Goal: Task Accomplishment & Management: Complete application form

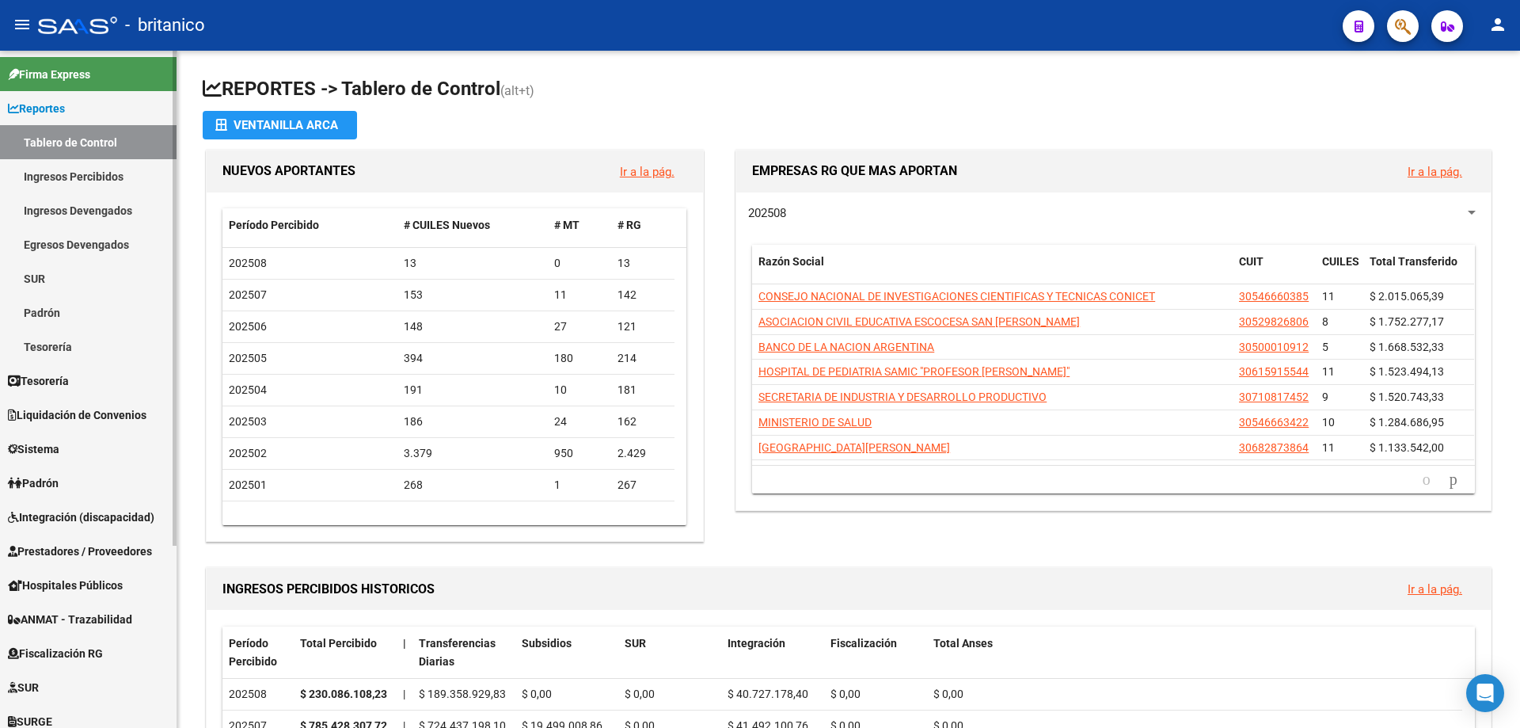
click at [82, 514] on span "Integración (discapacidad)" at bounding box center [81, 516] width 146 height 17
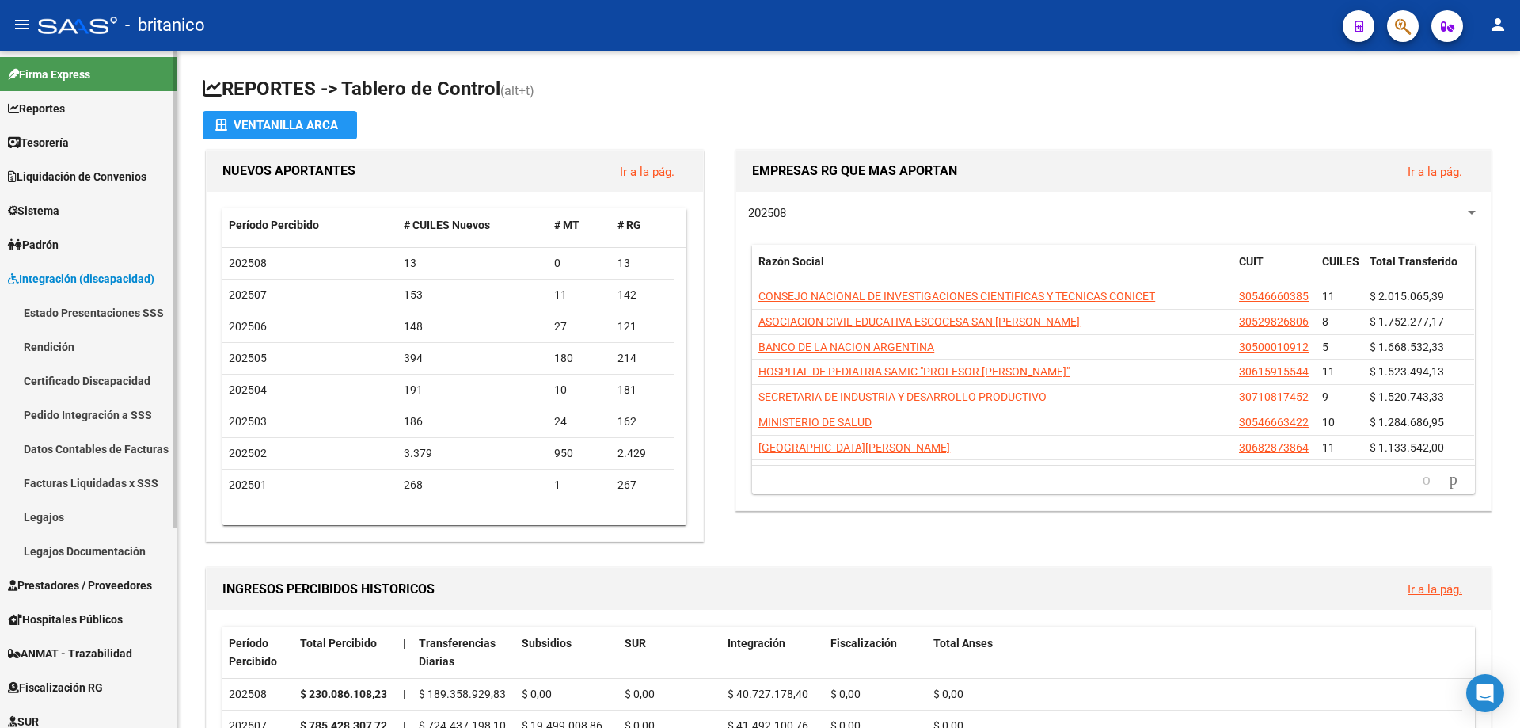
click at [59, 209] on span "Sistema" at bounding box center [33, 210] width 51 height 17
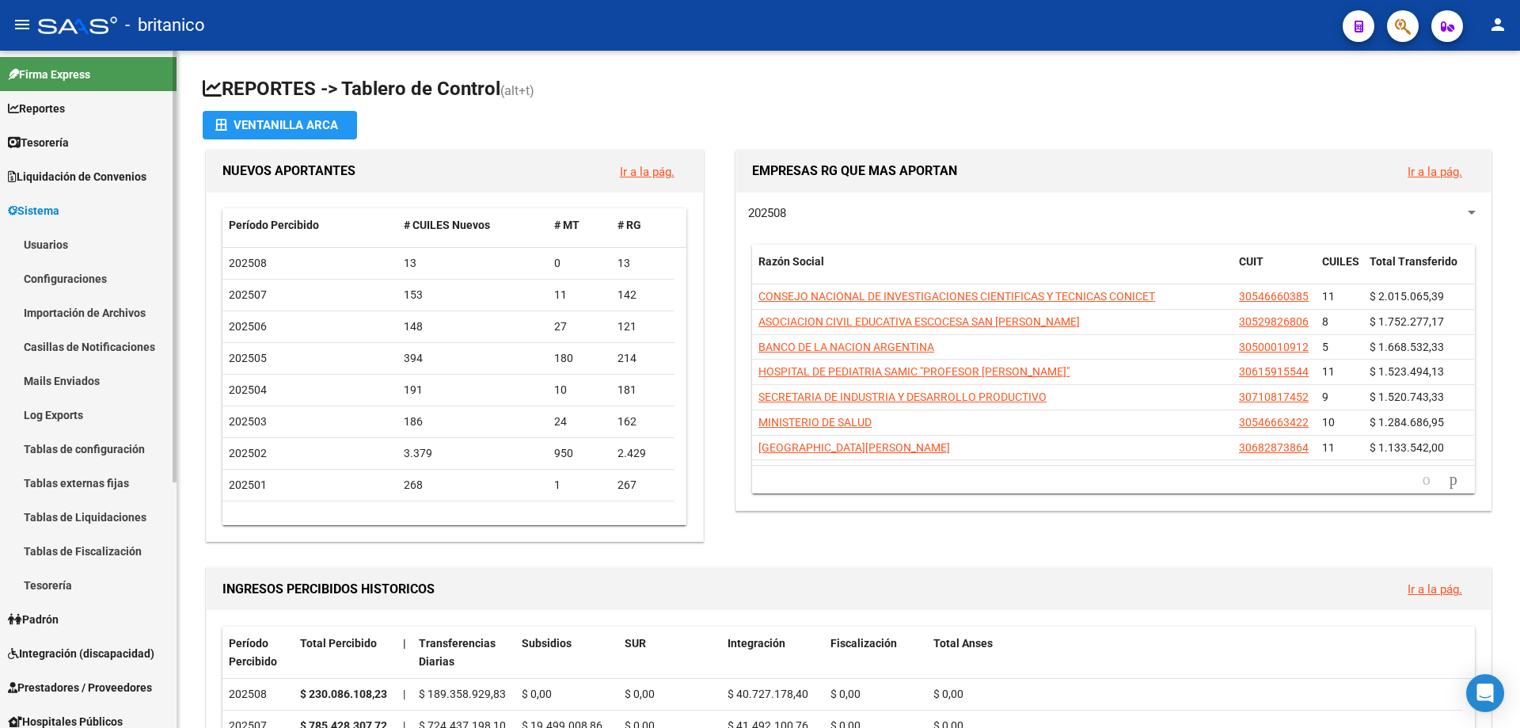
click at [66, 243] on link "Usuarios" at bounding box center [88, 244] width 177 height 34
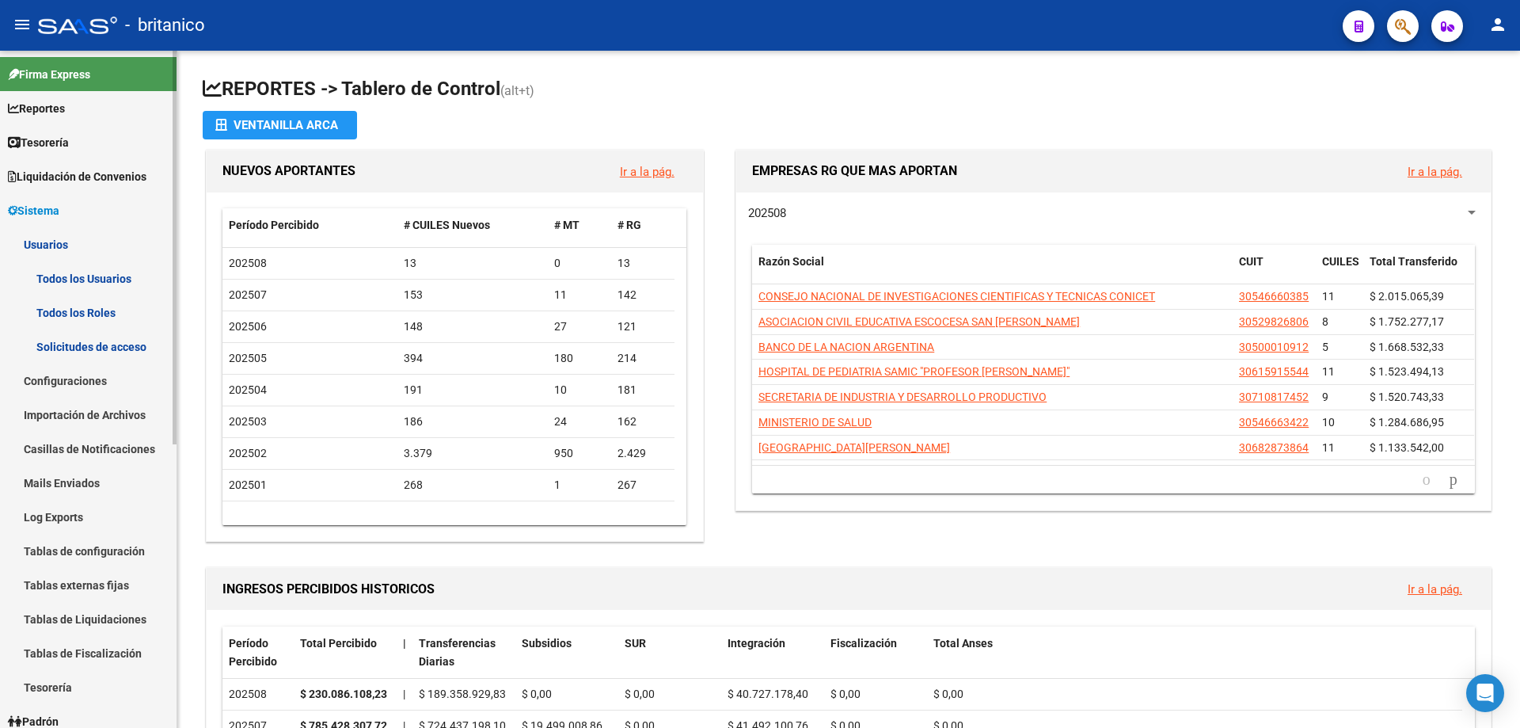
click at [74, 279] on link "Todos los Usuarios" at bounding box center [88, 278] width 177 height 34
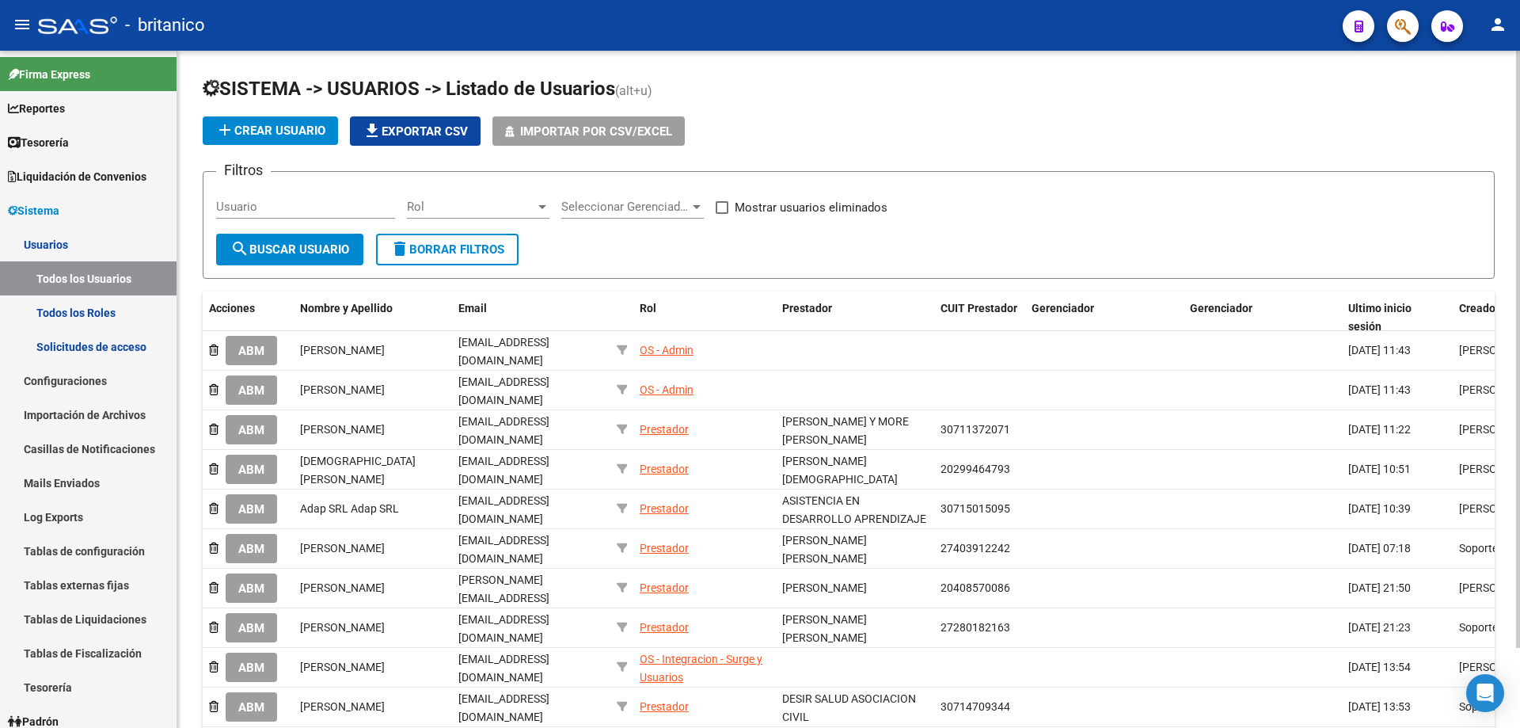
click at [249, 132] on span "add Crear Usuario" at bounding box center [270, 131] width 110 height 14
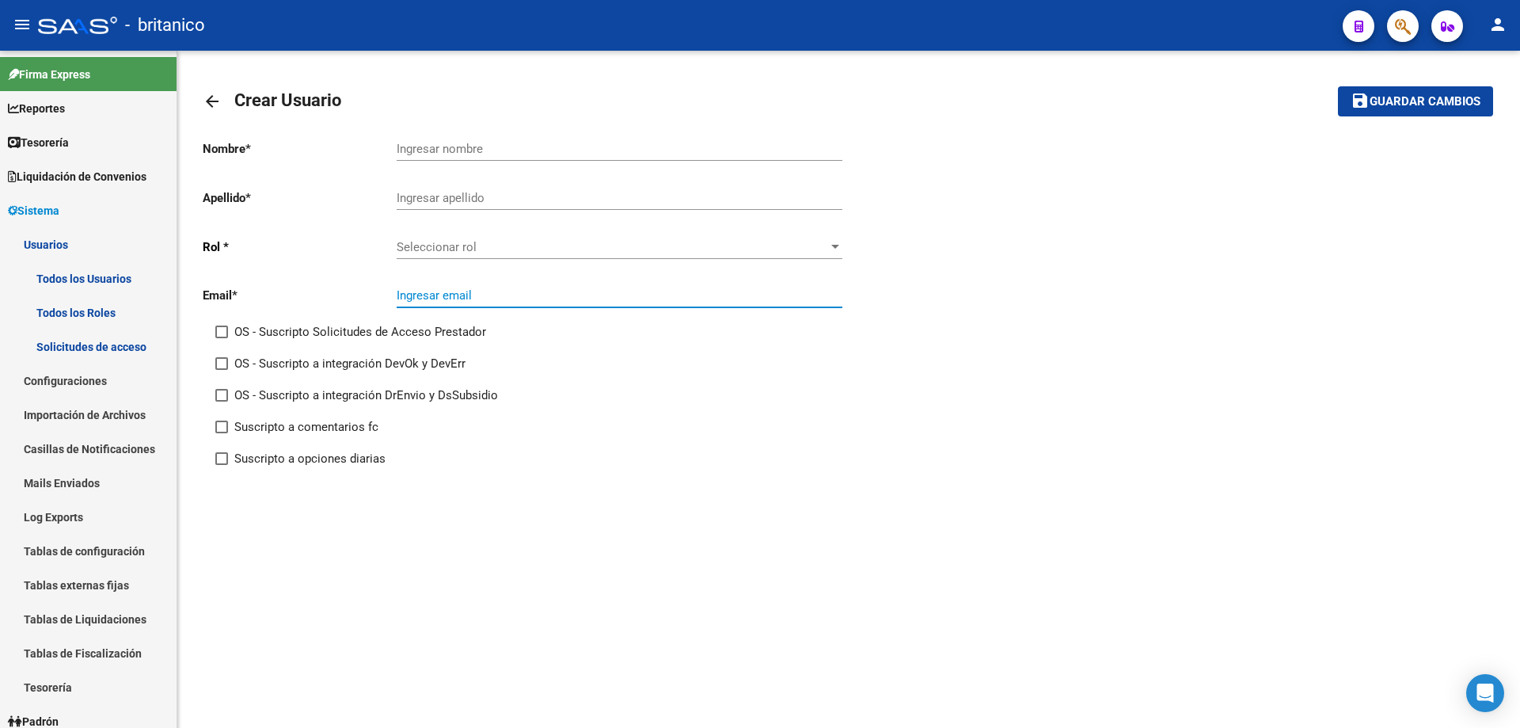
paste input "[EMAIL_ADDRESS][DOMAIN_NAME]"
type input "[EMAIL_ADDRESS][DOMAIN_NAME]"
drag, startPoint x: 473, startPoint y: 188, endPoint x: 442, endPoint y: 194, distance: 32.2
click at [442, 194] on input "Ingresar apellido" at bounding box center [620, 198] width 446 height 14
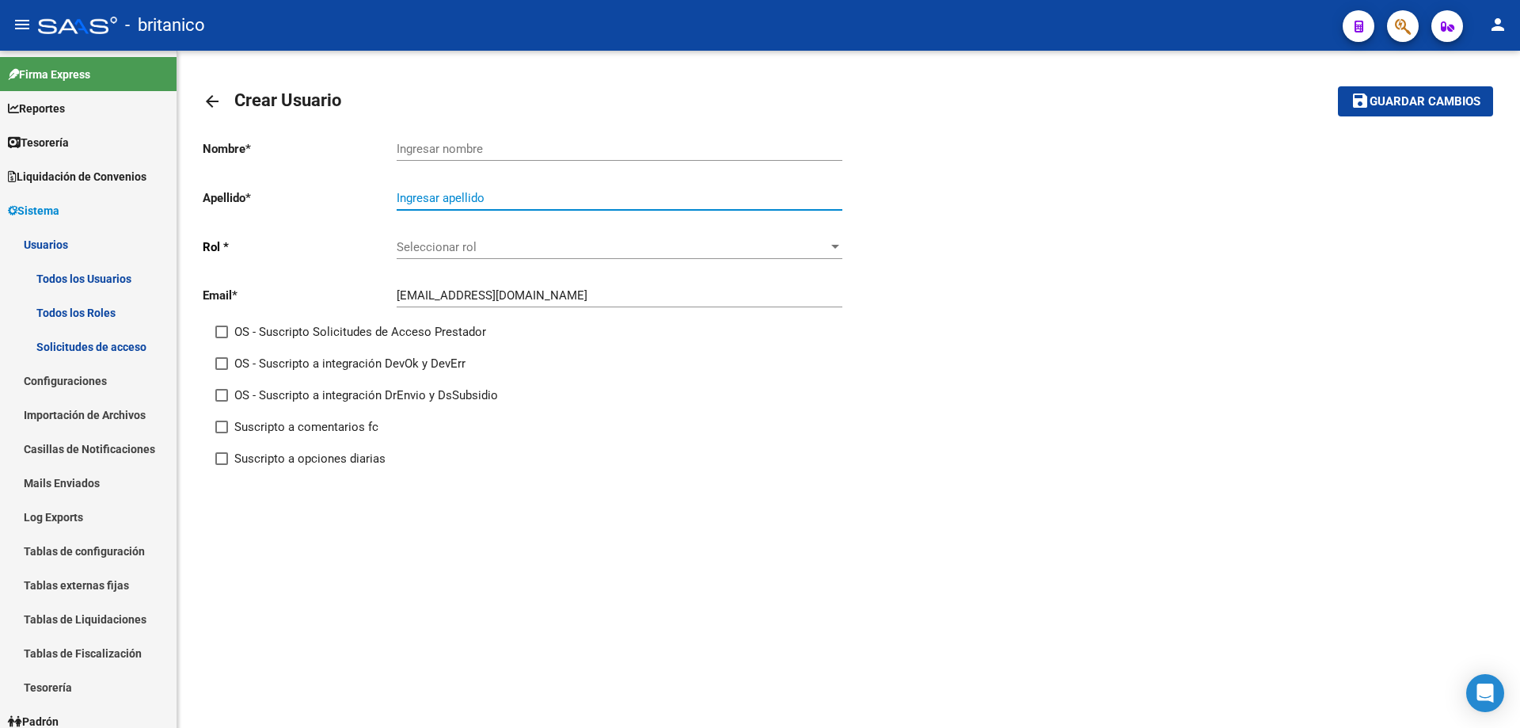
paste input "[DEMOGRAPHIC_DATA]"
type input "[DEMOGRAPHIC_DATA]"
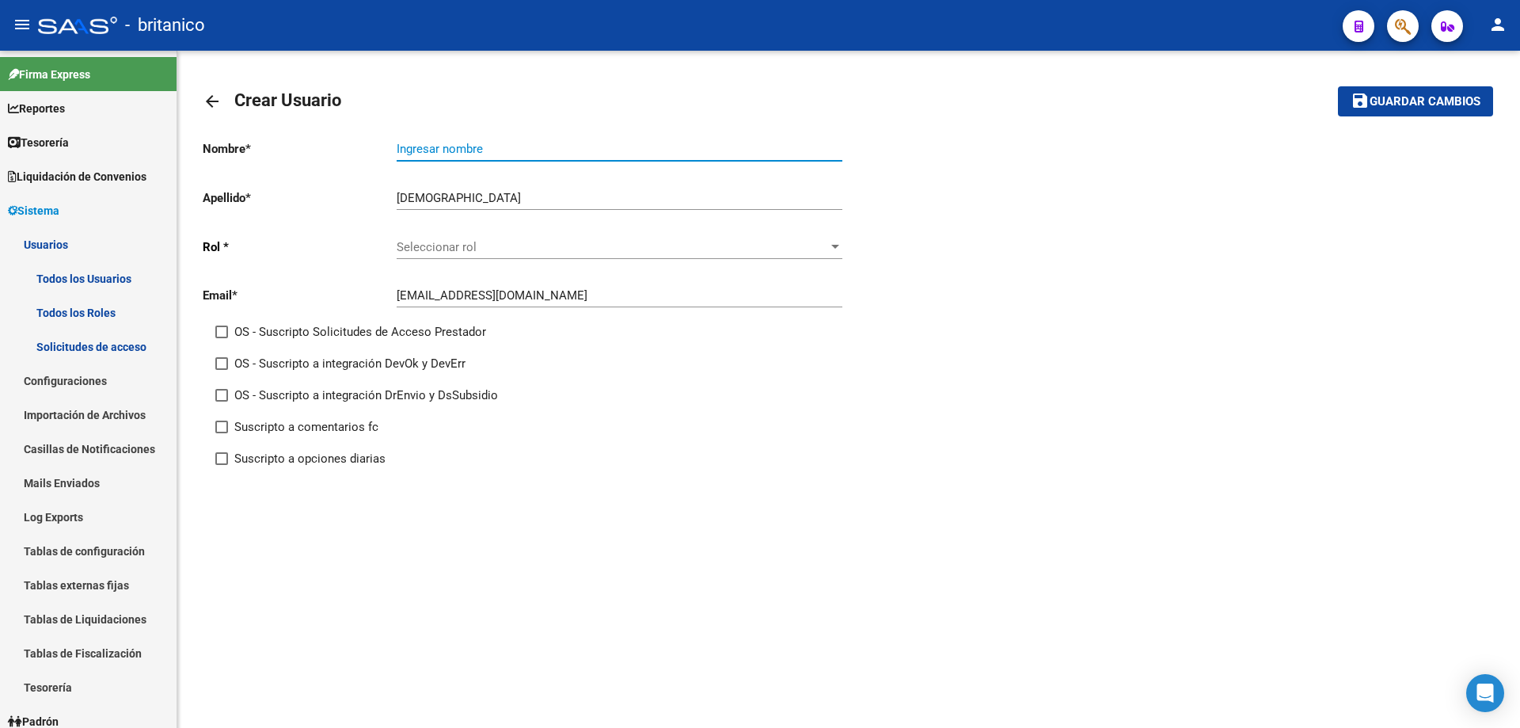
paste input "[PERSON_NAME]"
type input "[PERSON_NAME]"
click at [483, 237] on div "Seleccionar rol Seleccionar rol" at bounding box center [620, 242] width 446 height 34
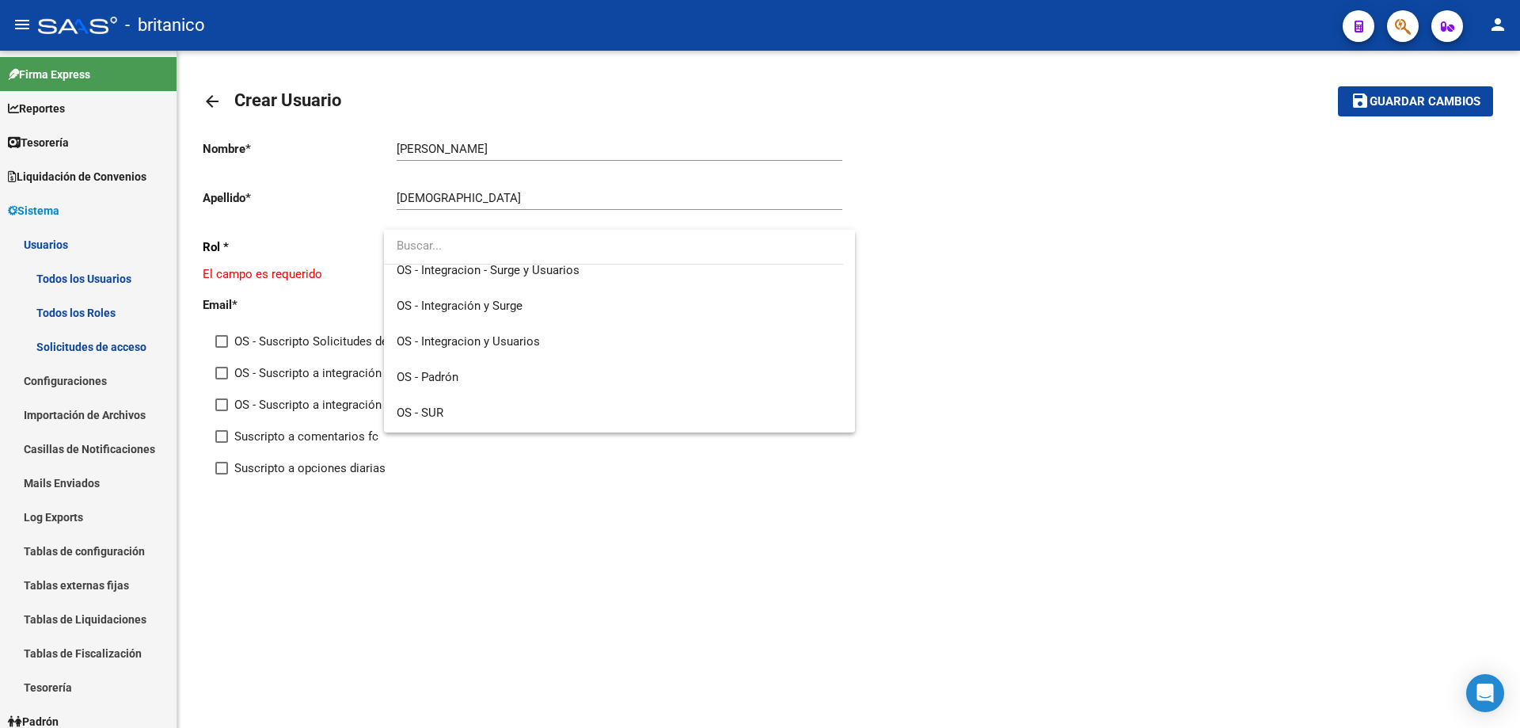
scroll to position [154, 0]
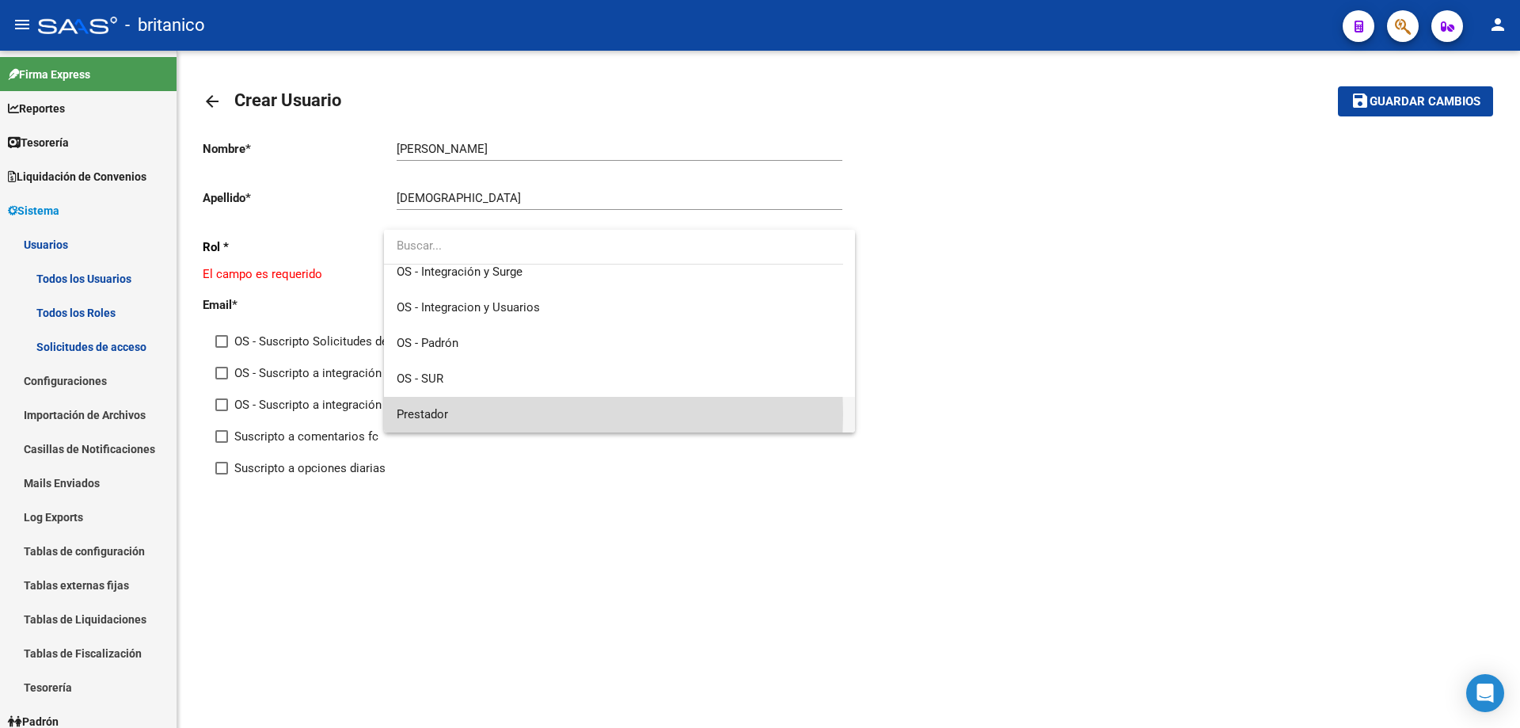
click at [497, 414] on span "Prestador" at bounding box center [620, 415] width 446 height 36
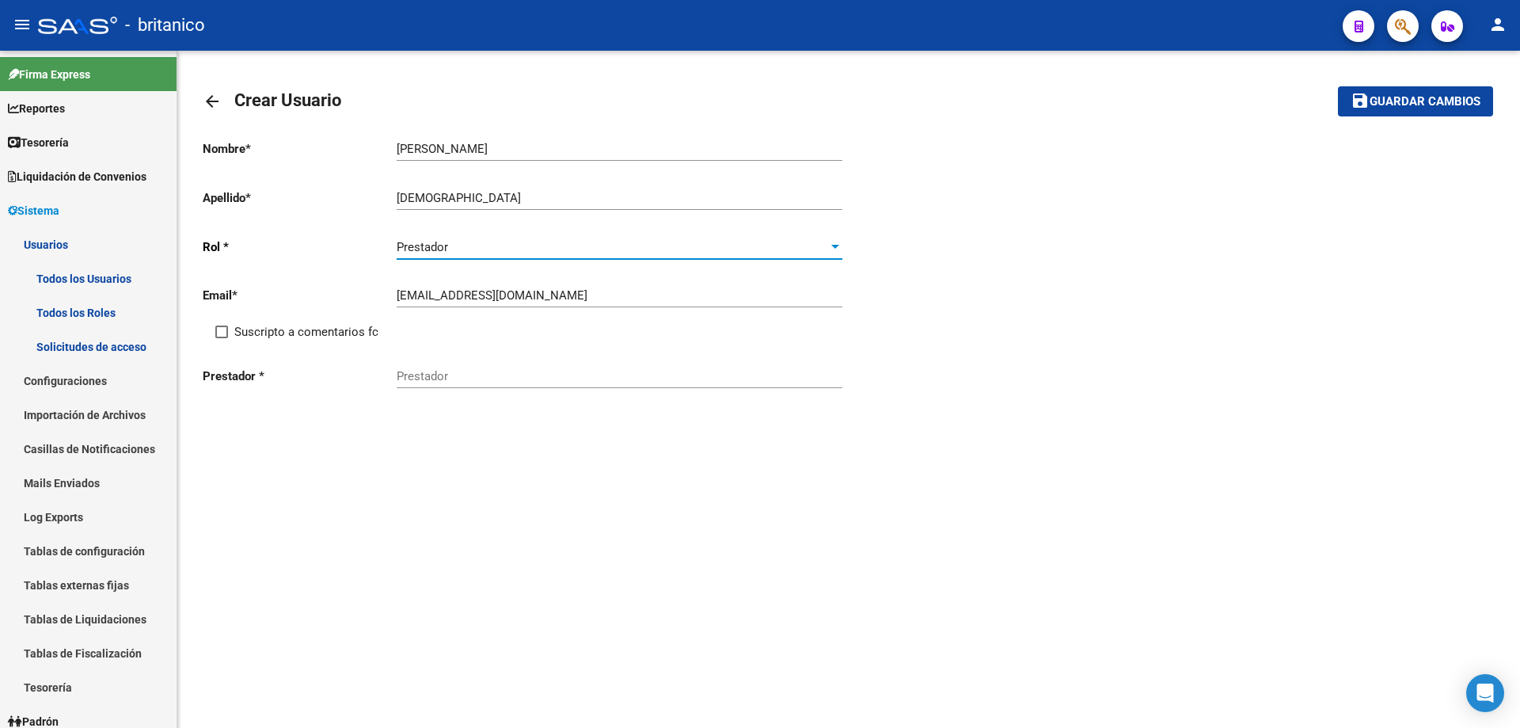
click at [446, 382] on input "Prestador" at bounding box center [620, 376] width 446 height 14
type input "chie"
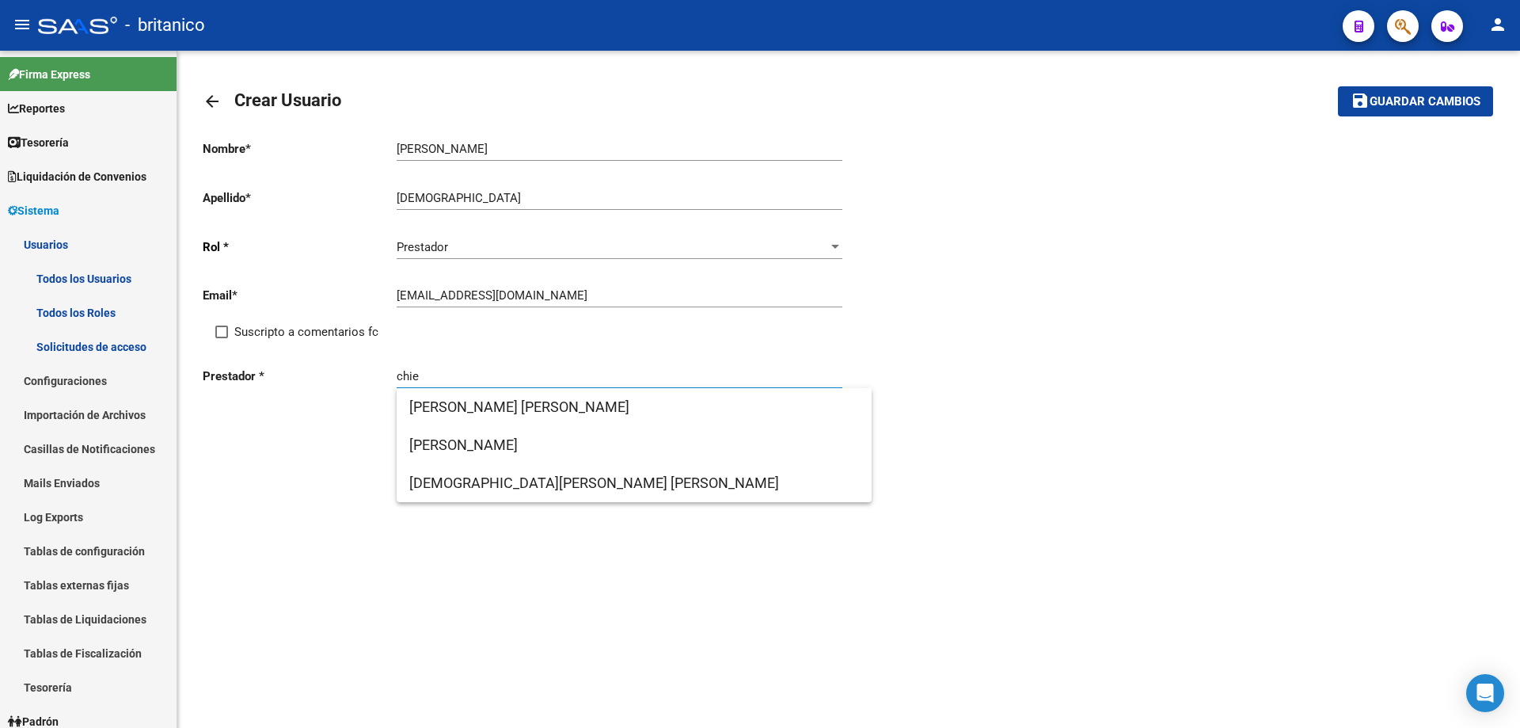
drag, startPoint x: 451, startPoint y: 371, endPoint x: 348, endPoint y: 367, distance: 103.8
click at [348, 367] on div "Prestador * [PERSON_NAME]" at bounding box center [526, 378] width 646 height 49
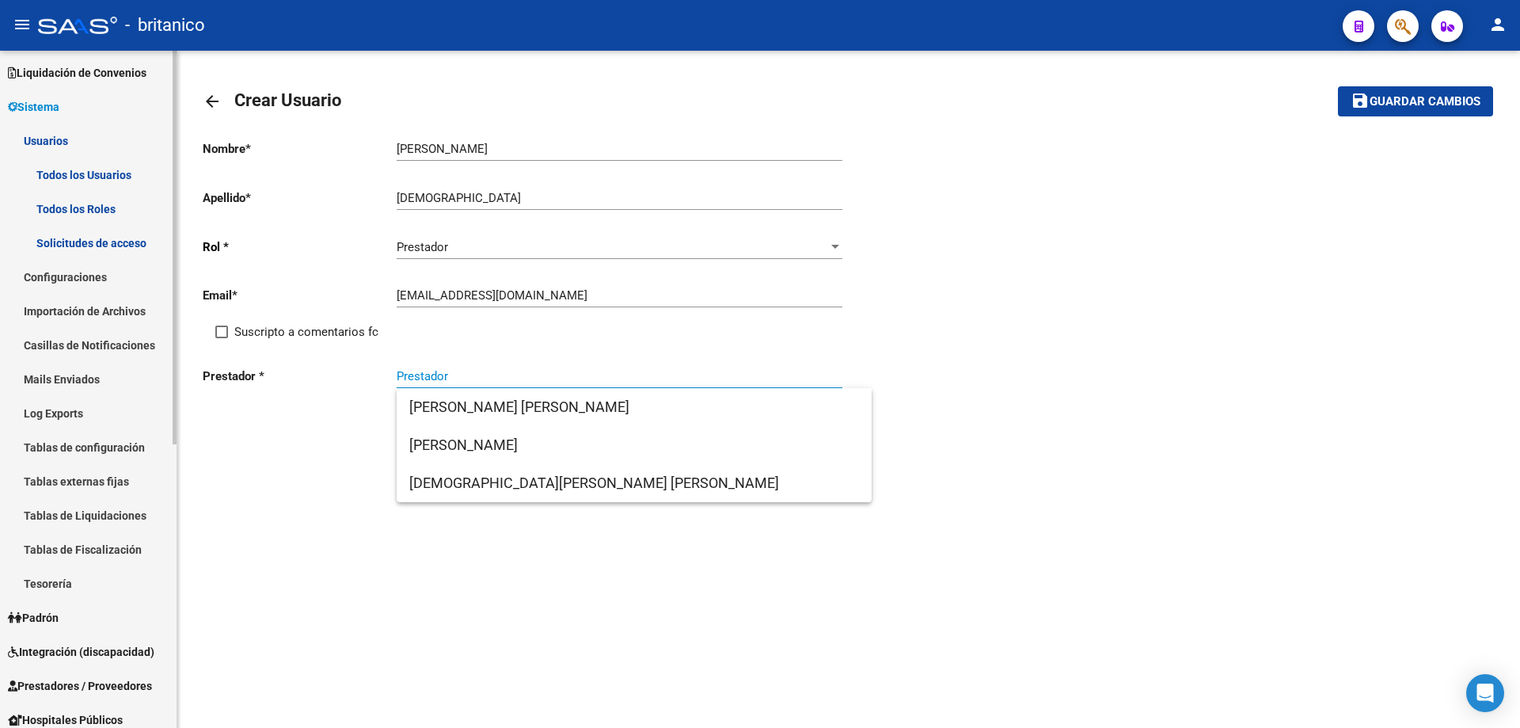
scroll to position [79, 0]
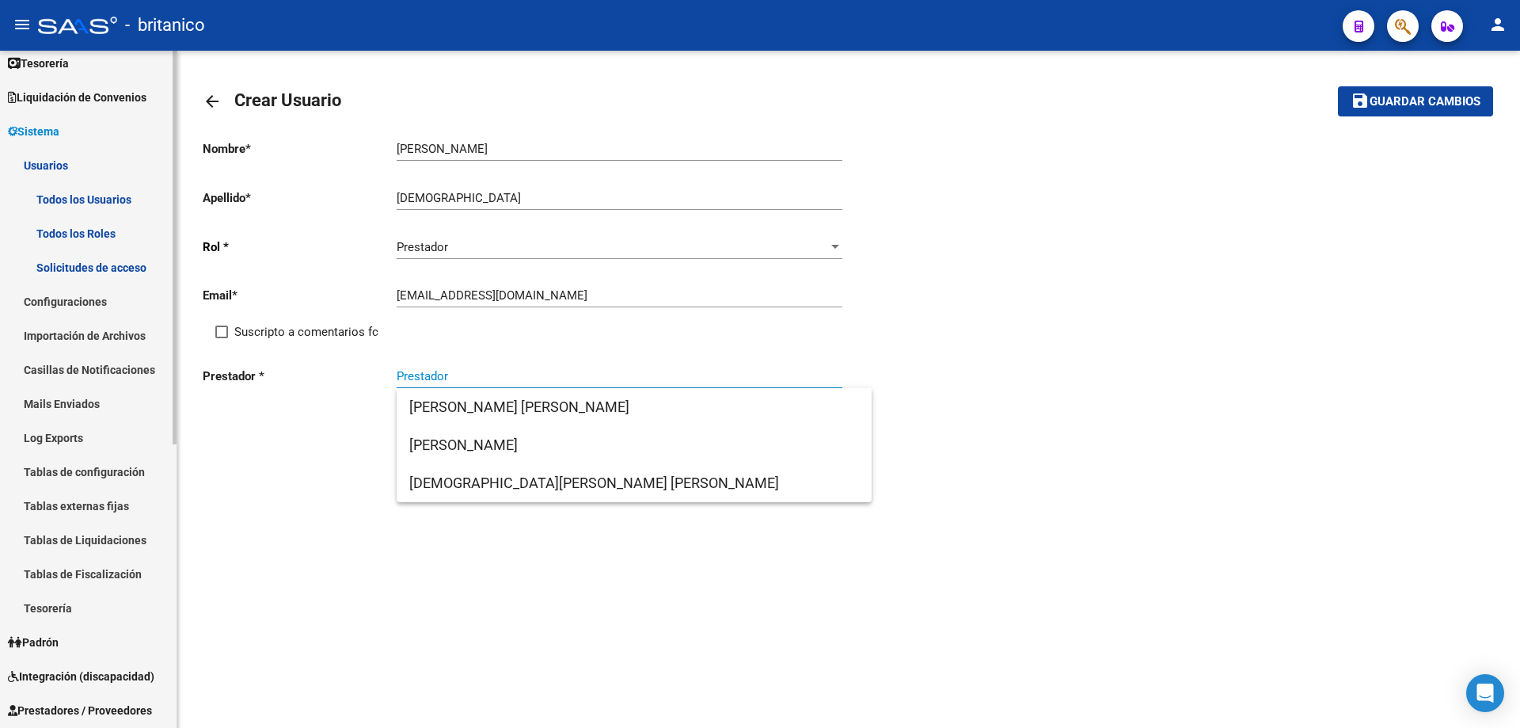
click at [104, 679] on span "Integración (discapacidad)" at bounding box center [81, 675] width 146 height 17
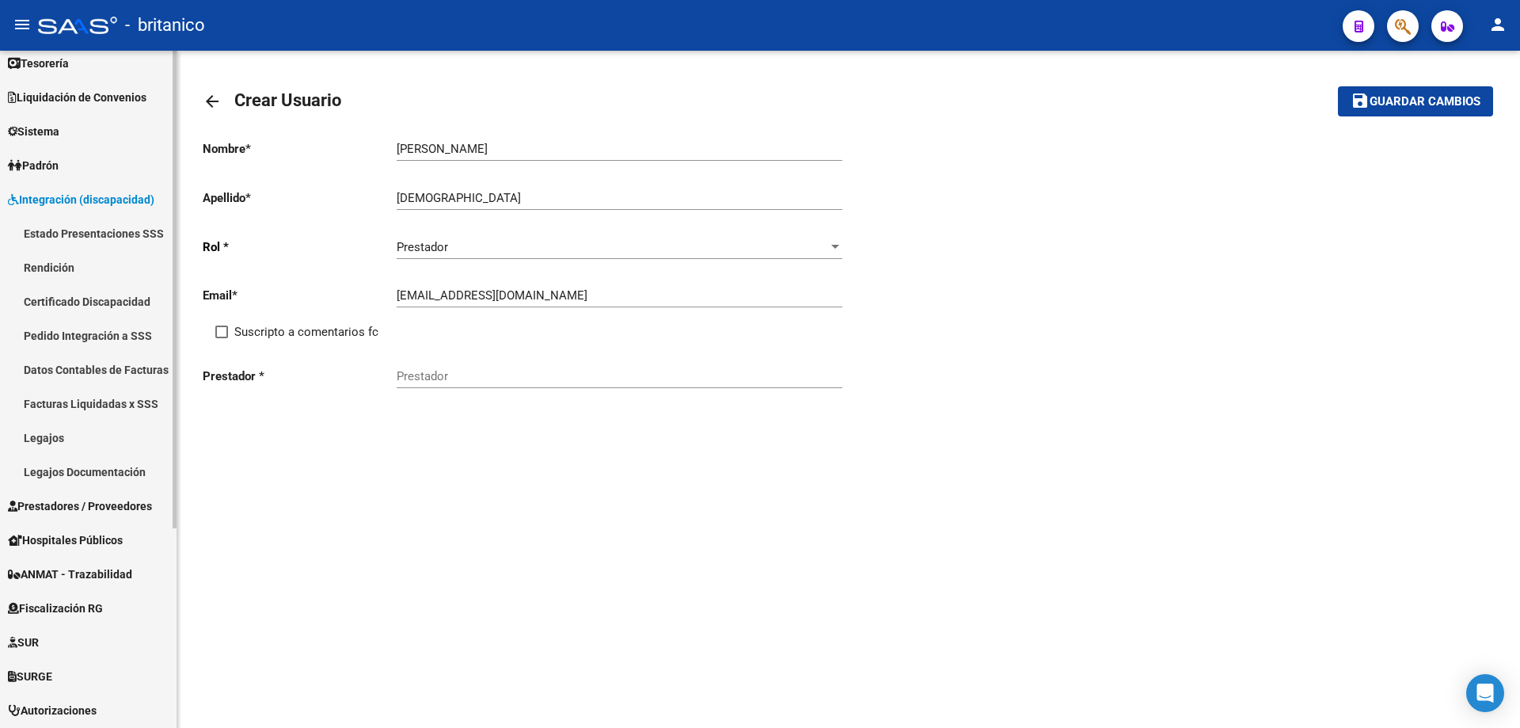
click at [47, 428] on link "Legajos" at bounding box center [88, 437] width 177 height 34
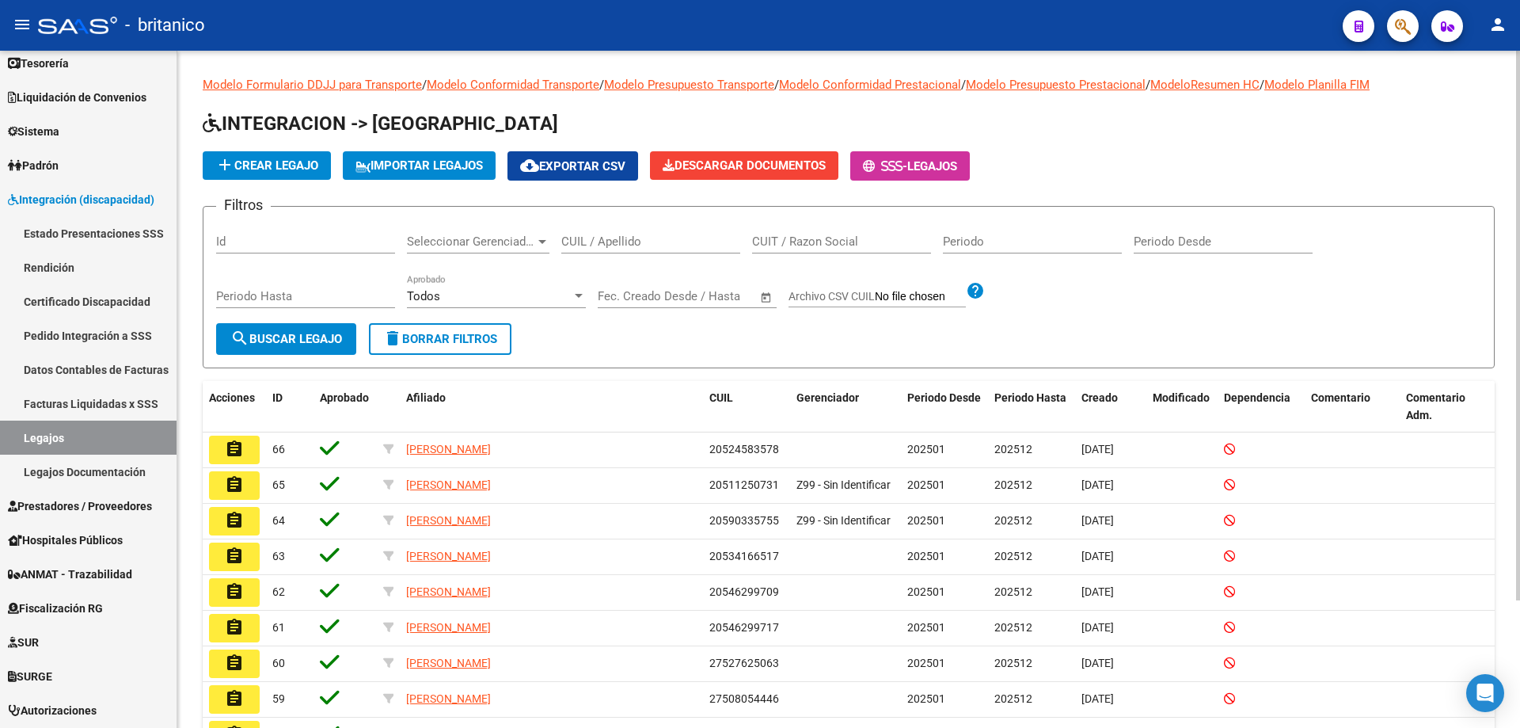
click at [603, 246] on input "CUIL / Apellido" at bounding box center [650, 241] width 179 height 14
type input "araujo"
click at [332, 332] on span "search Buscar Legajo" at bounding box center [286, 339] width 112 height 14
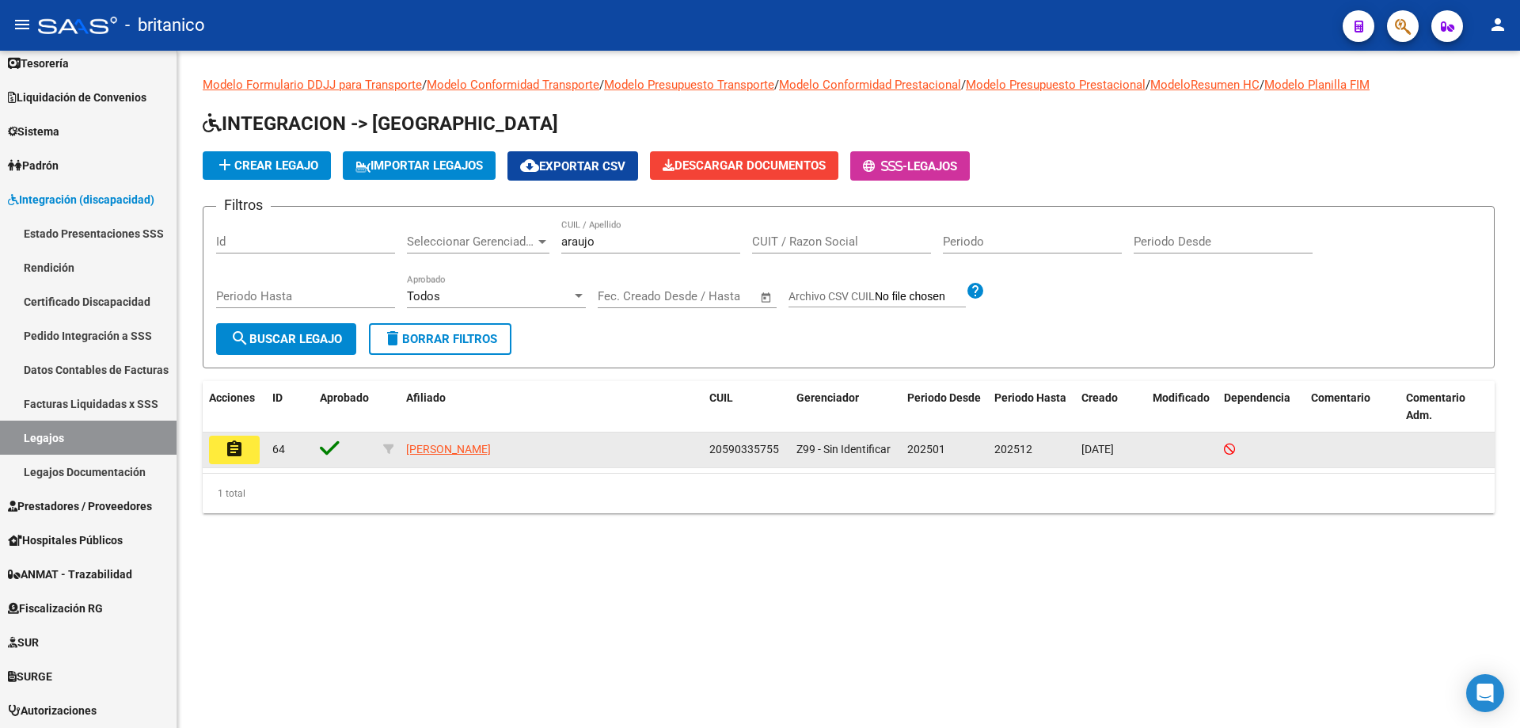
click at [238, 453] on mat-icon "assignment" at bounding box center [234, 448] width 19 height 19
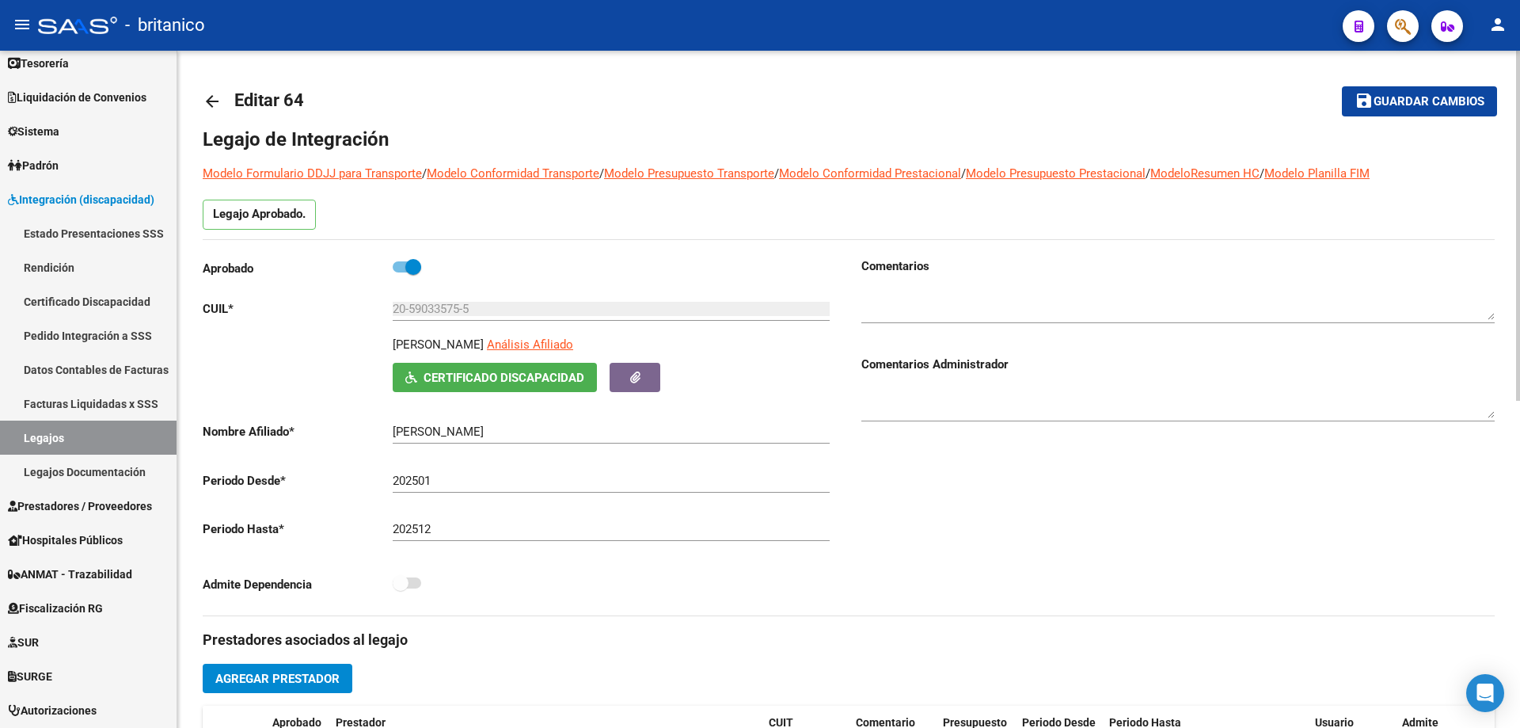
scroll to position [396, 0]
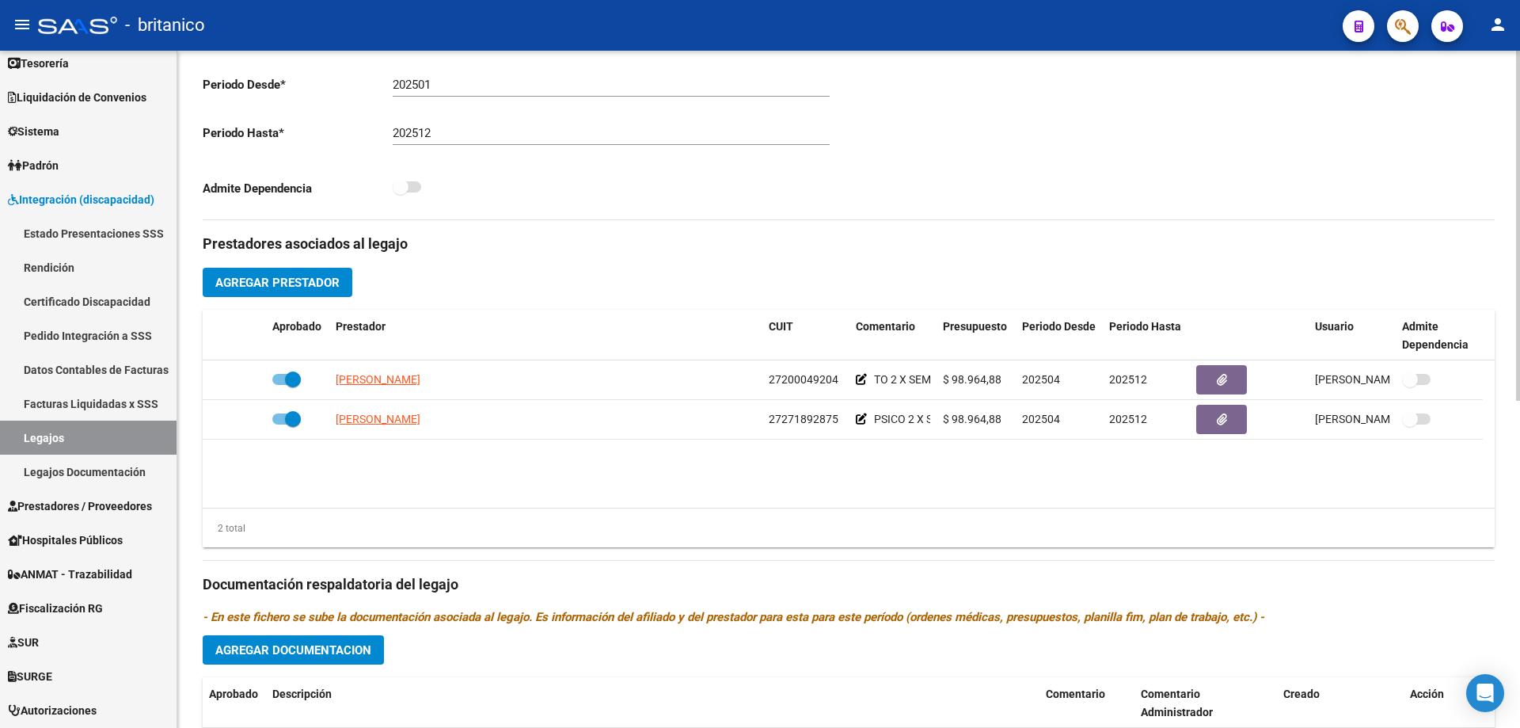
click at [302, 283] on span "Agregar Prestador" at bounding box center [277, 283] width 124 height 14
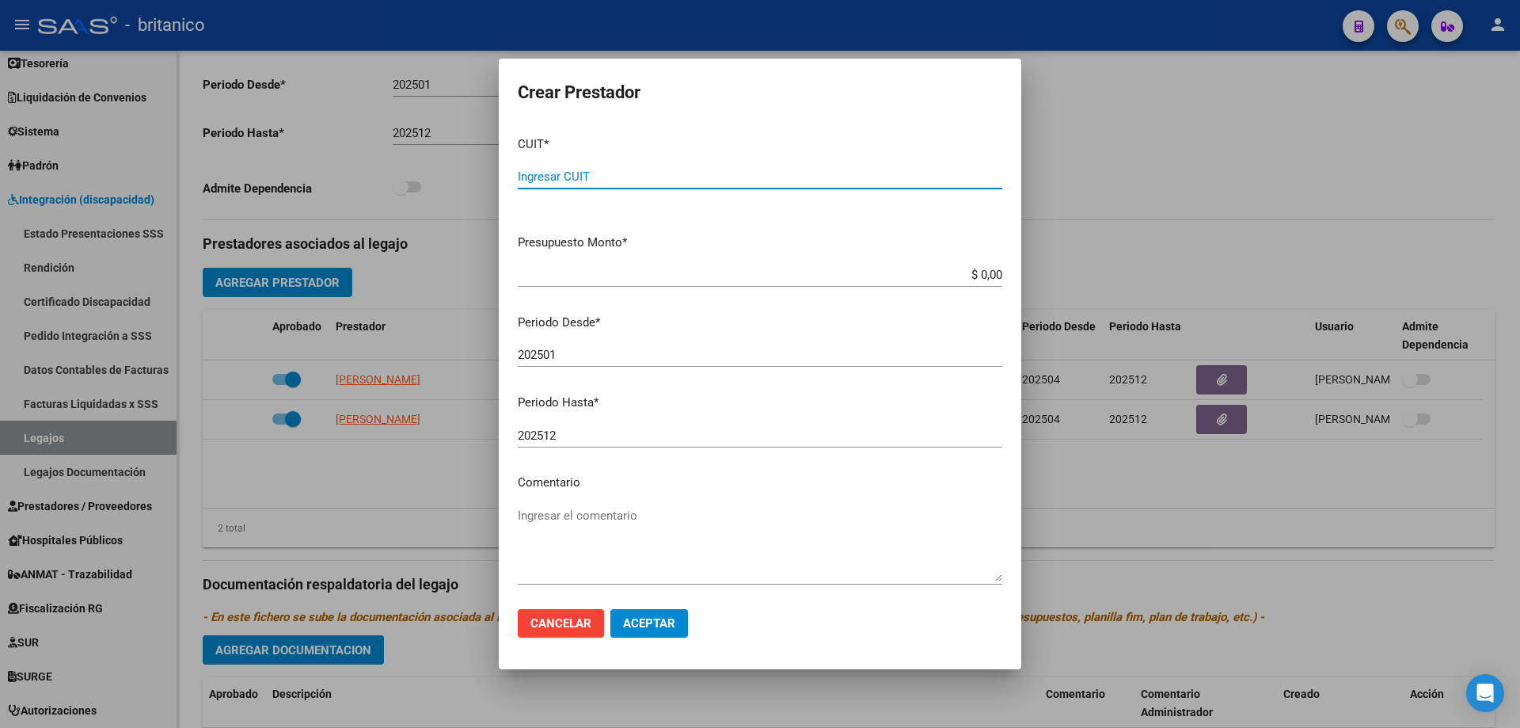
click at [633, 177] on input "Ingresar CUIT" at bounding box center [760, 176] width 485 height 14
type input "27-10855366-4"
click at [985, 275] on input "$ 0,00" at bounding box center [760, 275] width 485 height 14
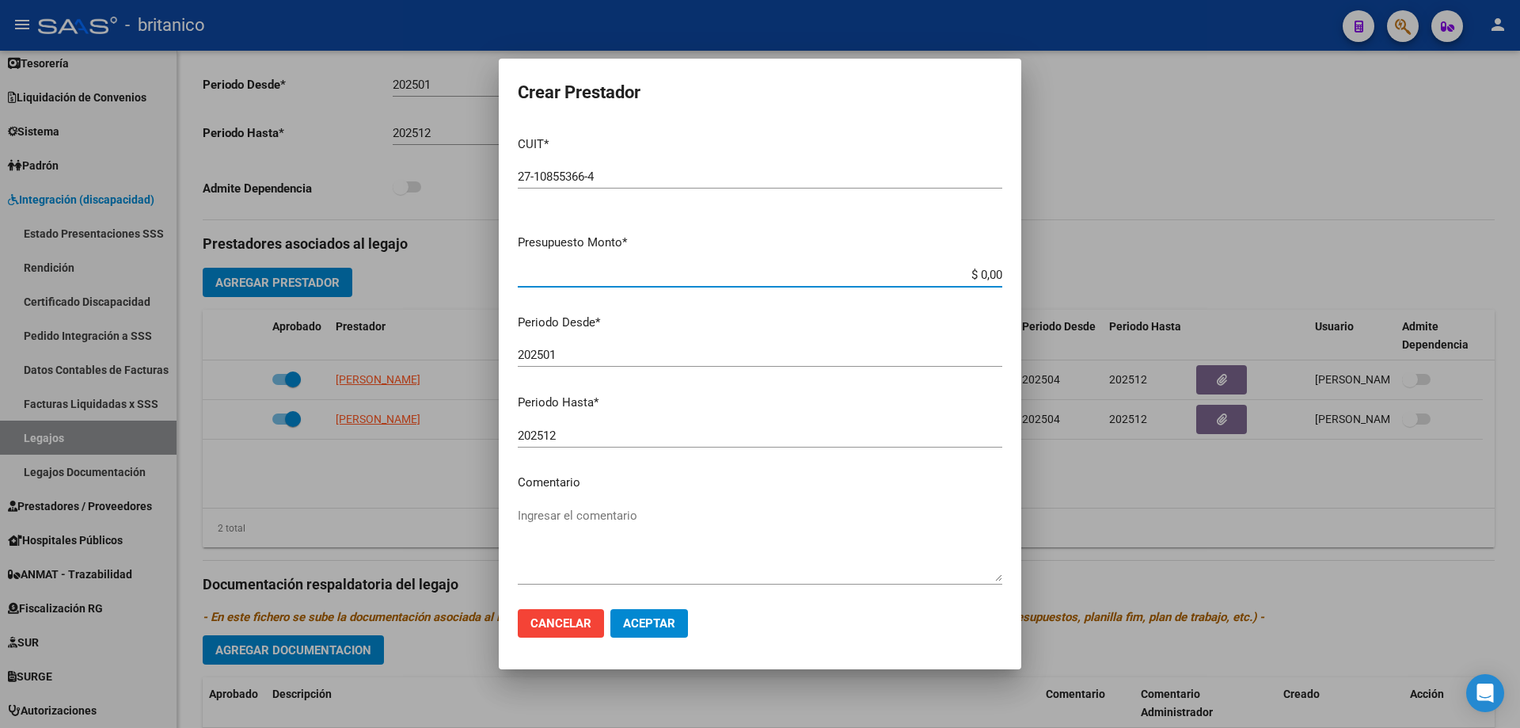
click at [984, 270] on input "$ 0,00" at bounding box center [760, 275] width 485 height 14
click at [990, 279] on input "$ 0,00" at bounding box center [760, 275] width 485 height 14
type input "$ 98.964,88"
click at [584, 354] on input "202501" at bounding box center [760, 355] width 485 height 14
type input "202507"
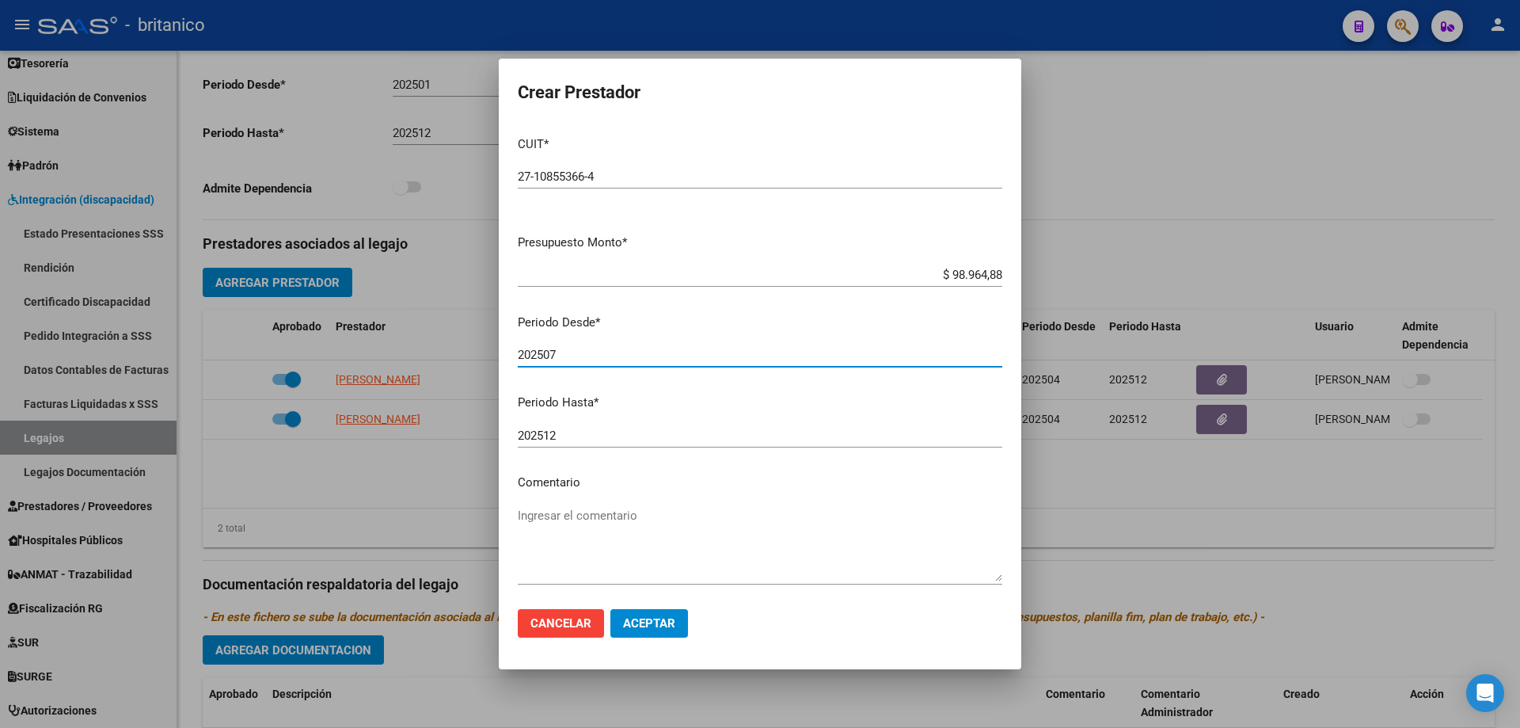
click at [656, 520] on textarea "Ingresar el comentario" at bounding box center [760, 544] width 485 height 74
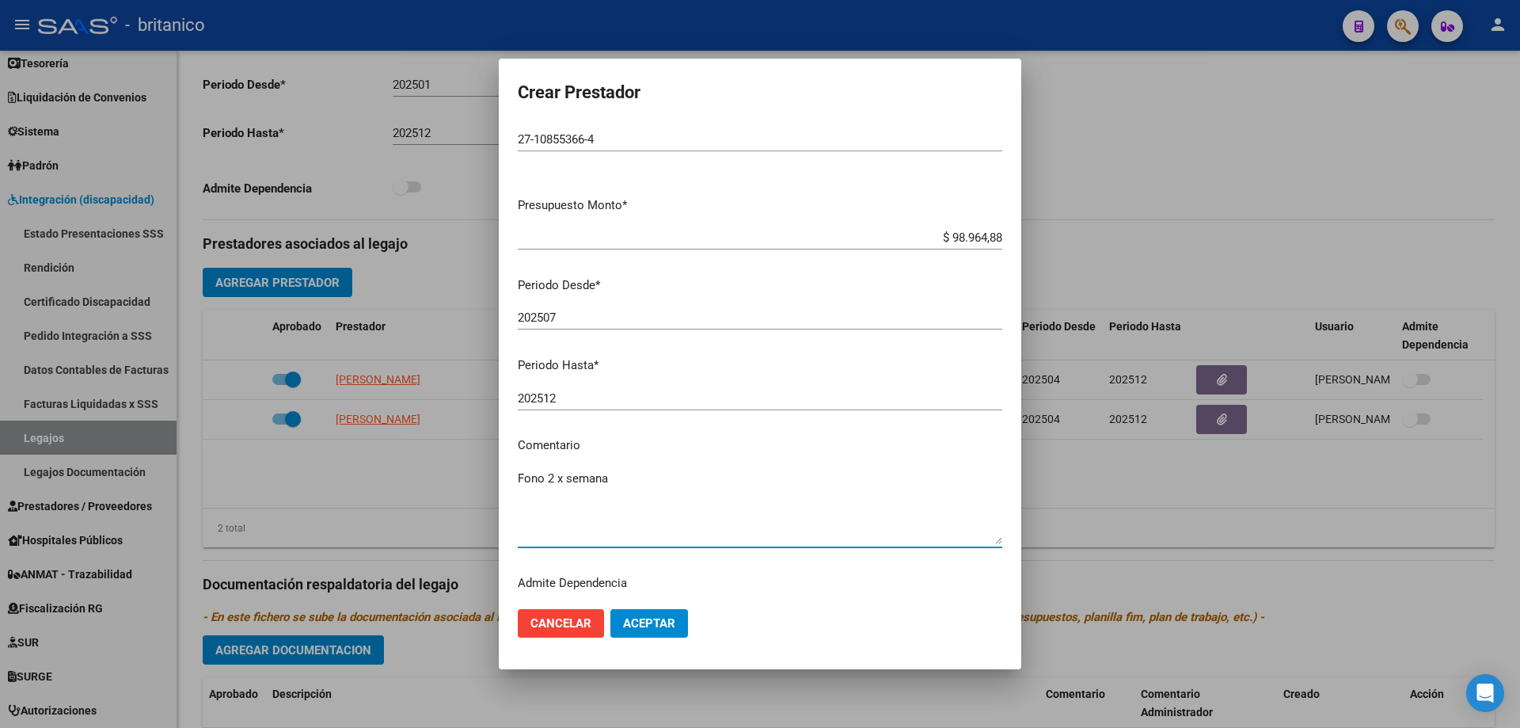
scroll to position [70, 0]
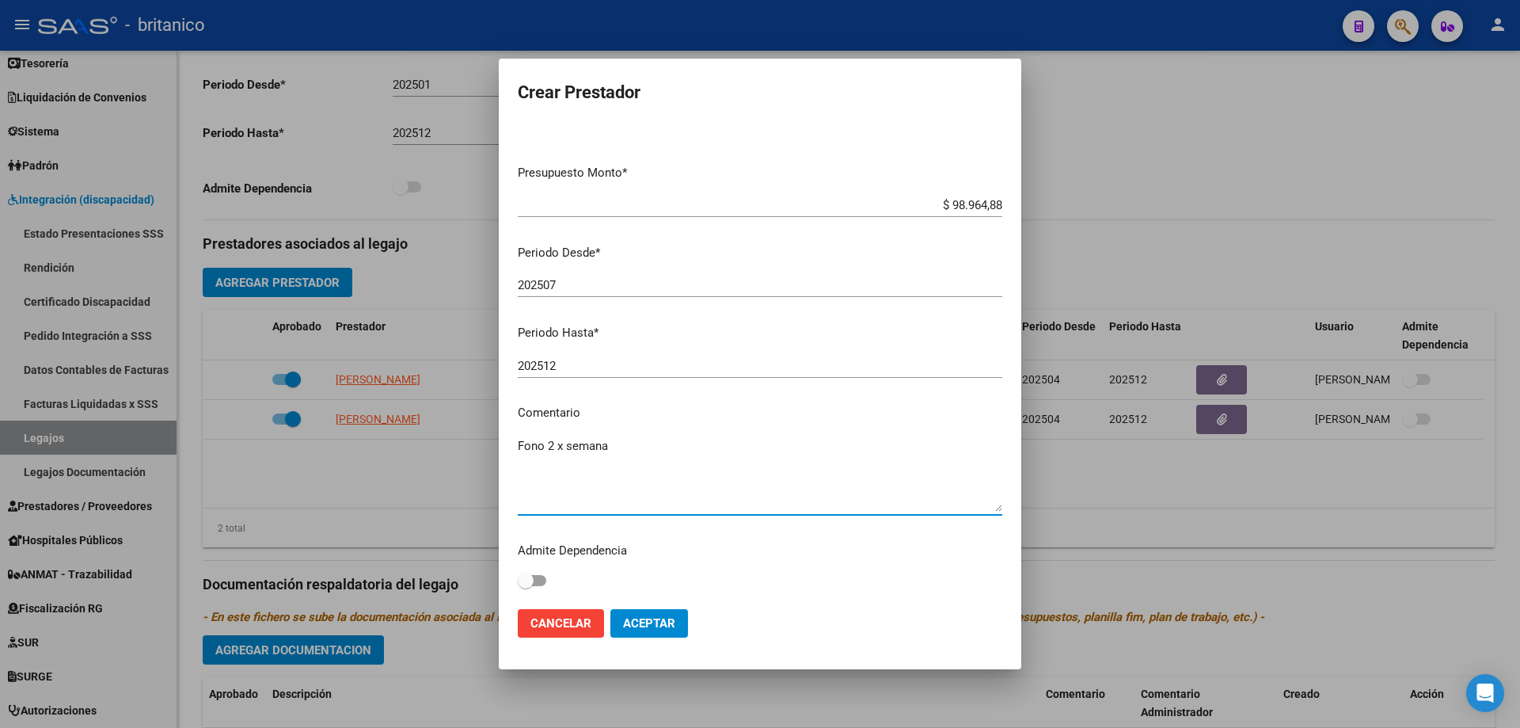
type textarea "Fono 2 x semana"
click at [645, 622] on span "Aceptar" at bounding box center [649, 623] width 52 height 14
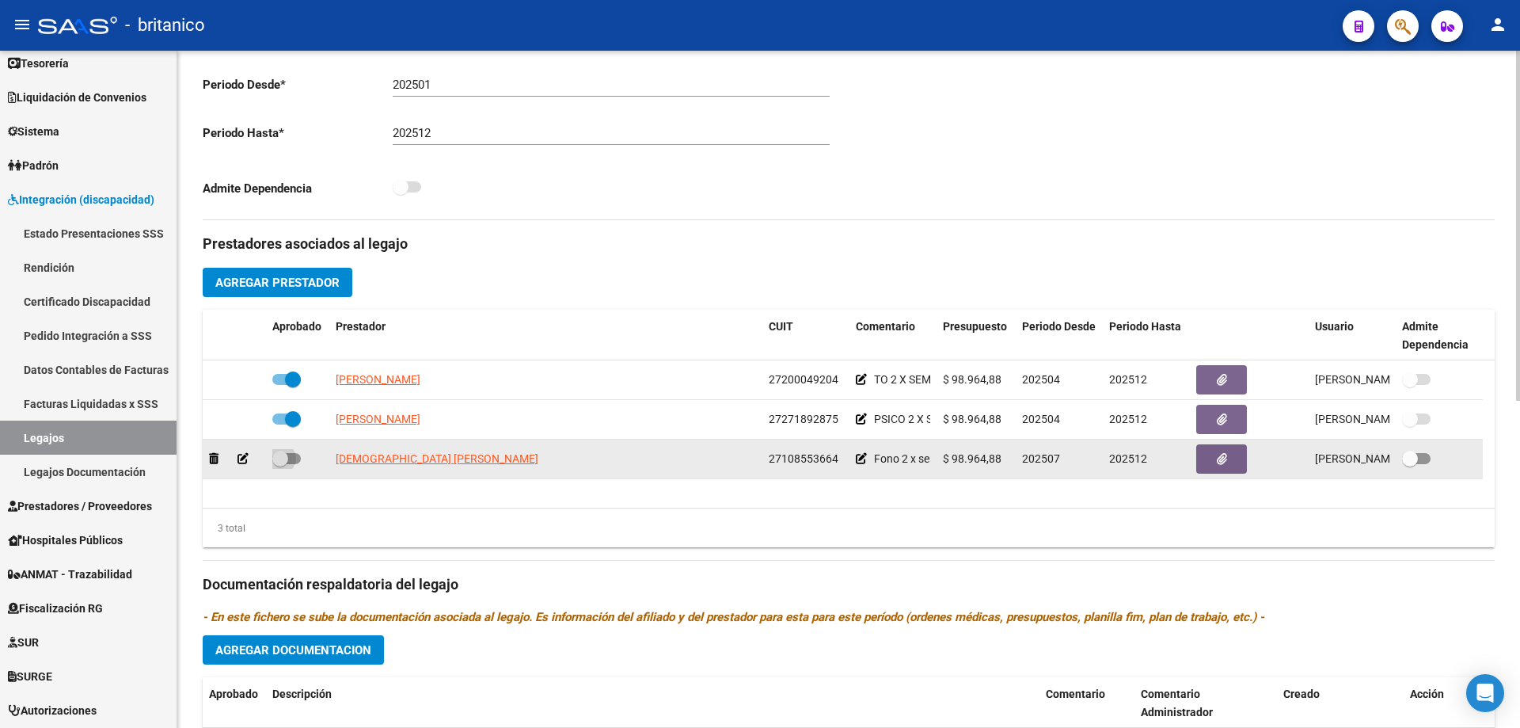
click at [295, 456] on span at bounding box center [286, 458] width 29 height 11
click at [280, 464] on input "checkbox" at bounding box center [279, 464] width 1 height 1
checkbox input "true"
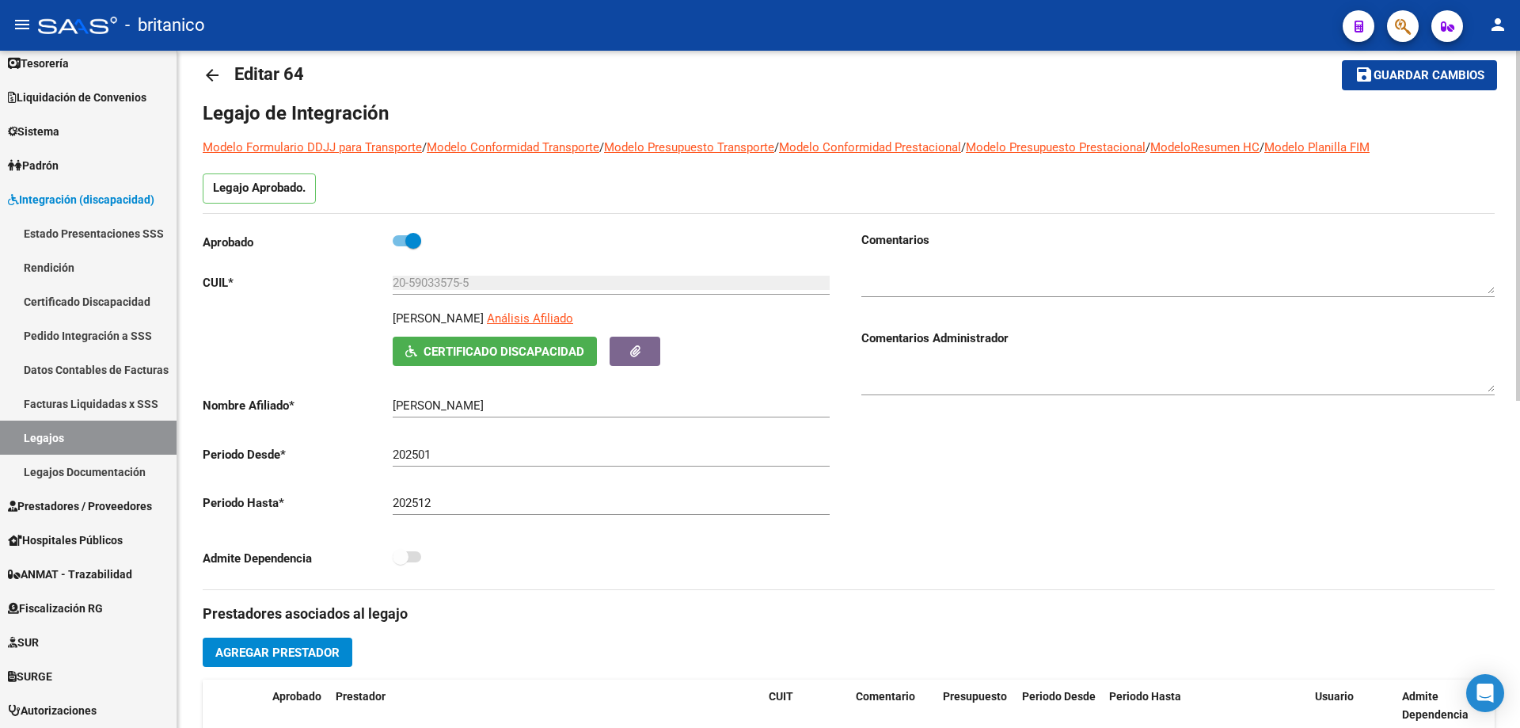
scroll to position [0, 0]
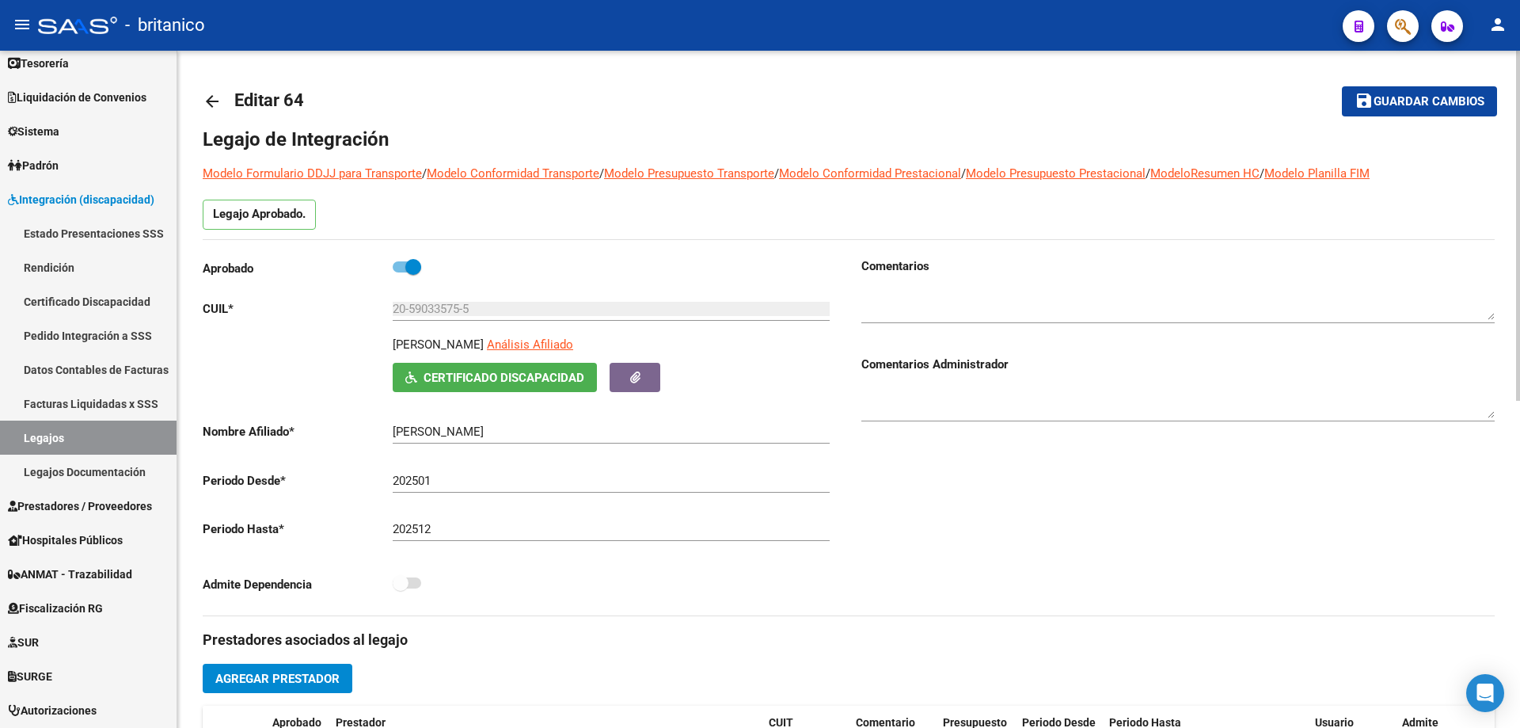
click at [1443, 96] on span "Guardar cambios" at bounding box center [1429, 102] width 111 height 14
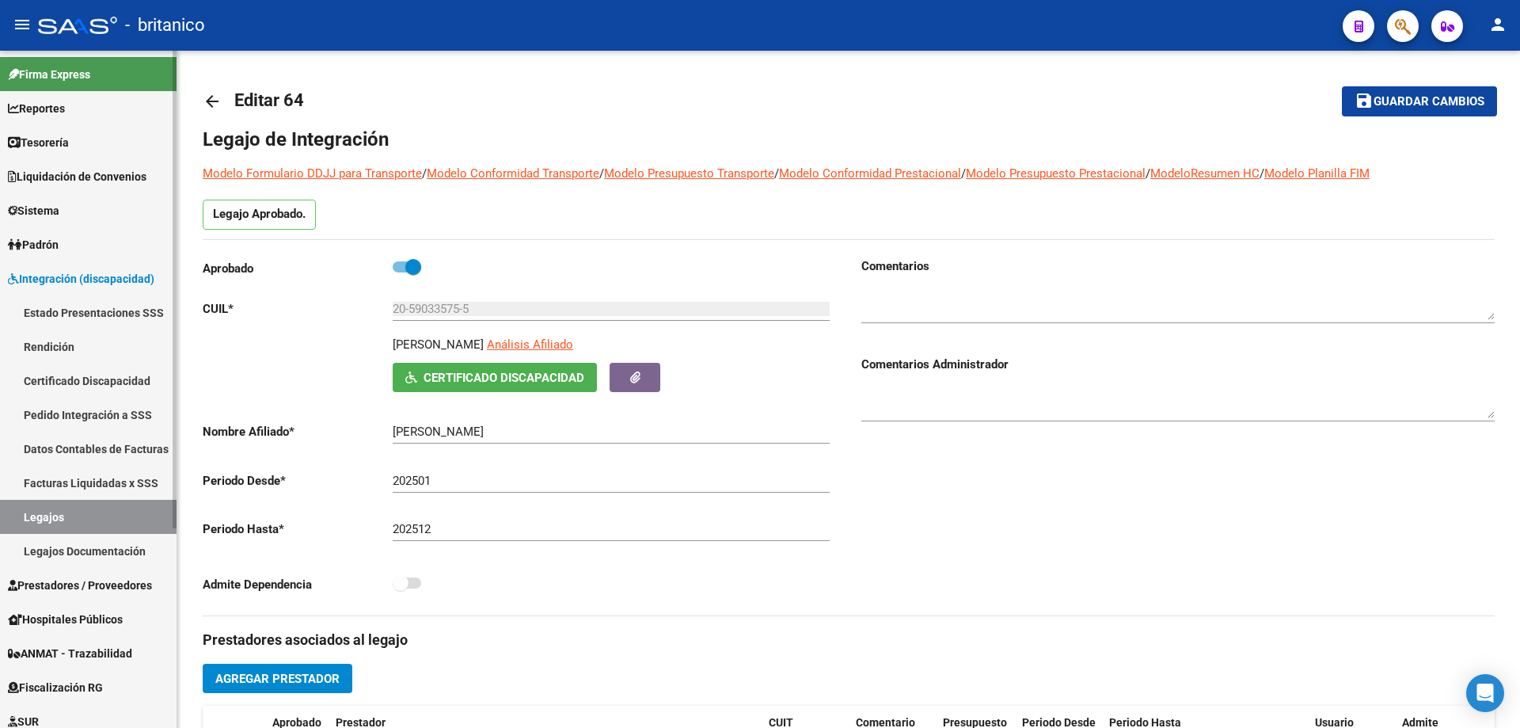
click at [86, 218] on link "Sistema" at bounding box center [88, 210] width 177 height 34
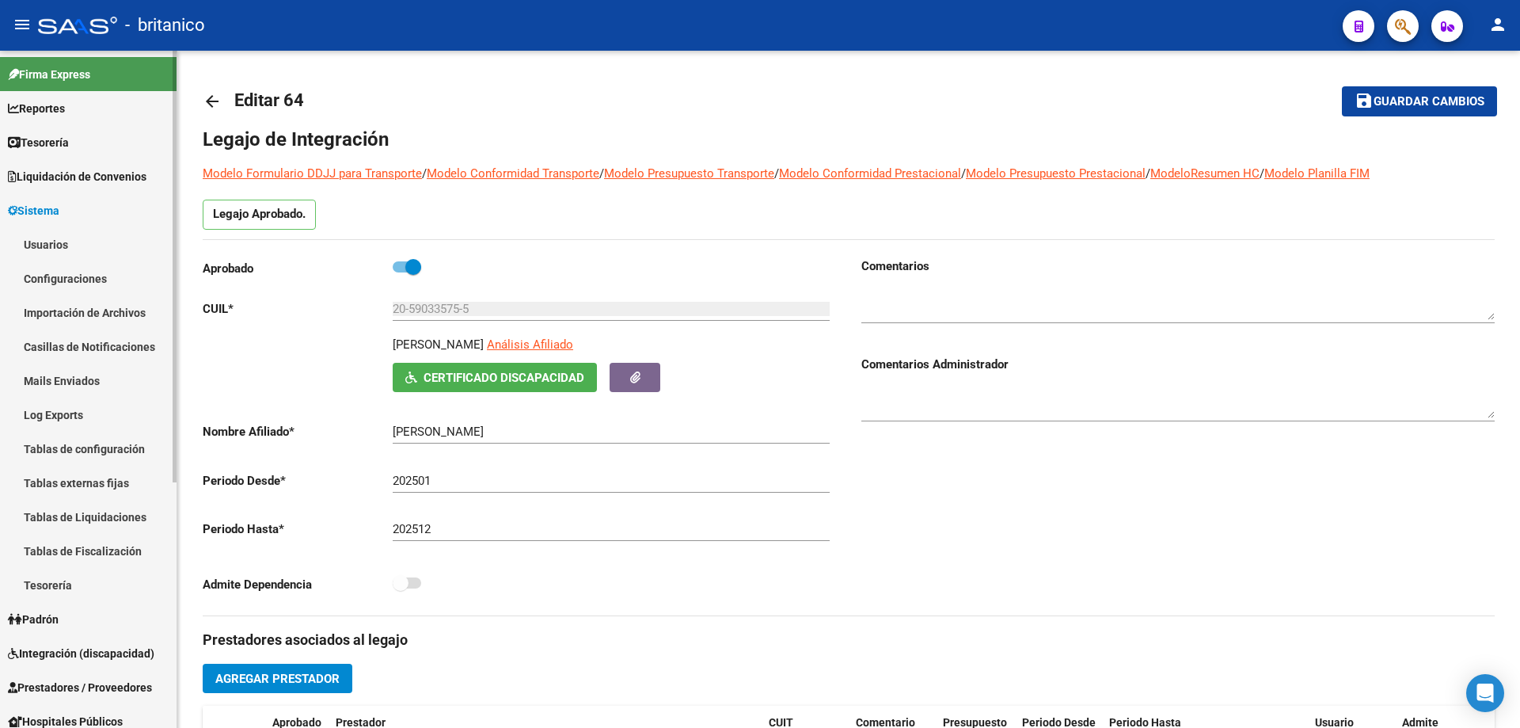
click at [68, 243] on link "Usuarios" at bounding box center [88, 244] width 177 height 34
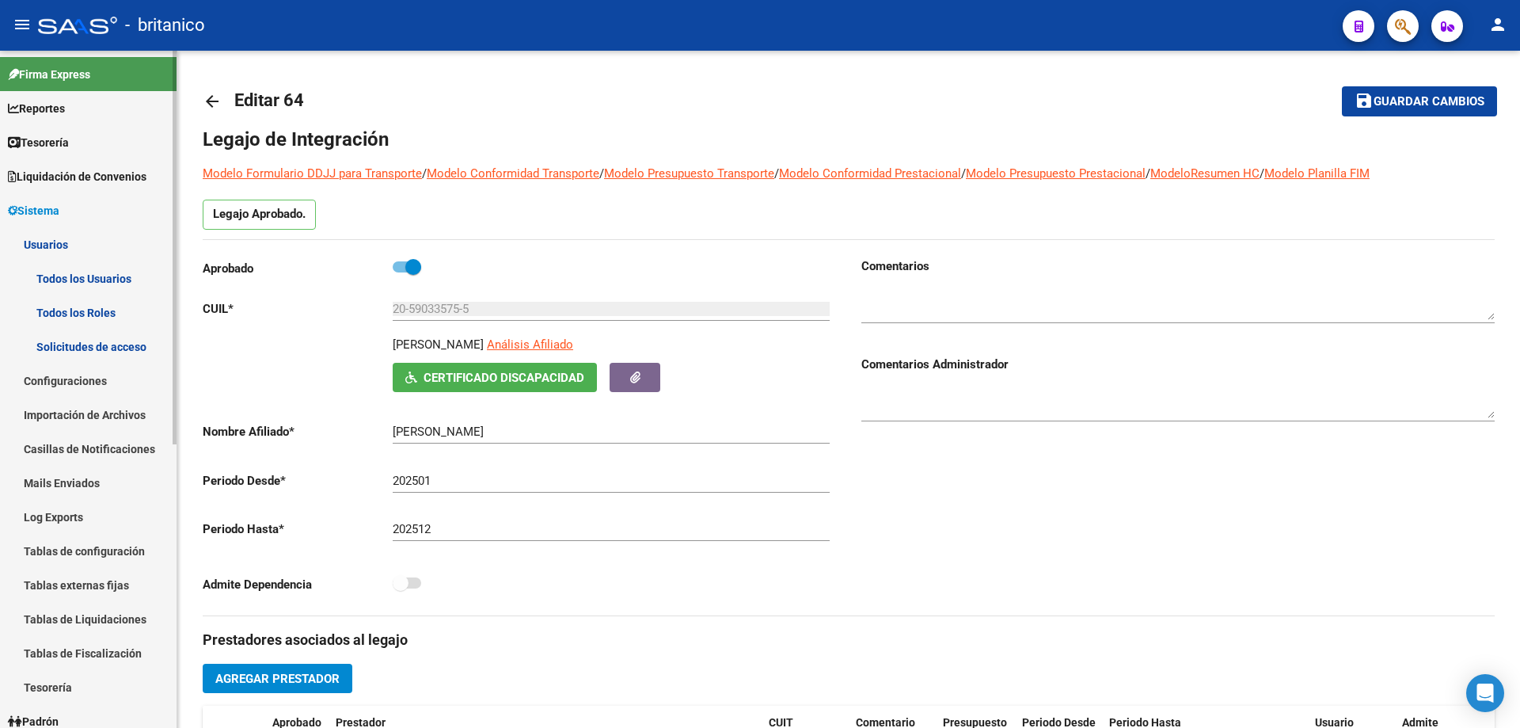
click at [122, 290] on link "Todos los Usuarios" at bounding box center [88, 278] width 177 height 34
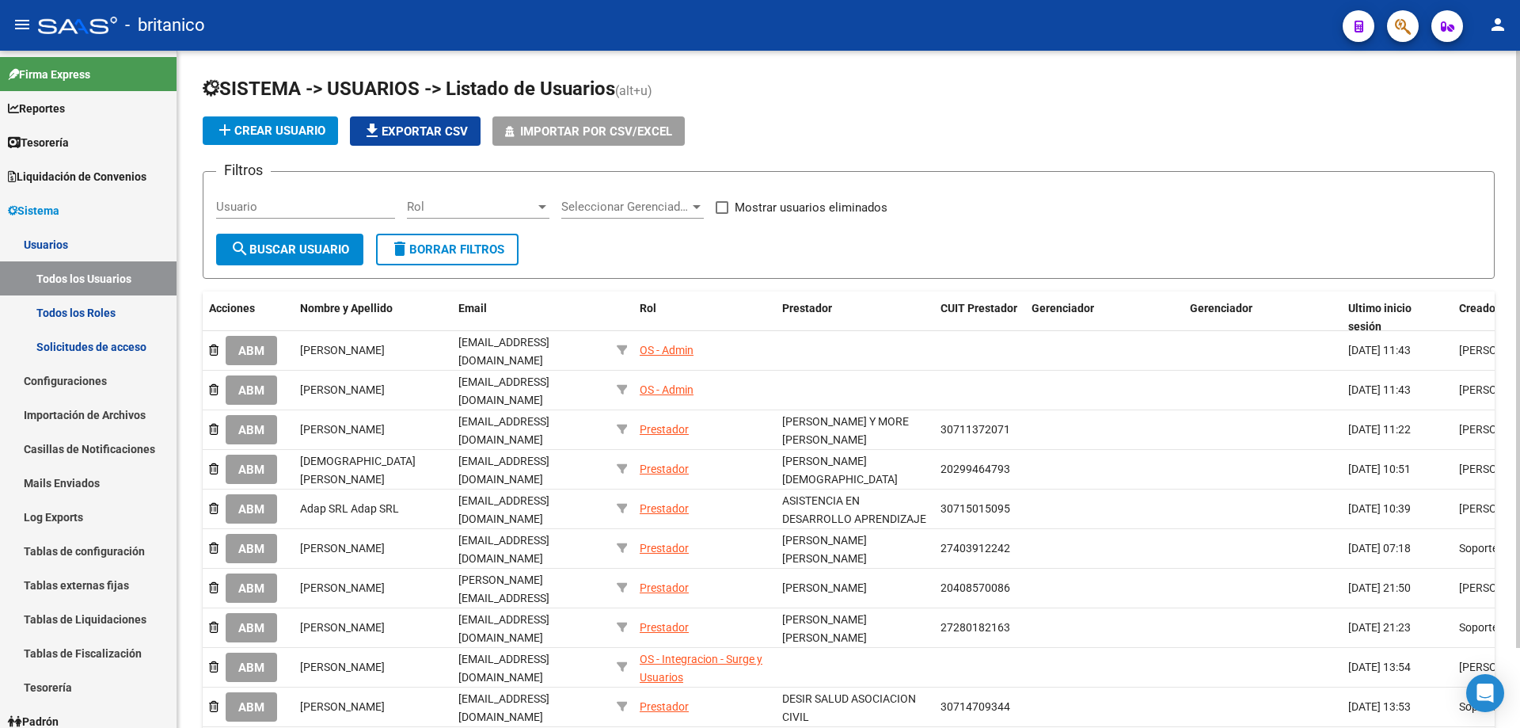
click at [279, 125] on span "add Crear Usuario" at bounding box center [270, 131] width 110 height 14
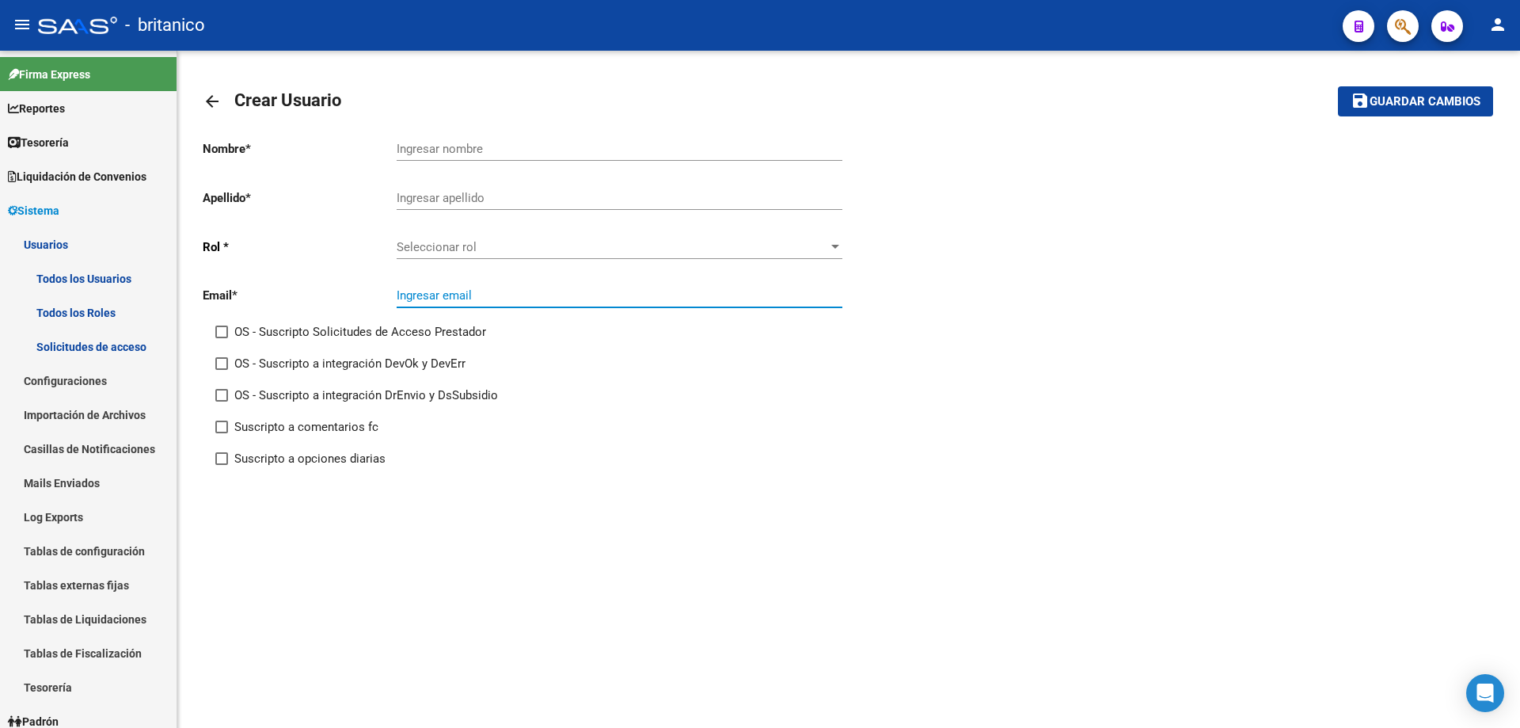
paste input "[EMAIL_ADDRESS][DOMAIN_NAME]"
type input "[EMAIL_ADDRESS][DOMAIN_NAME]"
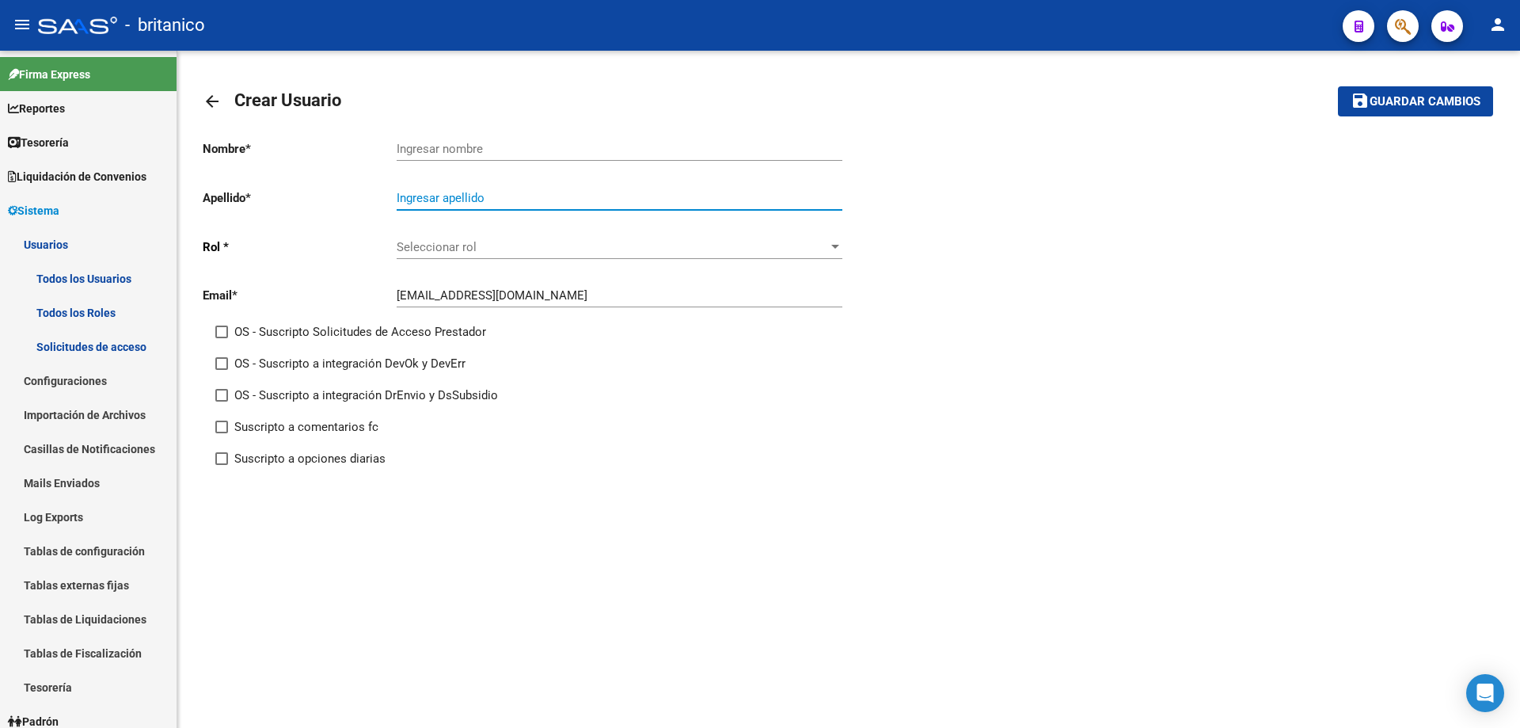
click at [502, 202] on input "Ingresar apellido" at bounding box center [620, 198] width 446 height 14
paste input "[DEMOGRAPHIC_DATA]"
type input "[DEMOGRAPHIC_DATA]"
drag, startPoint x: 492, startPoint y: 135, endPoint x: 458, endPoint y: 146, distance: 35.8
click at [458, 146] on input "Ingresar nombre" at bounding box center [620, 149] width 446 height 14
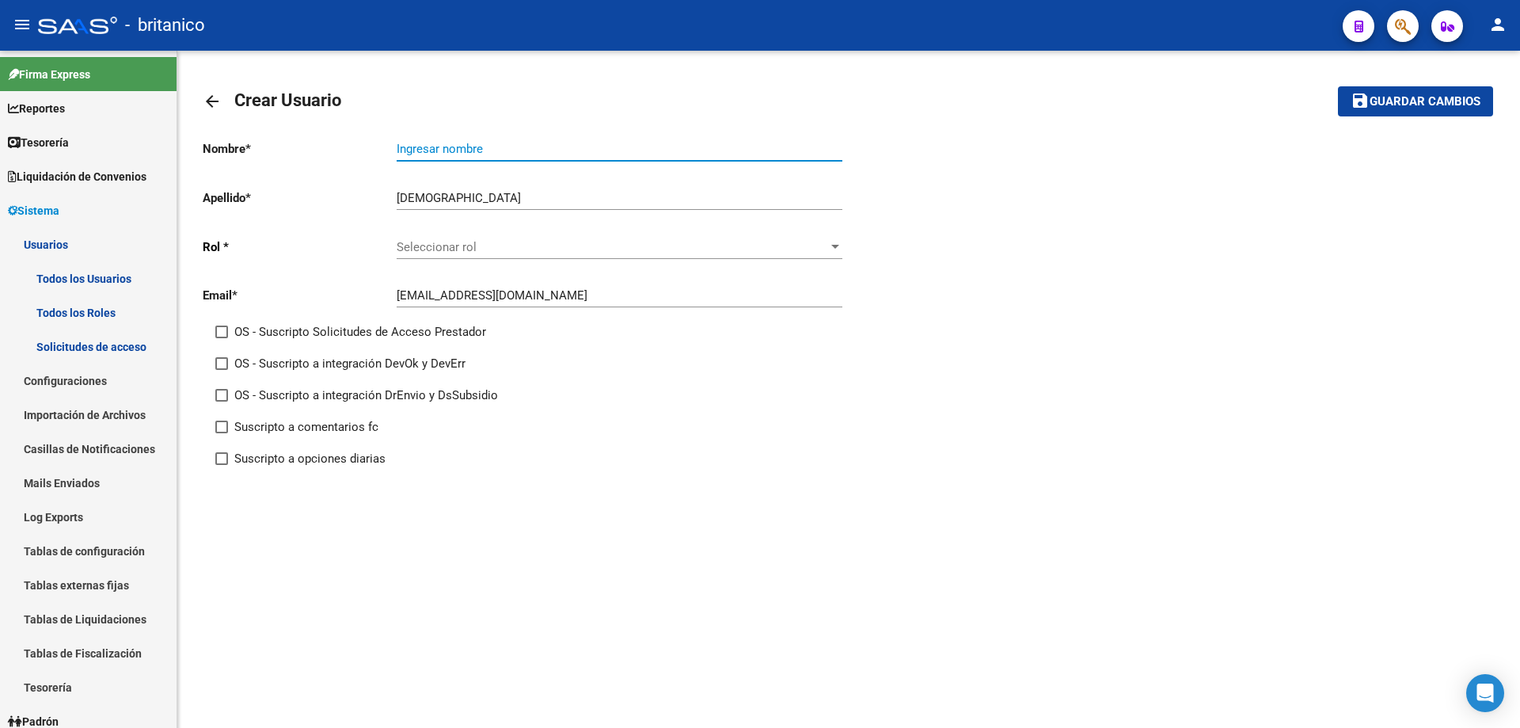
paste input "[PERSON_NAME]"
type input "[PERSON_NAME]"
click at [470, 241] on span "Seleccionar rol" at bounding box center [613, 247] width 432 height 14
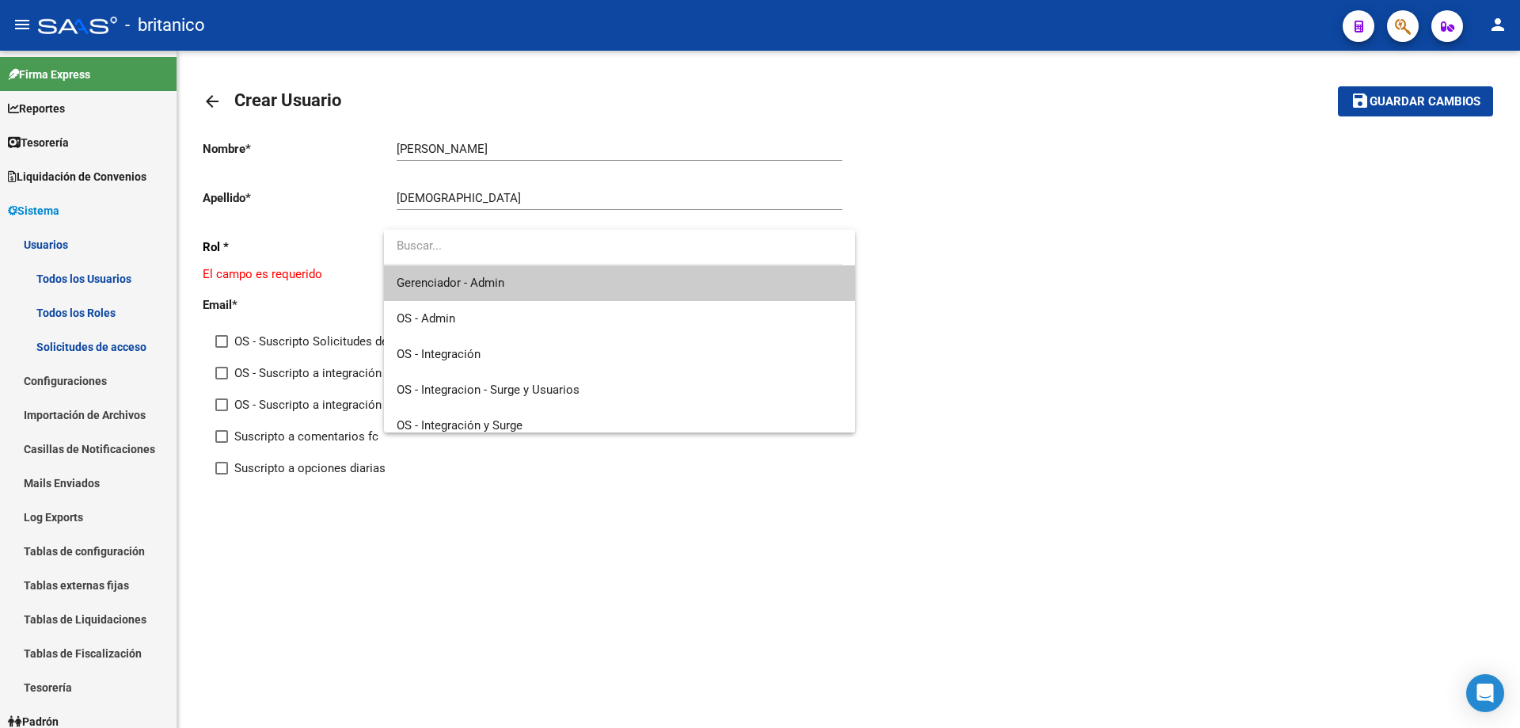
scroll to position [154, 0]
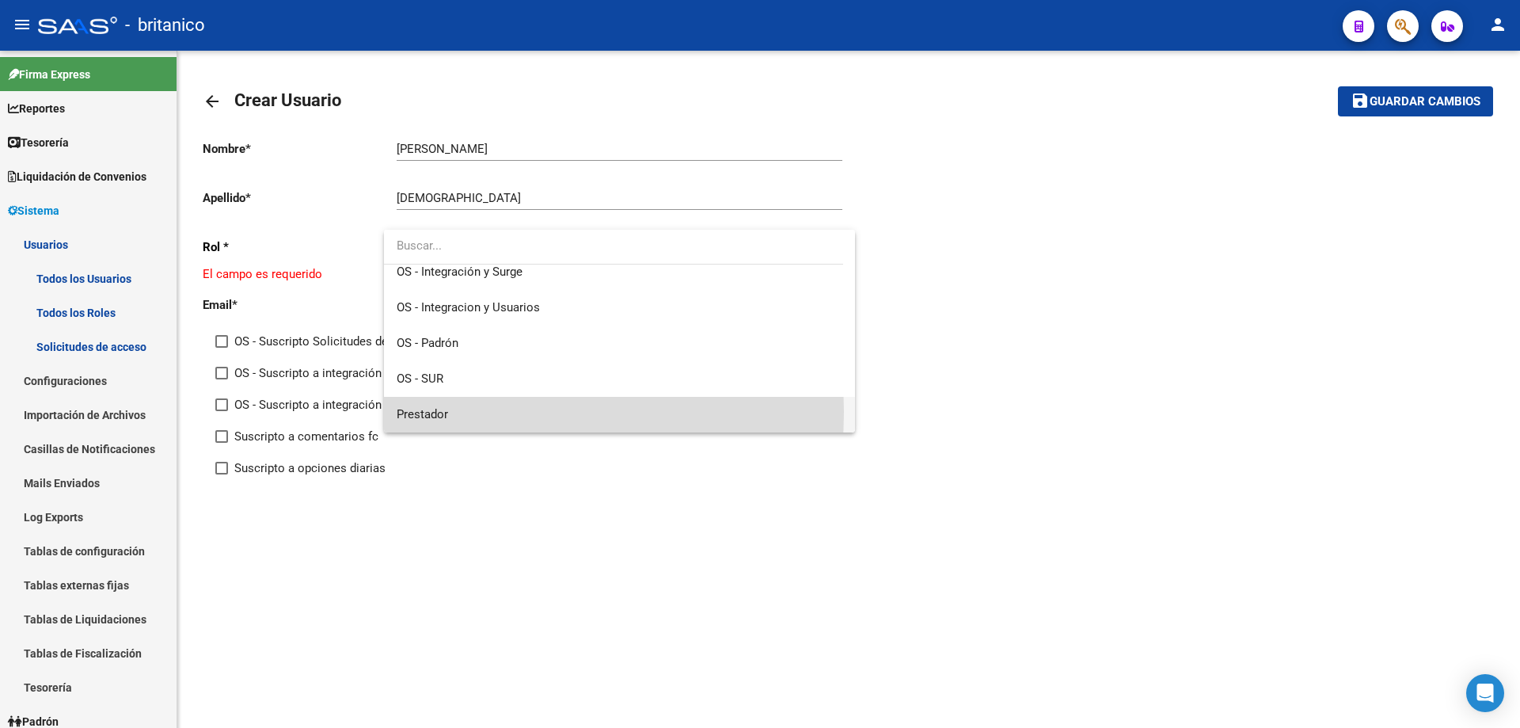
click at [485, 412] on span "Prestador" at bounding box center [620, 415] width 446 height 36
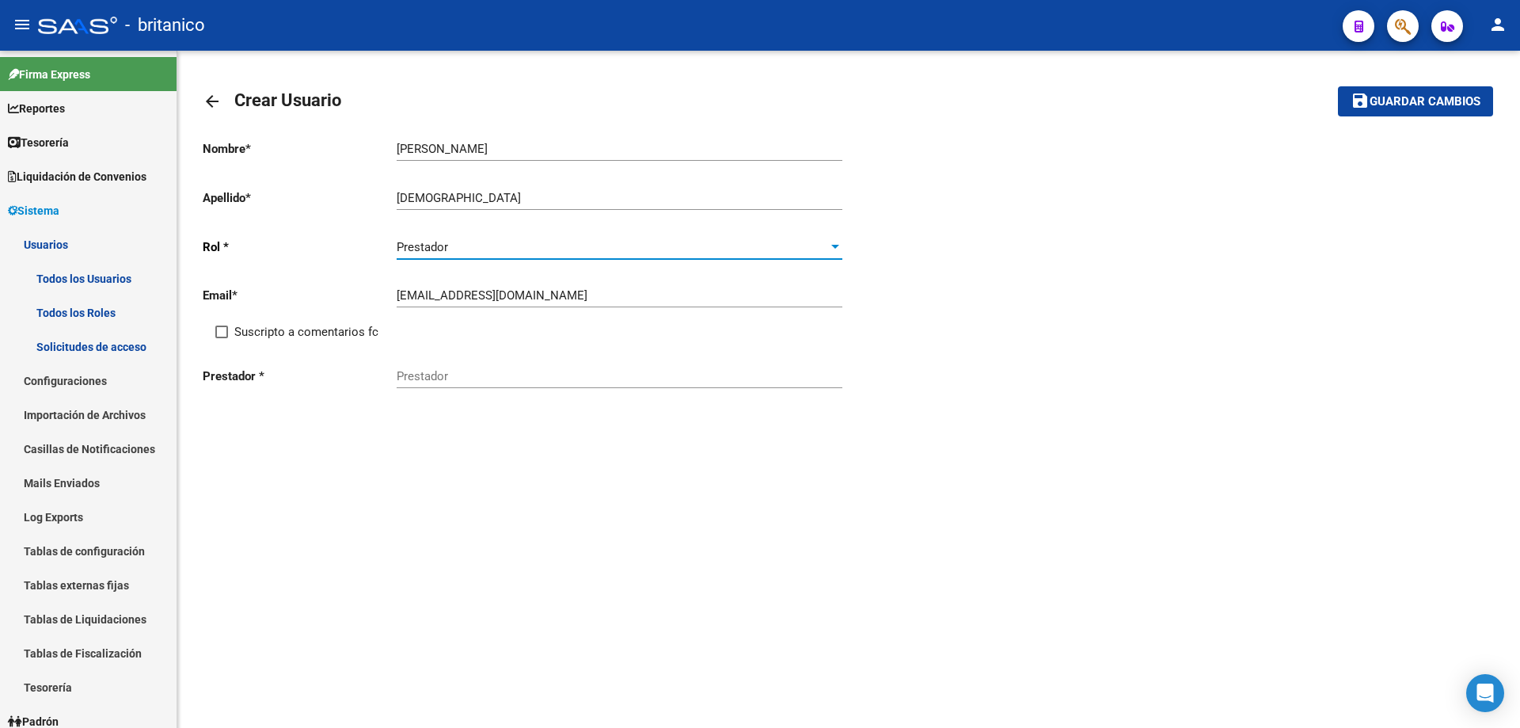
click at [227, 329] on span at bounding box center [221, 331] width 13 height 13
click at [222, 338] on input "Suscripto a comentarios fc" at bounding box center [221, 338] width 1 height 1
checkbox input "true"
click at [430, 379] on input "Prestador" at bounding box center [620, 376] width 446 height 14
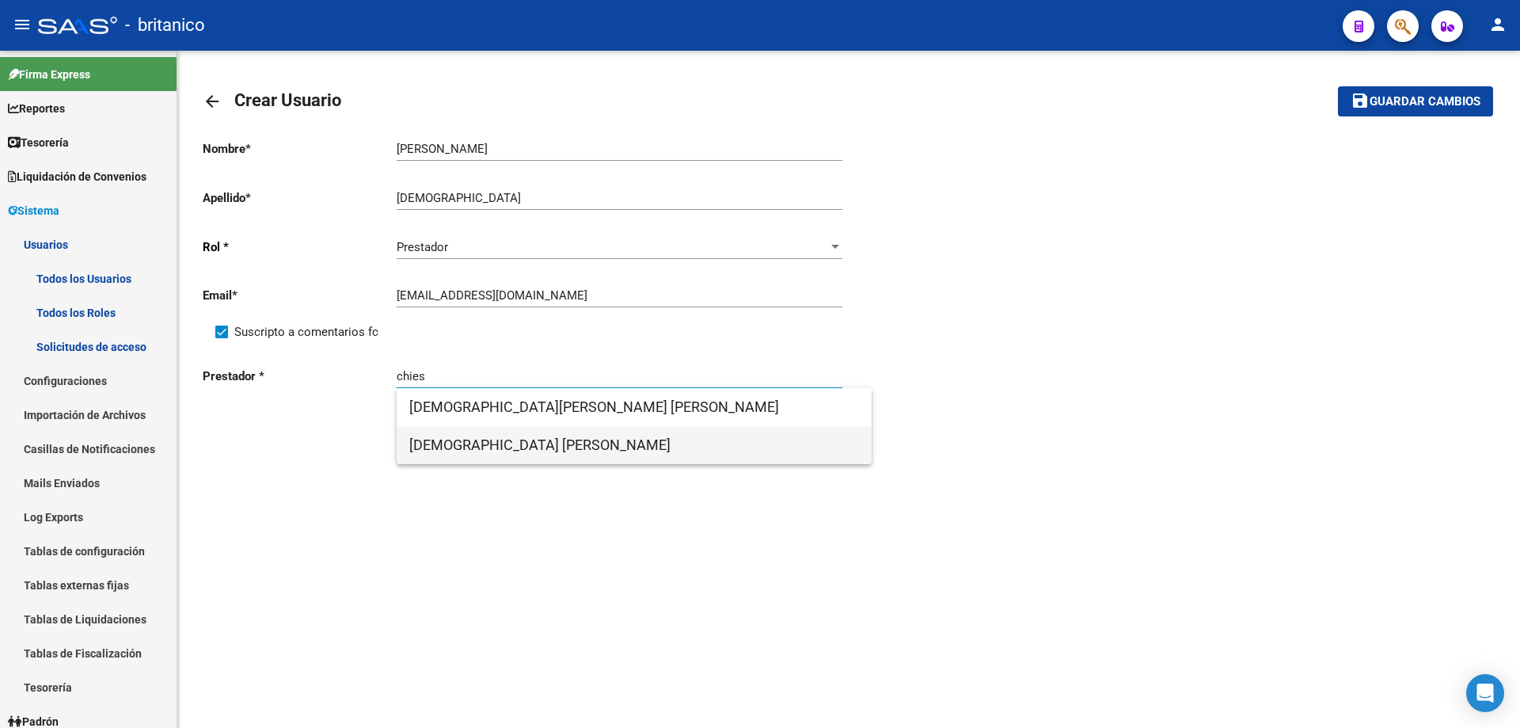
click at [537, 440] on span "[DEMOGRAPHIC_DATA] [PERSON_NAME]" at bounding box center [634, 445] width 450 height 38
type input "[DEMOGRAPHIC_DATA] [PERSON_NAME]"
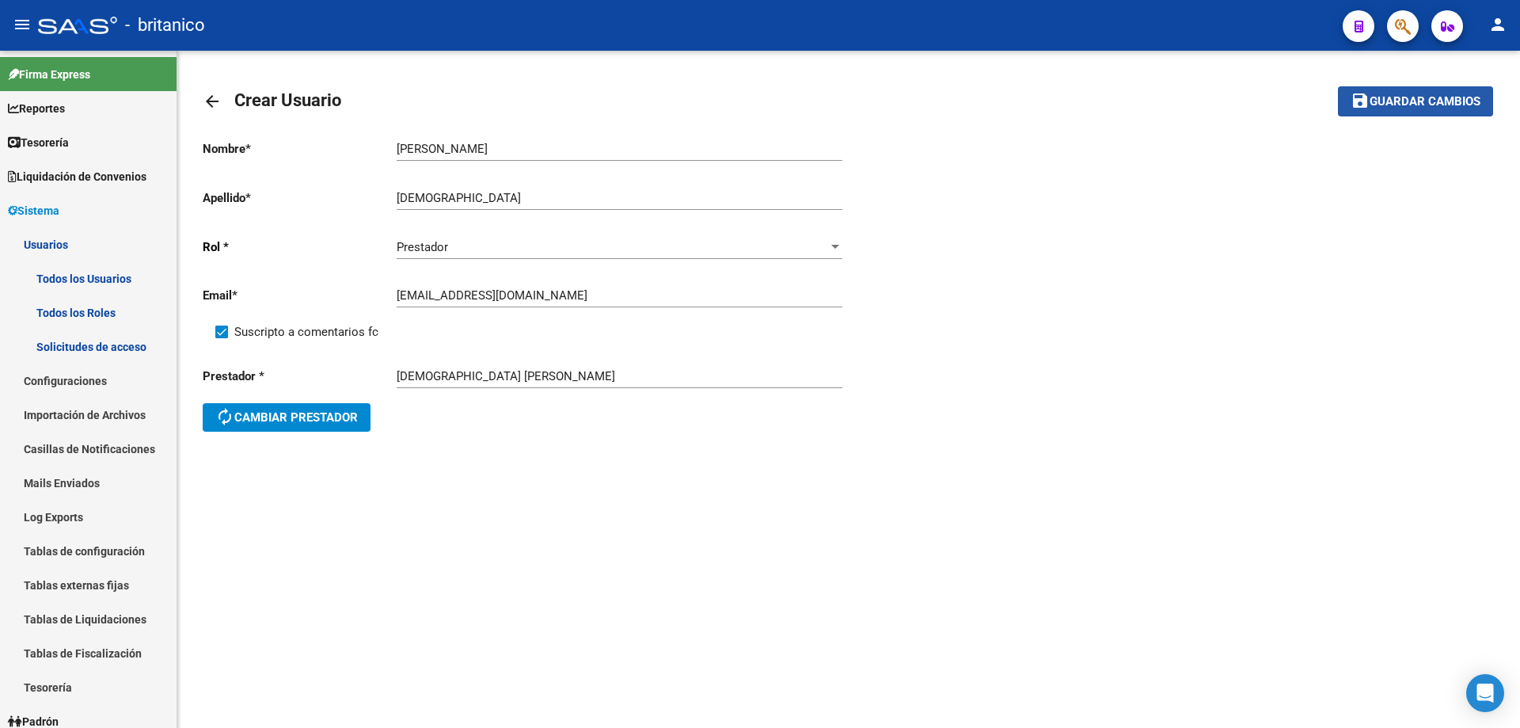
click at [1462, 92] on button "save Guardar cambios" at bounding box center [1415, 100] width 155 height 29
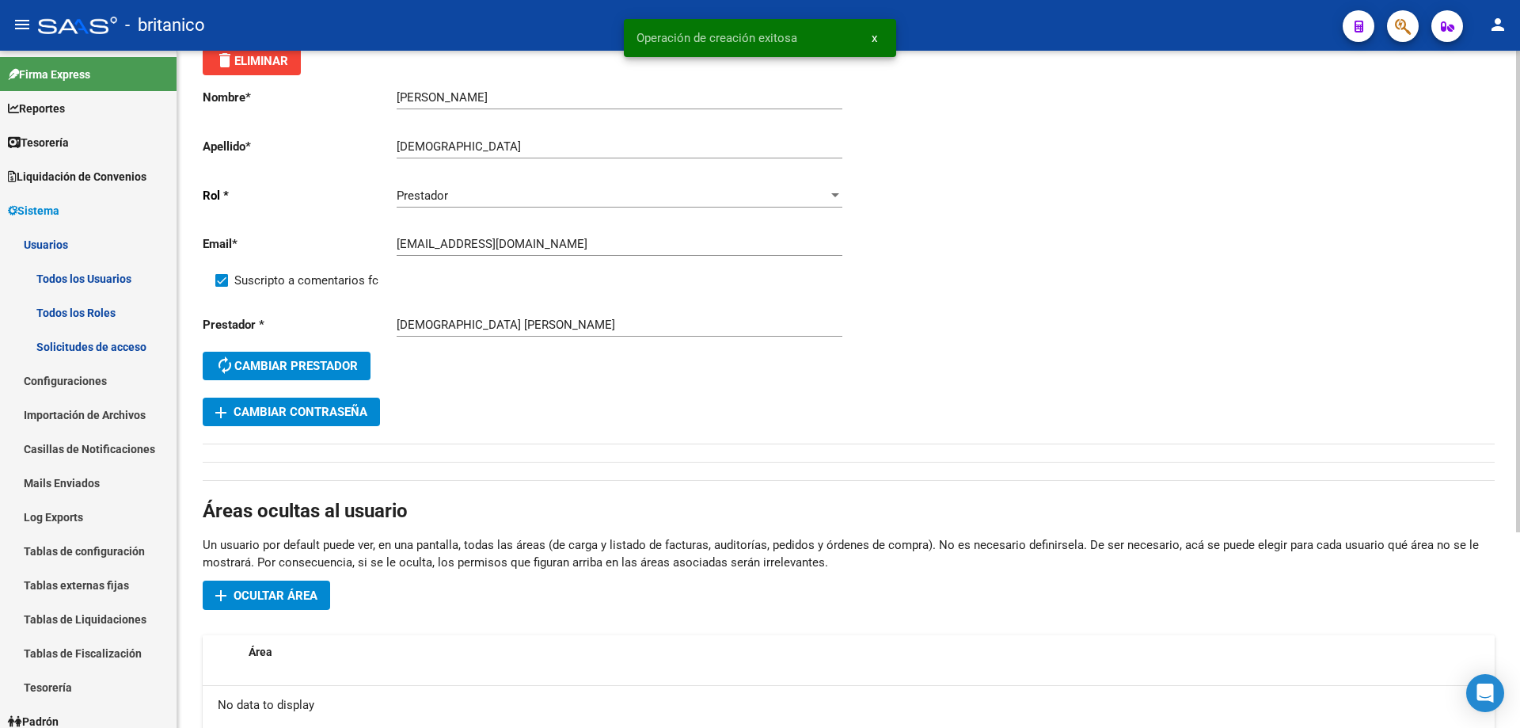
scroll to position [276, 0]
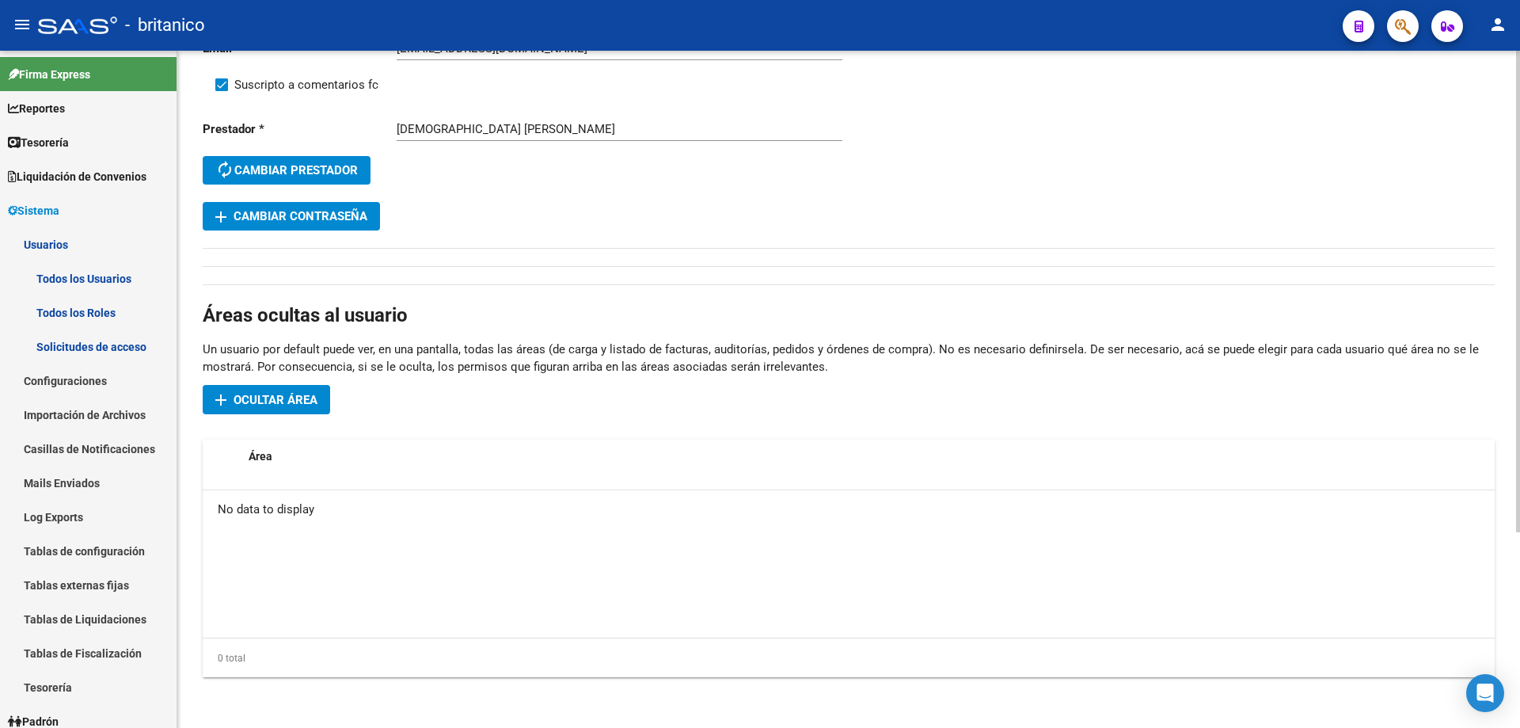
click at [287, 394] on span "Ocultar área" at bounding box center [276, 400] width 84 height 14
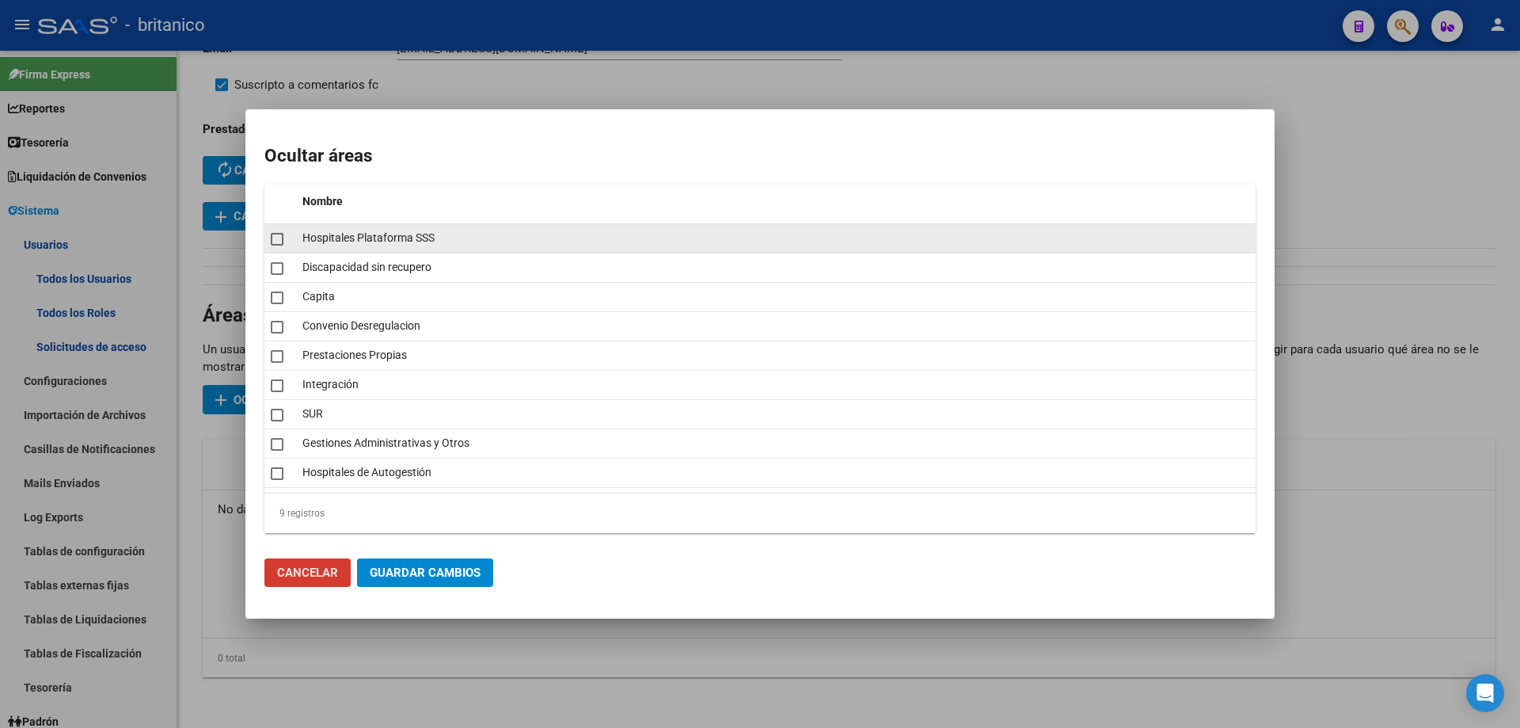
click at [279, 238] on span at bounding box center [277, 239] width 13 height 13
click at [278, 241] on span at bounding box center [277, 239] width 13 height 13
click at [276, 234] on span at bounding box center [277, 239] width 13 height 13
checkbox input "true"
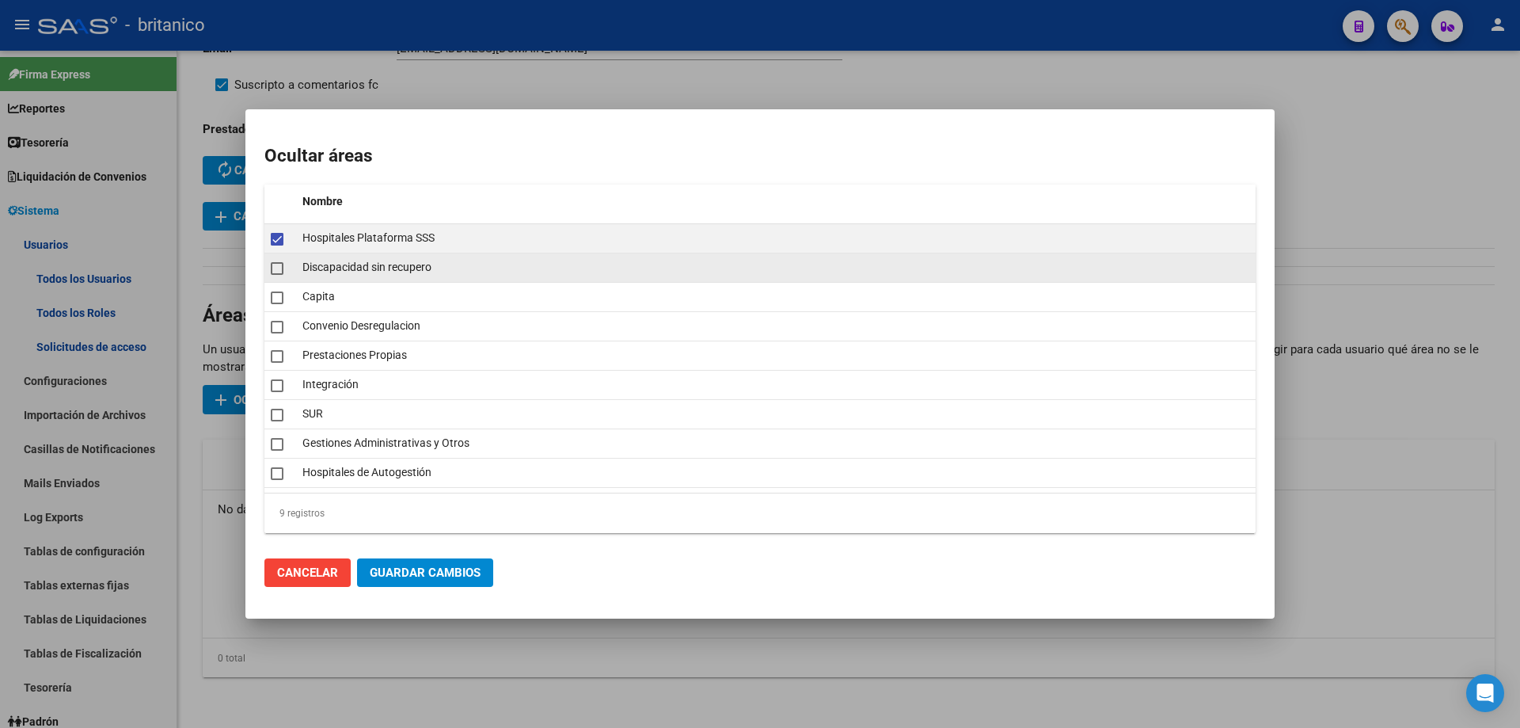
click at [276, 259] on mat-checkbox at bounding box center [277, 268] width 13 height 22
checkbox input "true"
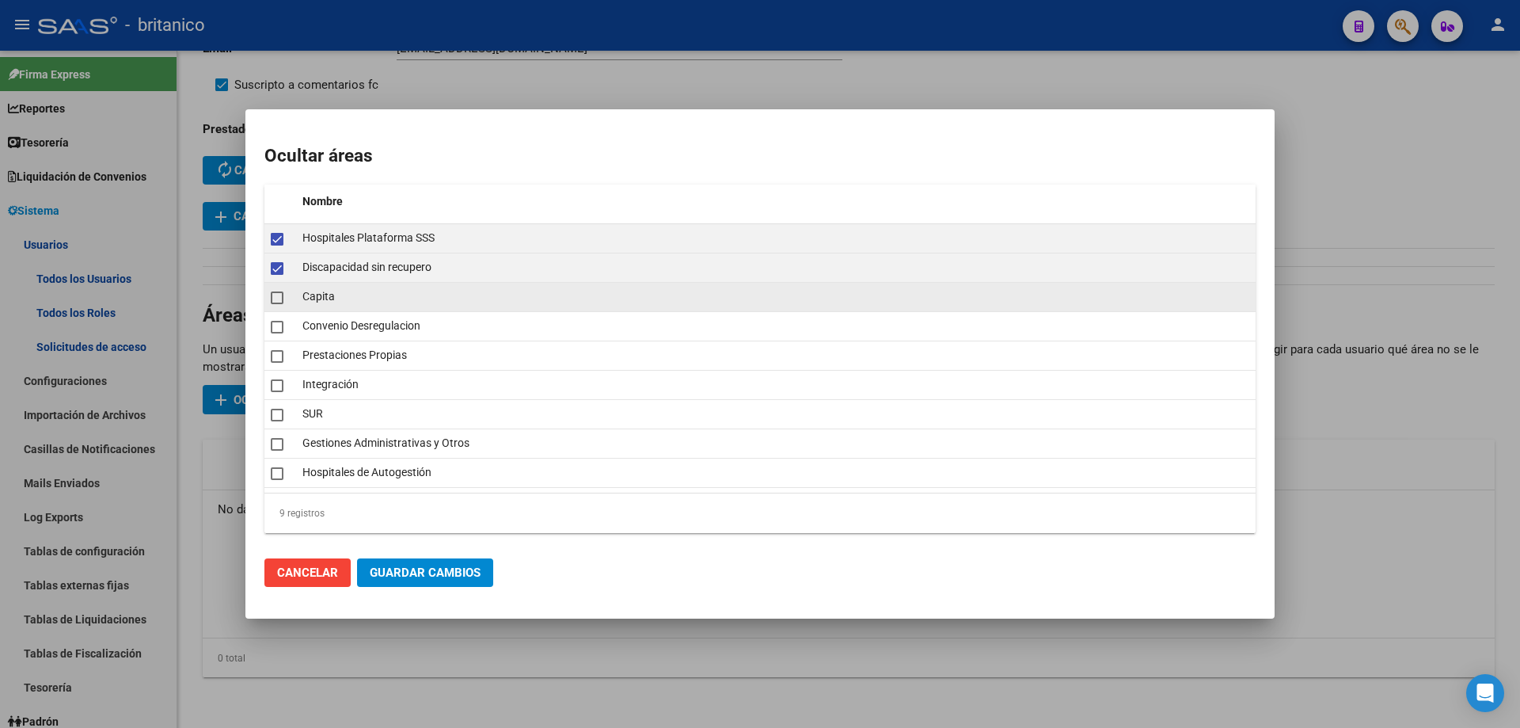
click at [276, 299] on span at bounding box center [277, 297] width 13 height 13
checkbox input "true"
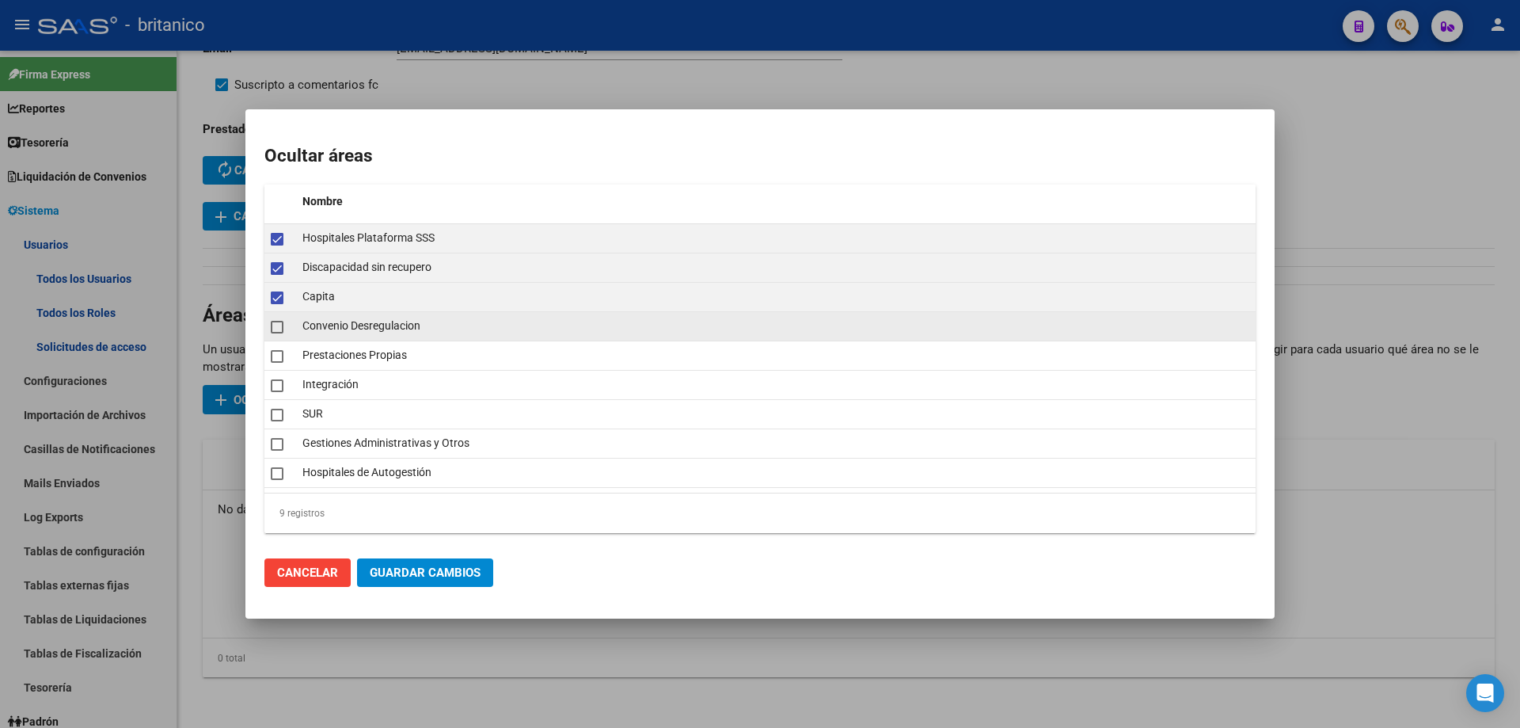
click at [275, 330] on span at bounding box center [277, 327] width 13 height 13
checkbox input "true"
click at [279, 352] on span at bounding box center [277, 356] width 13 height 13
checkbox input "true"
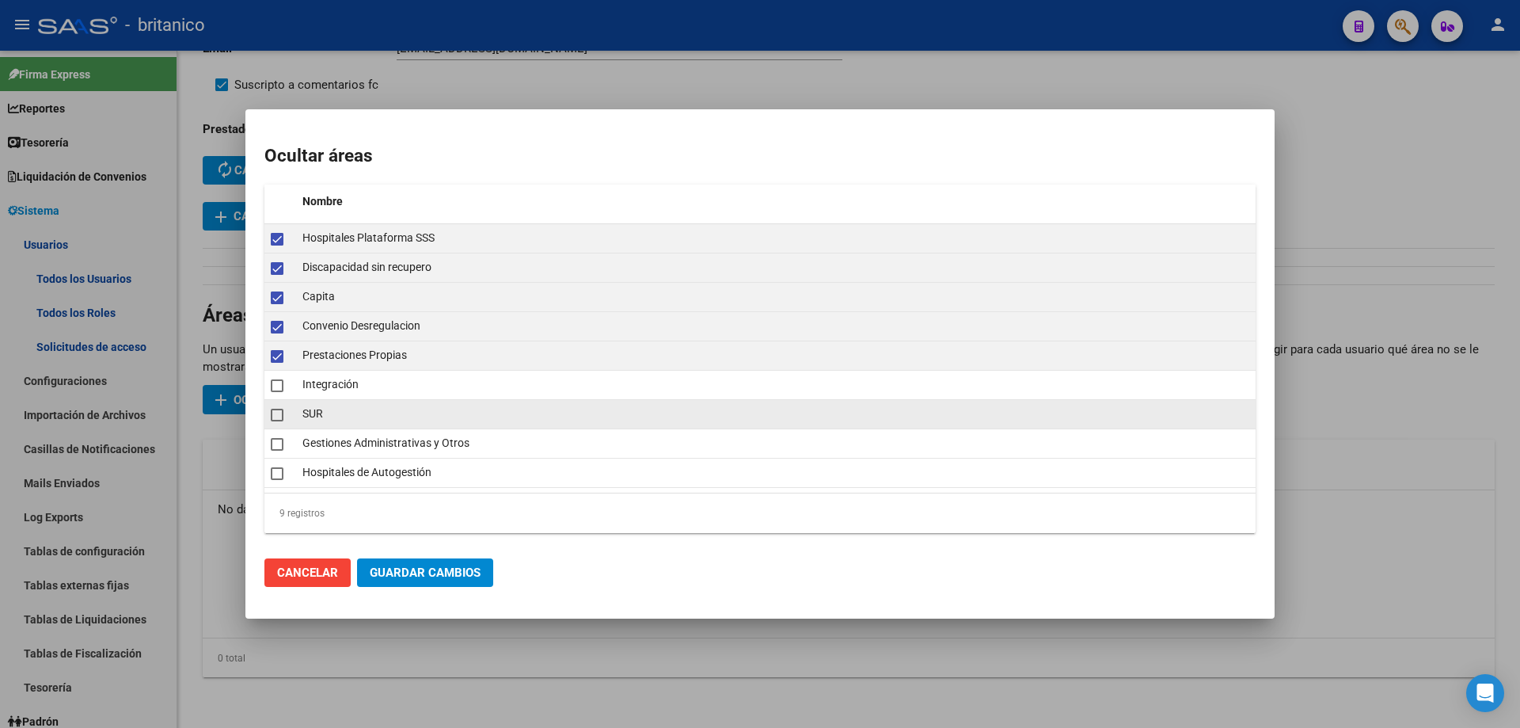
click at [280, 406] on mat-checkbox at bounding box center [277, 414] width 13 height 22
checkbox input "true"
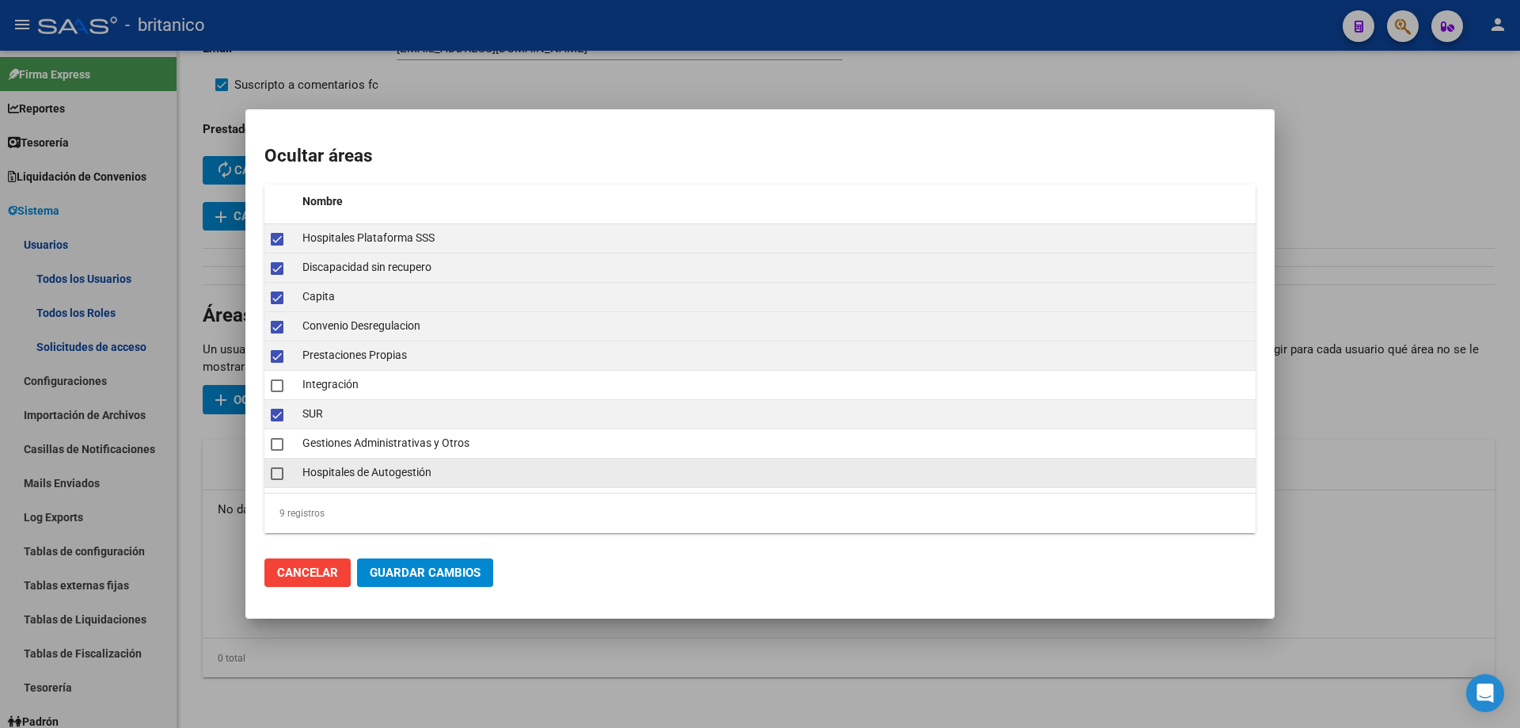
drag, startPoint x: 276, startPoint y: 439, endPoint x: 289, endPoint y: 471, distance: 34.8
click at [276, 439] on span at bounding box center [277, 444] width 13 height 13
checkbox input "true"
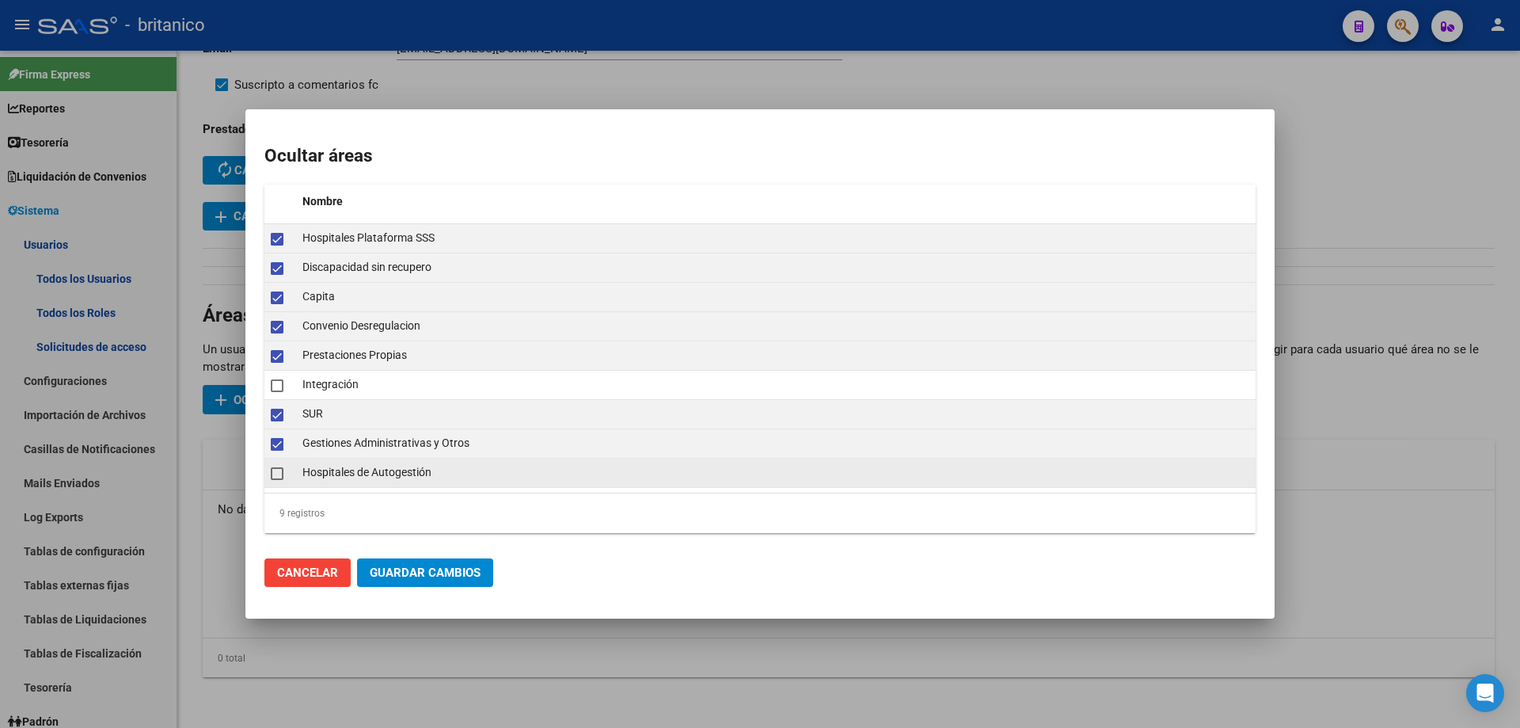
click at [283, 473] on span at bounding box center [277, 473] width 13 height 13
checkbox input "true"
click at [454, 577] on span "Guardar Cambios" at bounding box center [425, 572] width 111 height 14
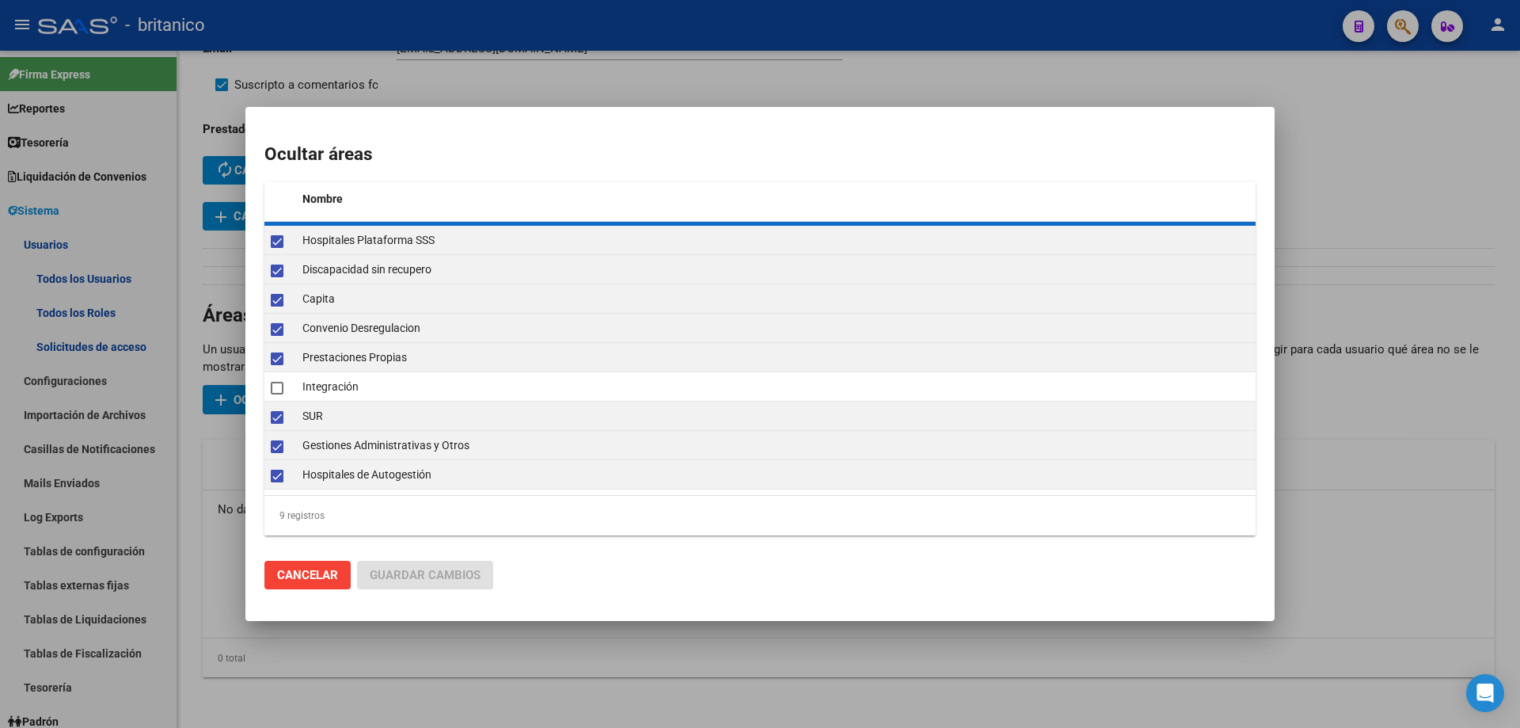
checkbox input "false"
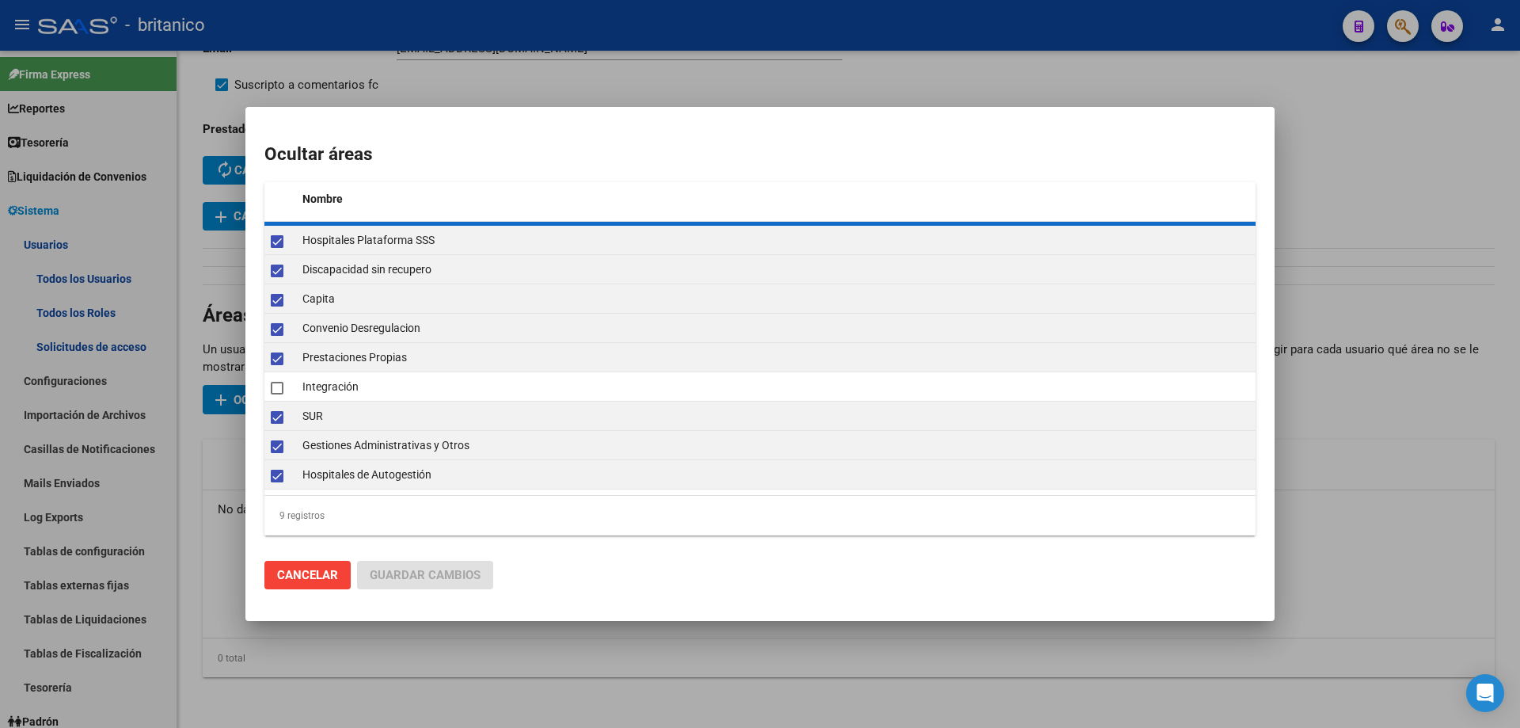
checkbox input "false"
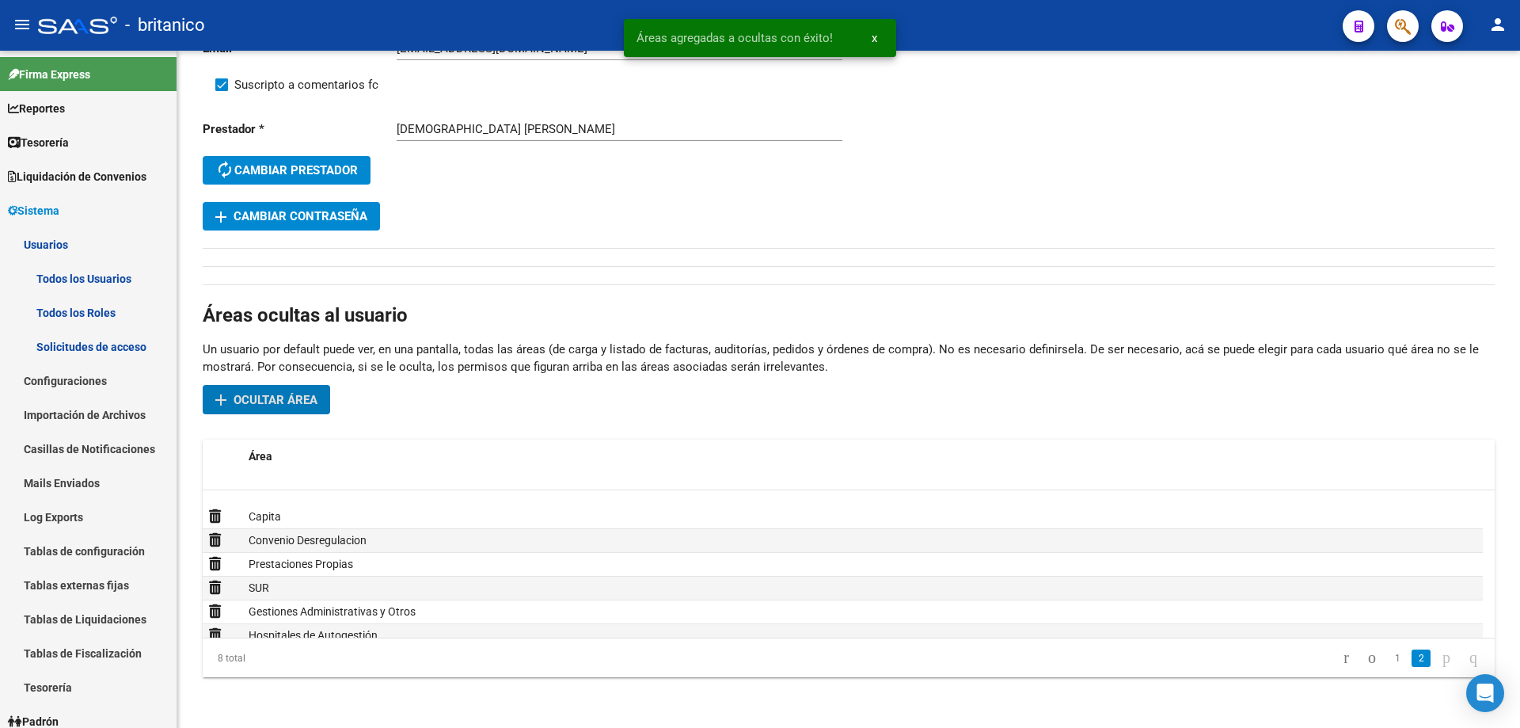
scroll to position [48, 0]
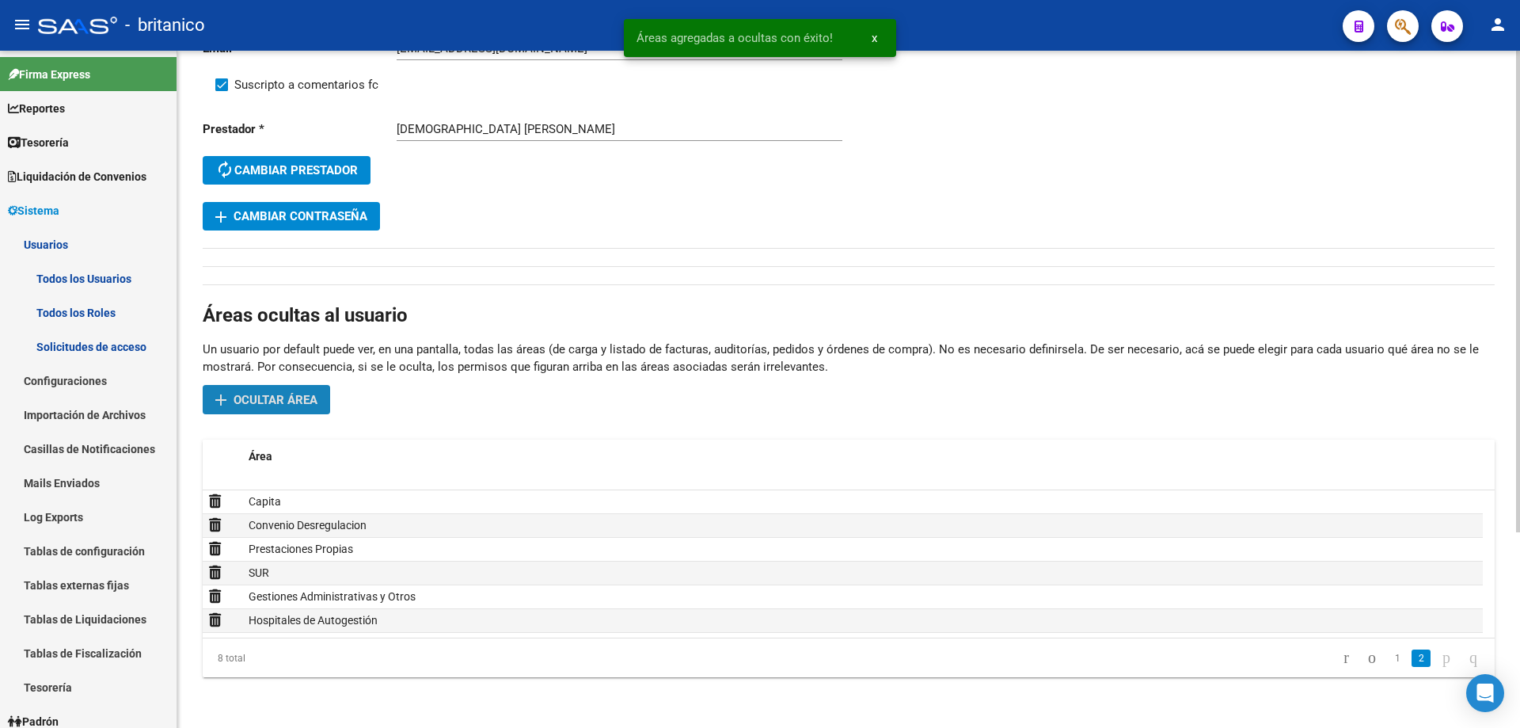
click at [306, 389] on button "add Ocultar área" at bounding box center [266, 399] width 127 height 29
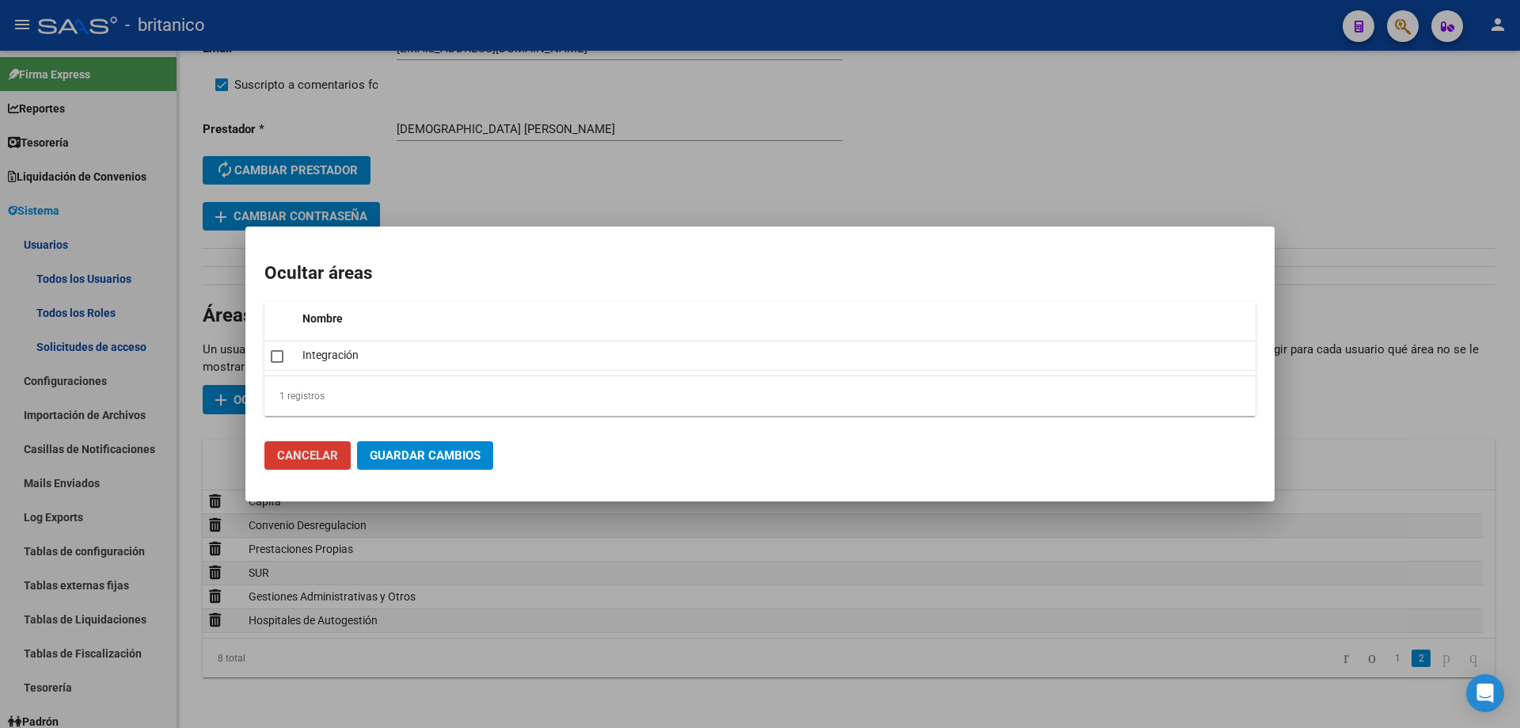
click at [1113, 151] on div at bounding box center [760, 364] width 1520 height 728
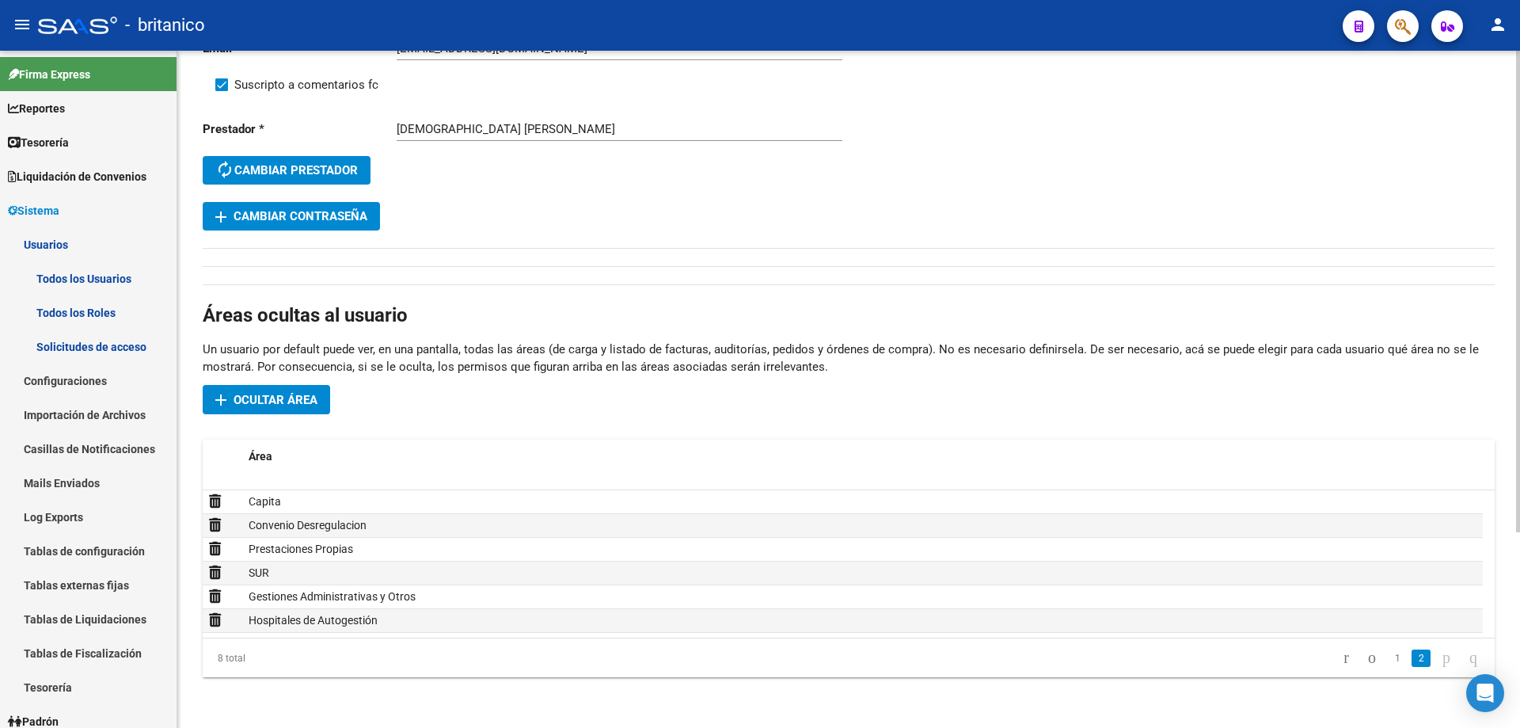
scroll to position [0, 0]
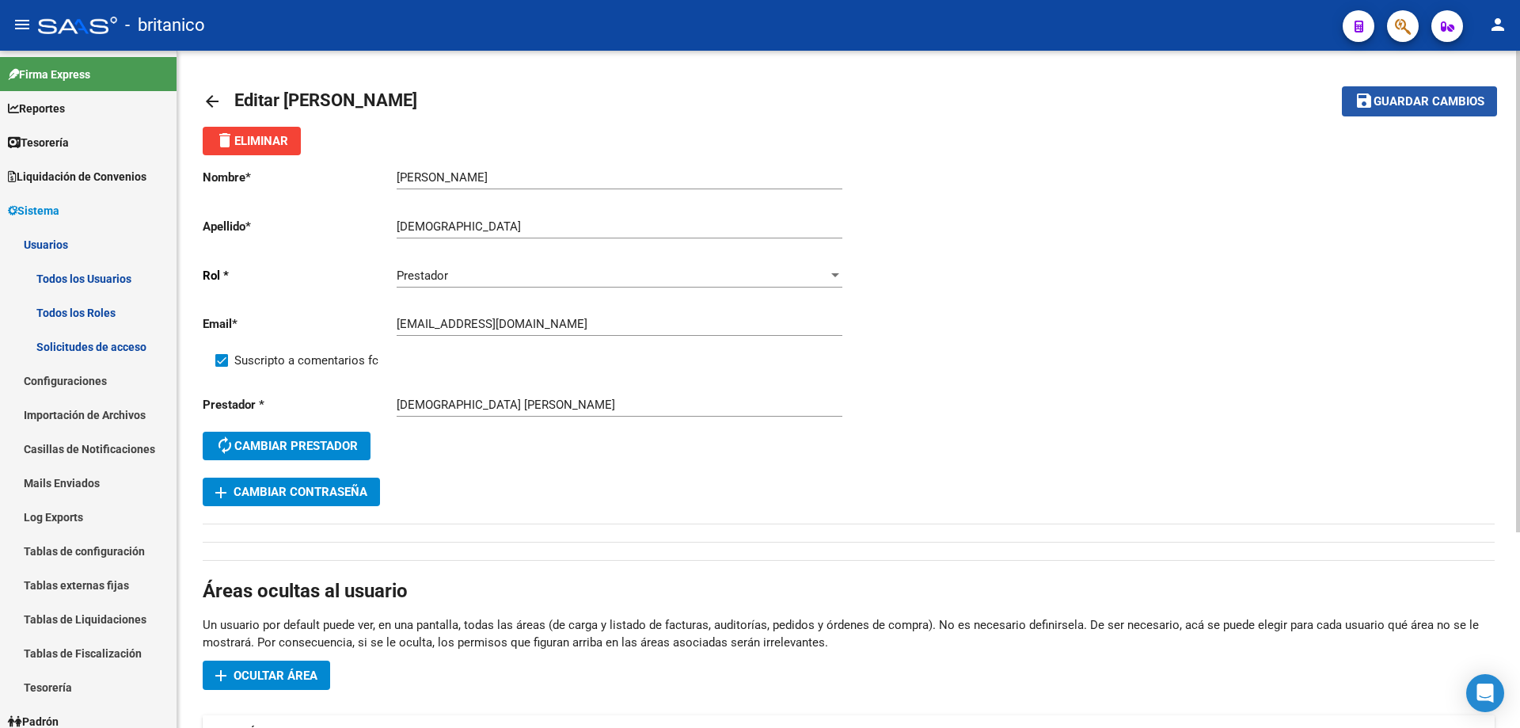
click at [1411, 103] on span "Guardar cambios" at bounding box center [1429, 102] width 111 height 14
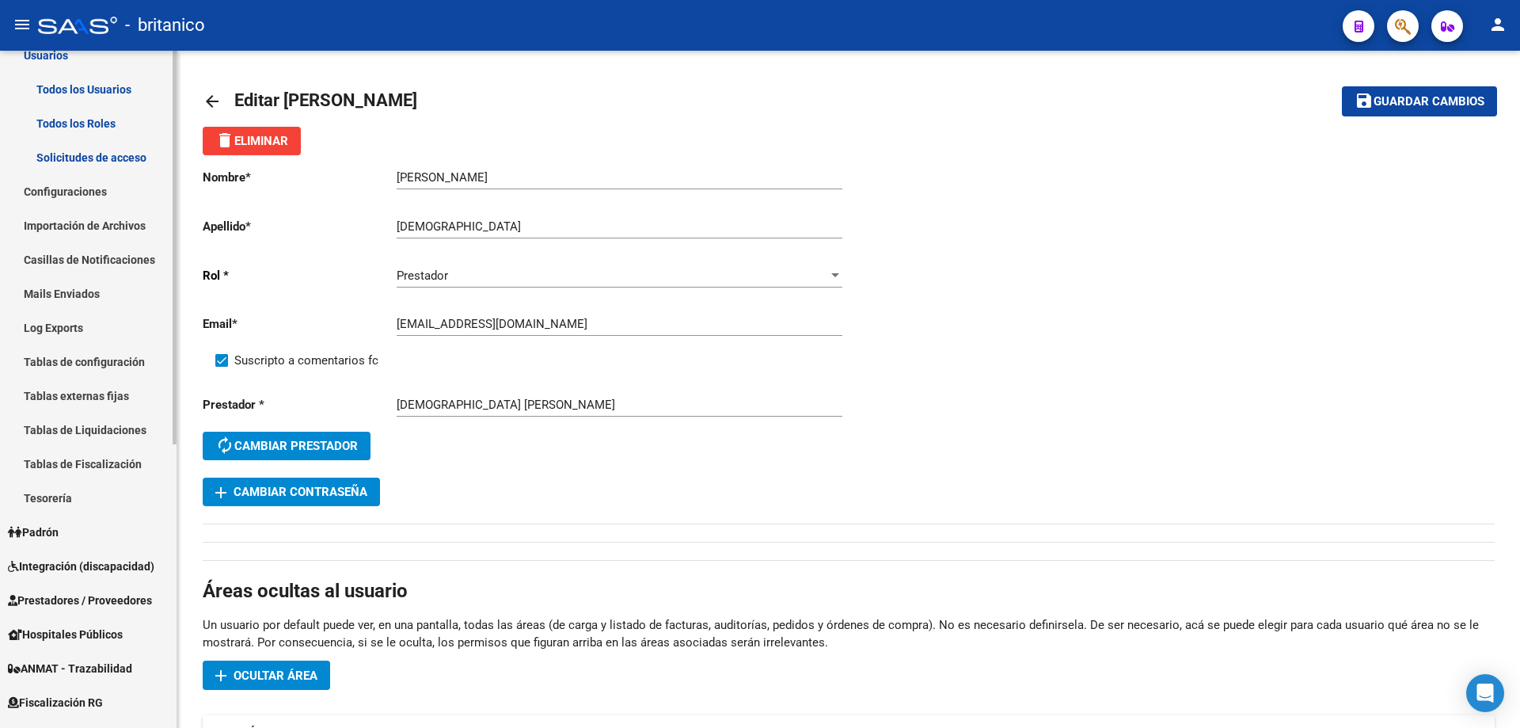
scroll to position [475, 0]
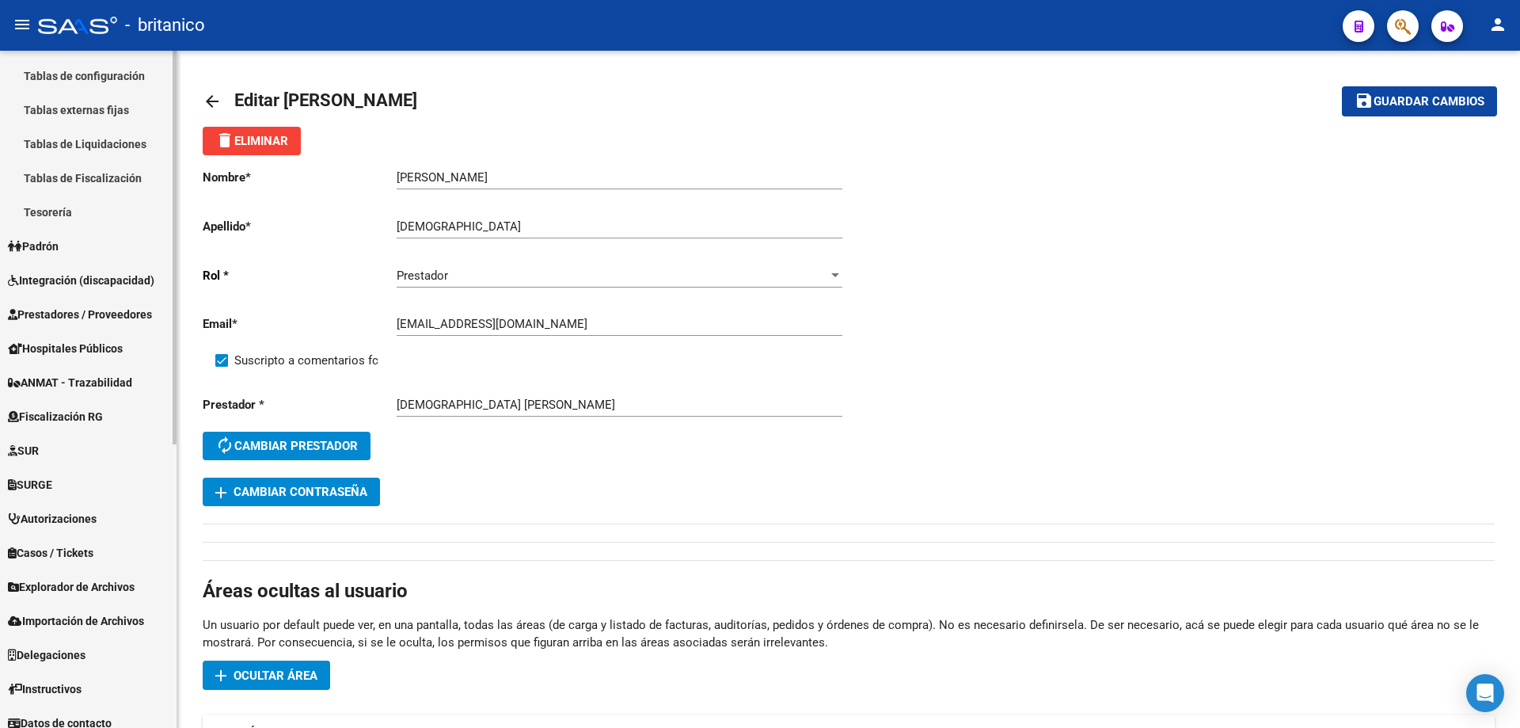
click at [58, 273] on span "Integración (discapacidad)" at bounding box center [81, 280] width 146 height 17
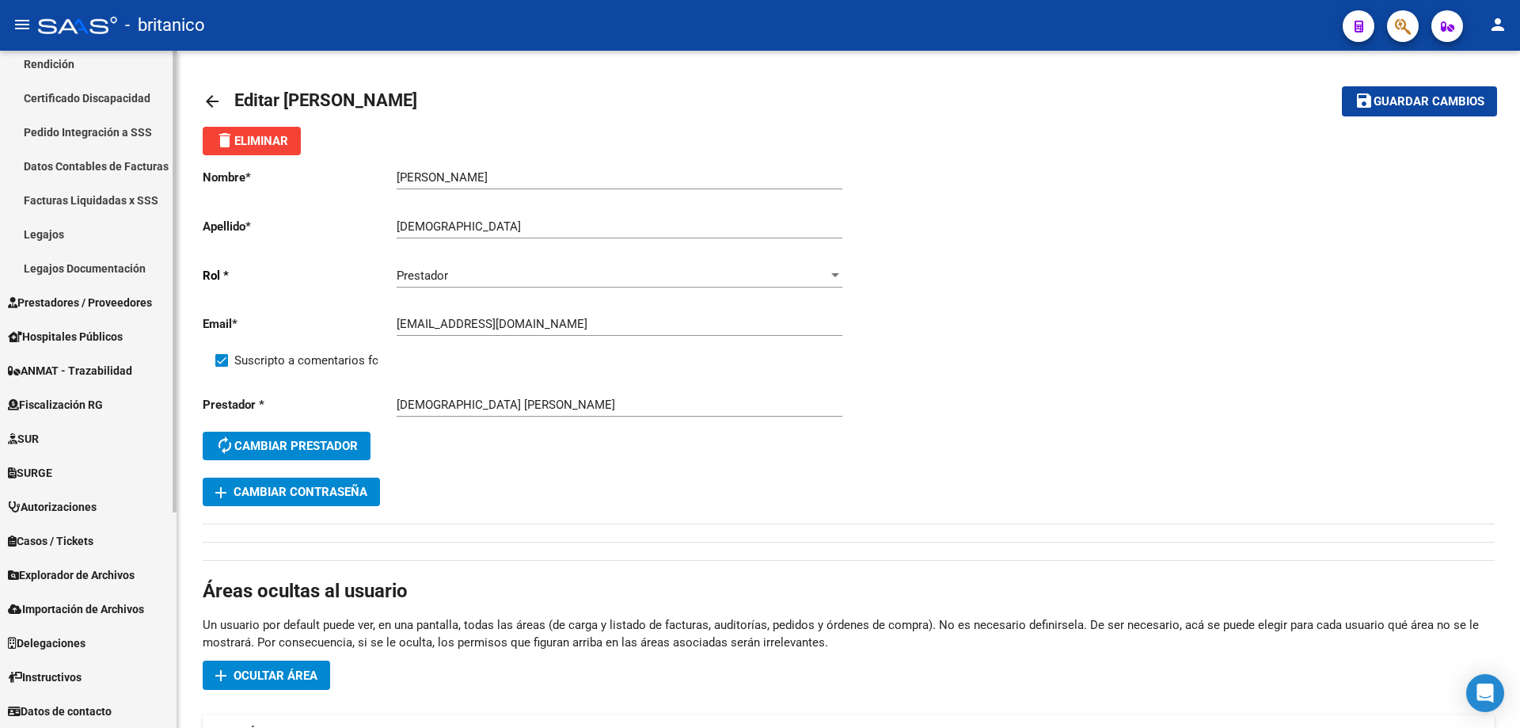
scroll to position [283, 0]
click at [50, 227] on link "Legajos" at bounding box center [88, 234] width 177 height 34
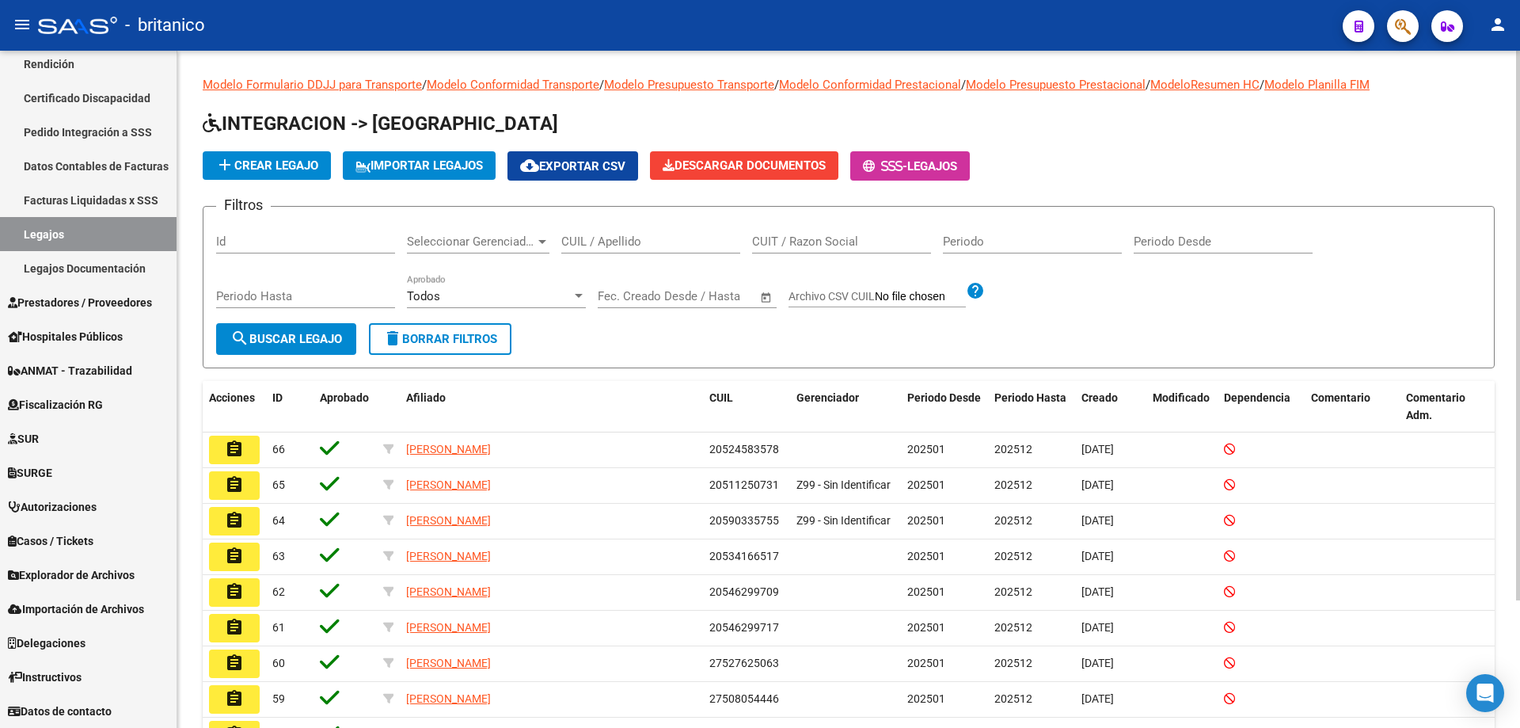
click at [636, 237] on input "CUIL / Apellido" at bounding box center [650, 241] width 179 height 14
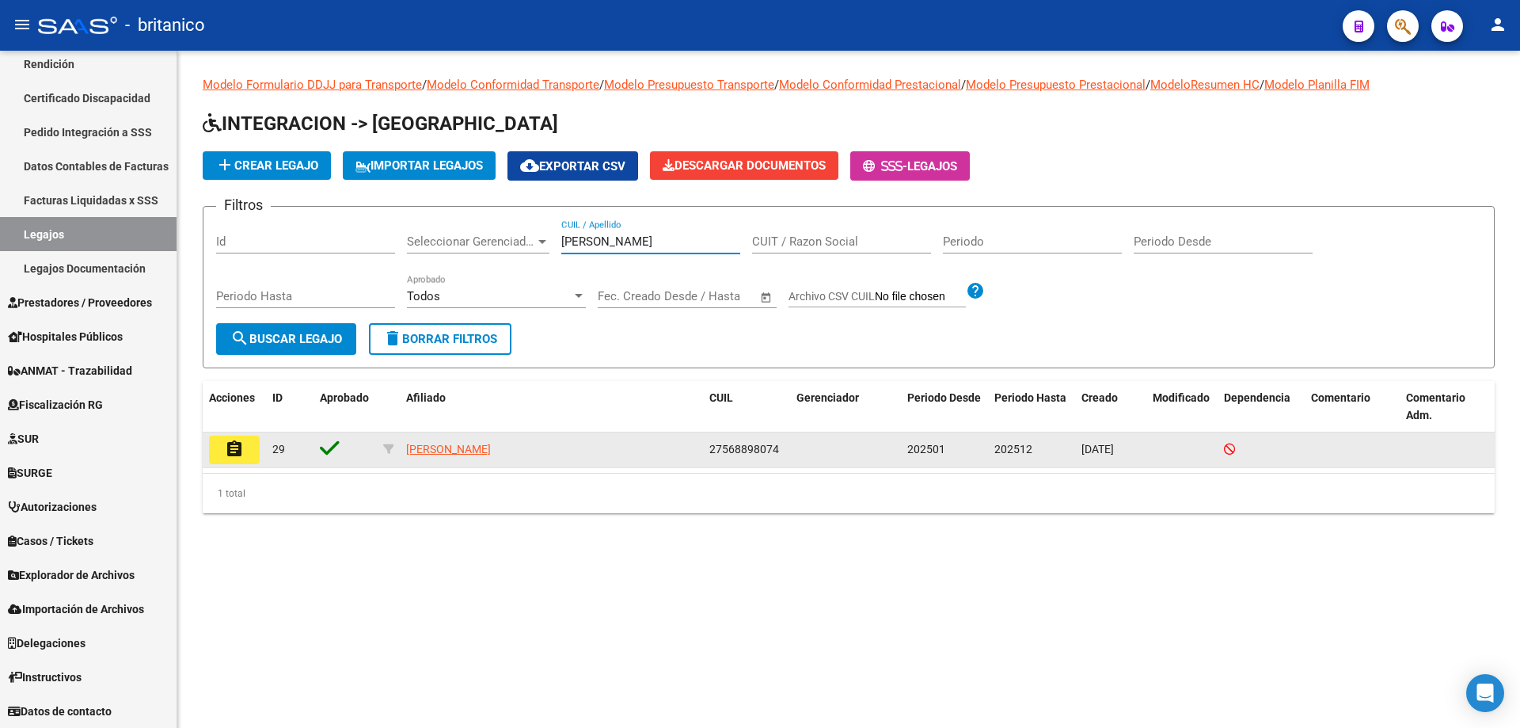
type input "[PERSON_NAME]"
click at [230, 450] on mat-icon "assignment" at bounding box center [234, 448] width 19 height 19
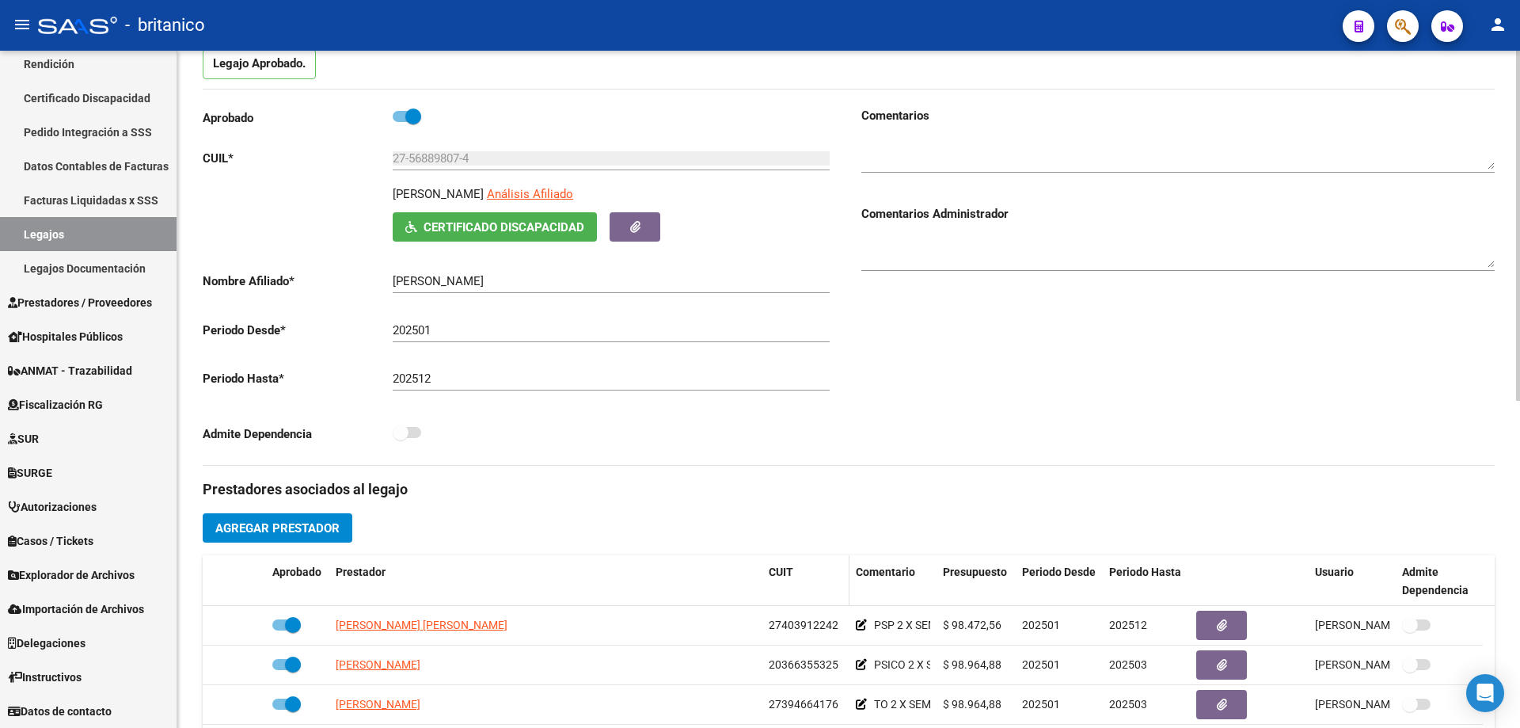
scroll to position [317, 0]
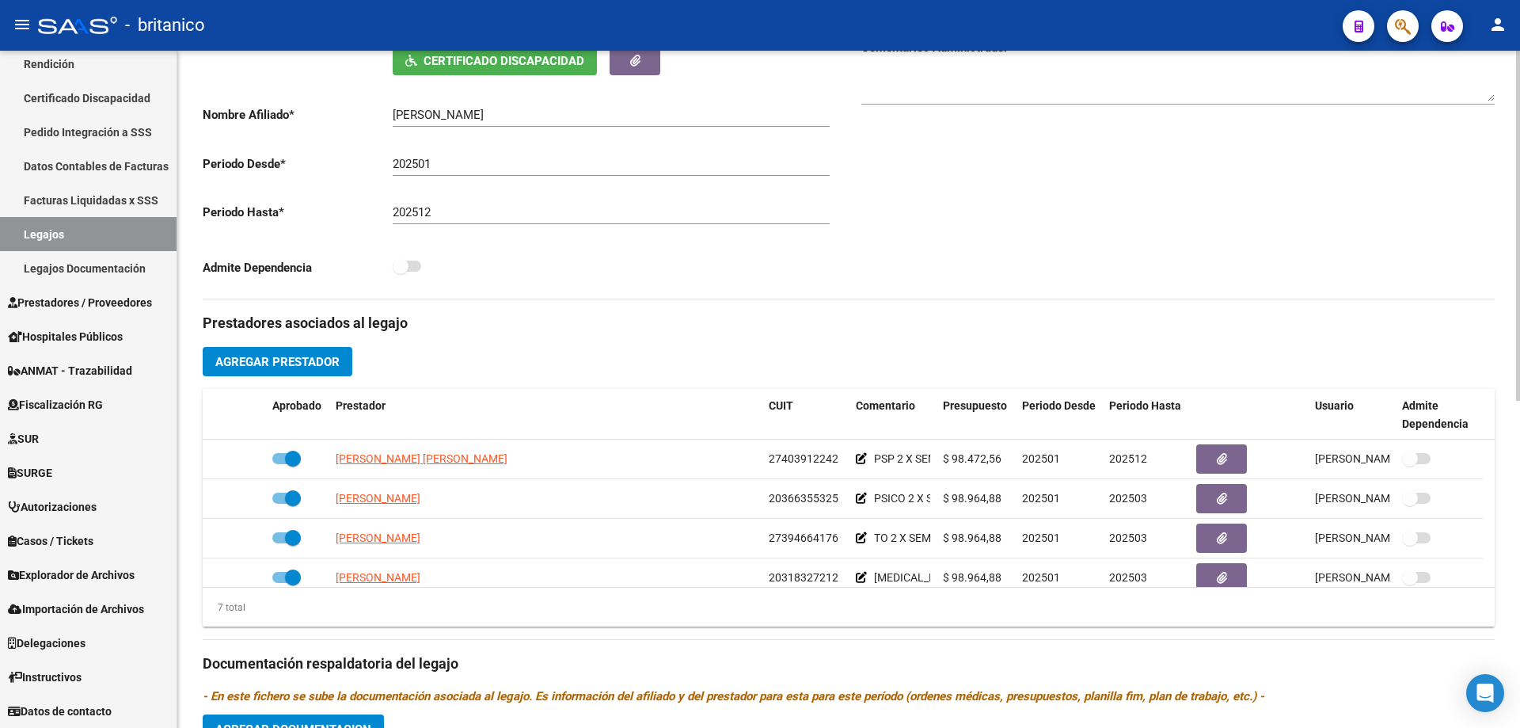
click at [335, 351] on button "Agregar Prestador" at bounding box center [278, 361] width 150 height 29
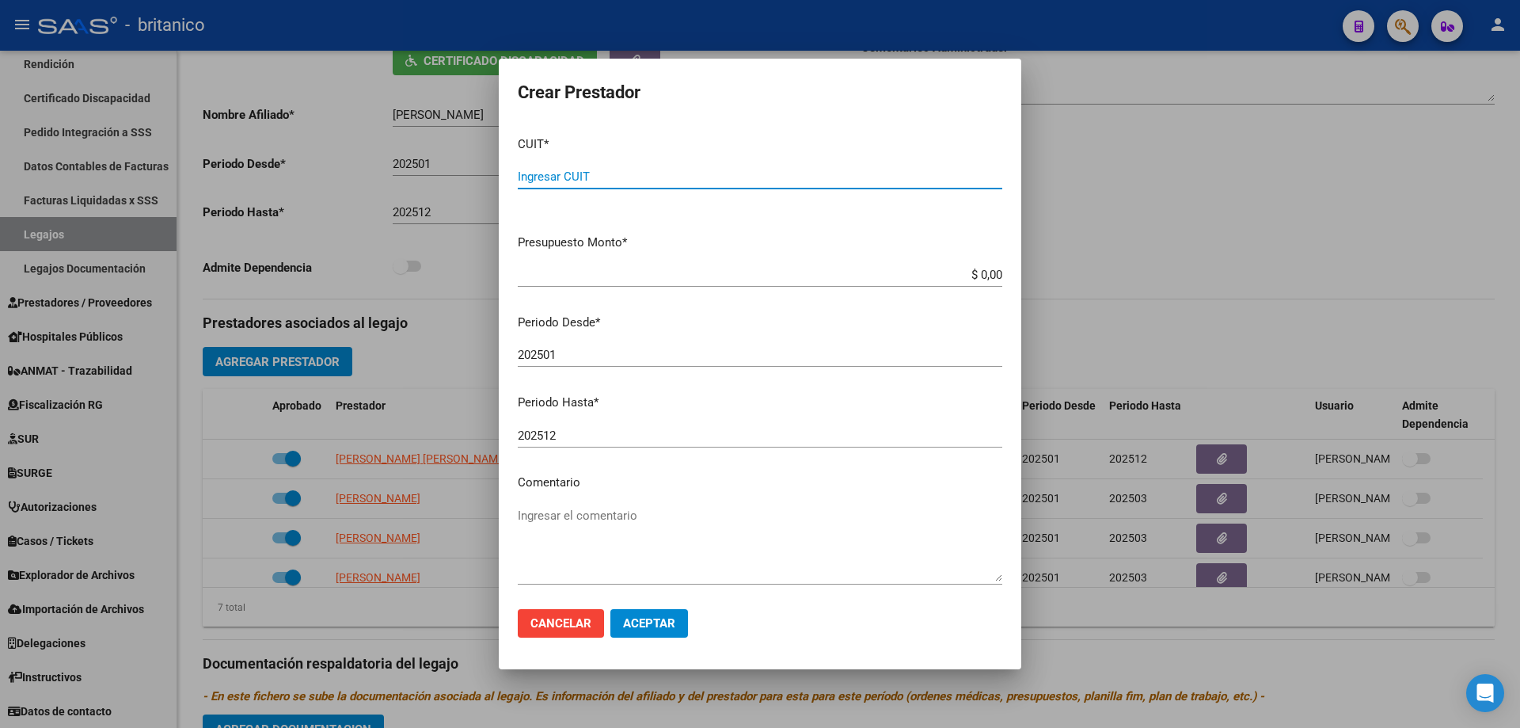
click at [662, 167] on div "Ingresar CUIT" at bounding box center [760, 177] width 485 height 24
type input "27-27573576-6"
drag, startPoint x: 986, startPoint y: 277, endPoint x: 1519, endPoint y: 282, distance: 533.7
click at [1007, 277] on mat-dialog-content "CUIT * 27-27573576-6 Ingresar CUIT ARCA Padrón Presupuesto Monto * $ 0,00 Ingre…" at bounding box center [760, 360] width 523 height 473
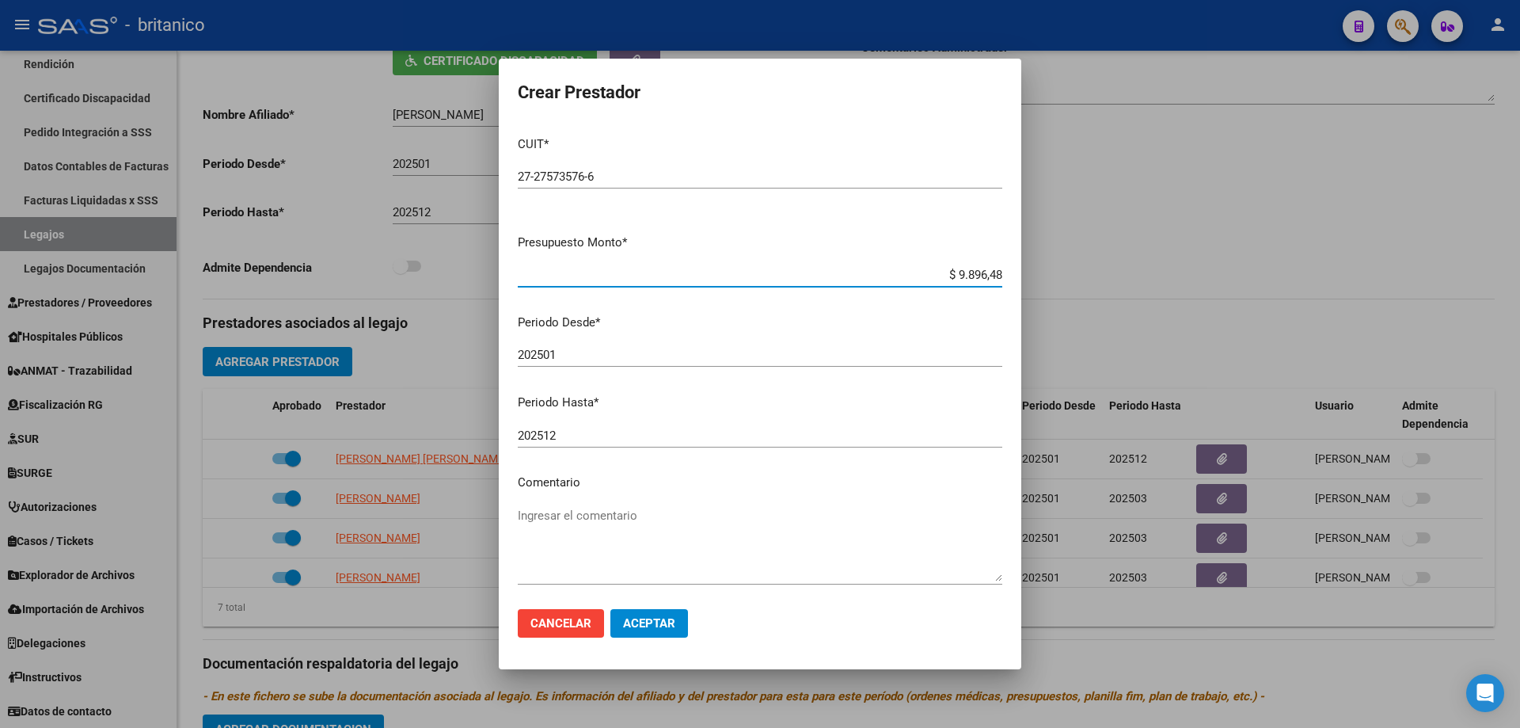
type input "$ 98.964,88"
click at [565, 348] on input "202501" at bounding box center [760, 355] width 485 height 14
type input "202507"
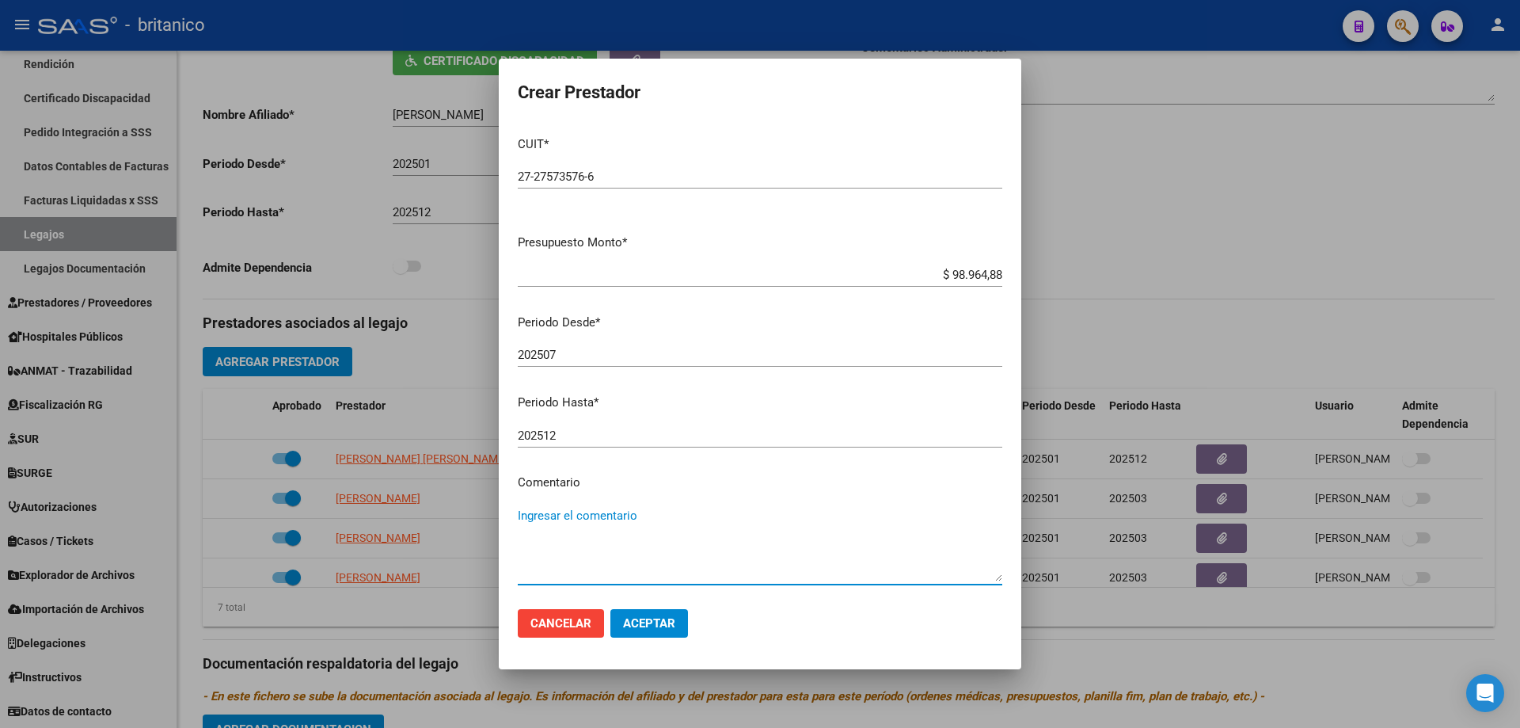
click at [637, 539] on textarea "Ingresar el comentario" at bounding box center [760, 544] width 485 height 74
type textarea "Terapia oupacional 2 x semana"
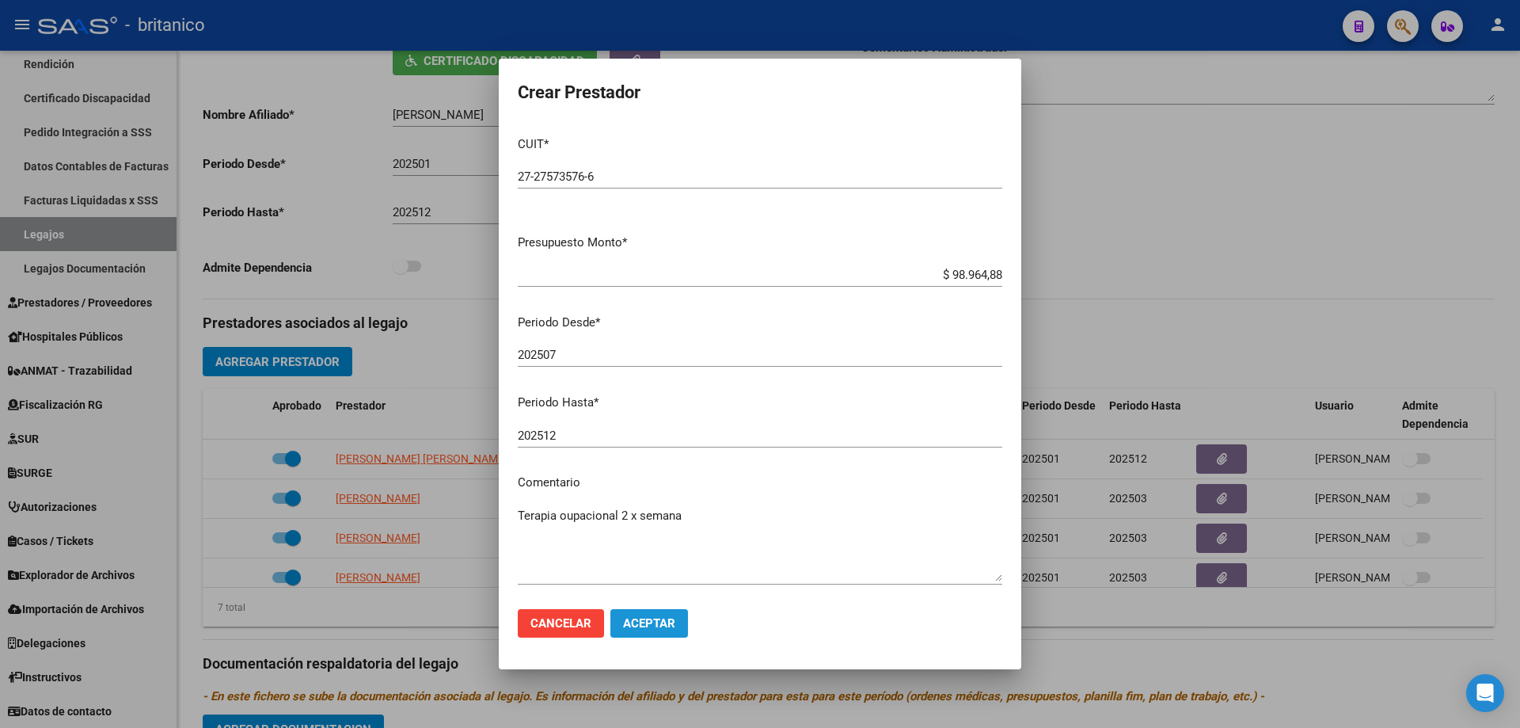
click at [658, 622] on span "Aceptar" at bounding box center [649, 623] width 52 height 14
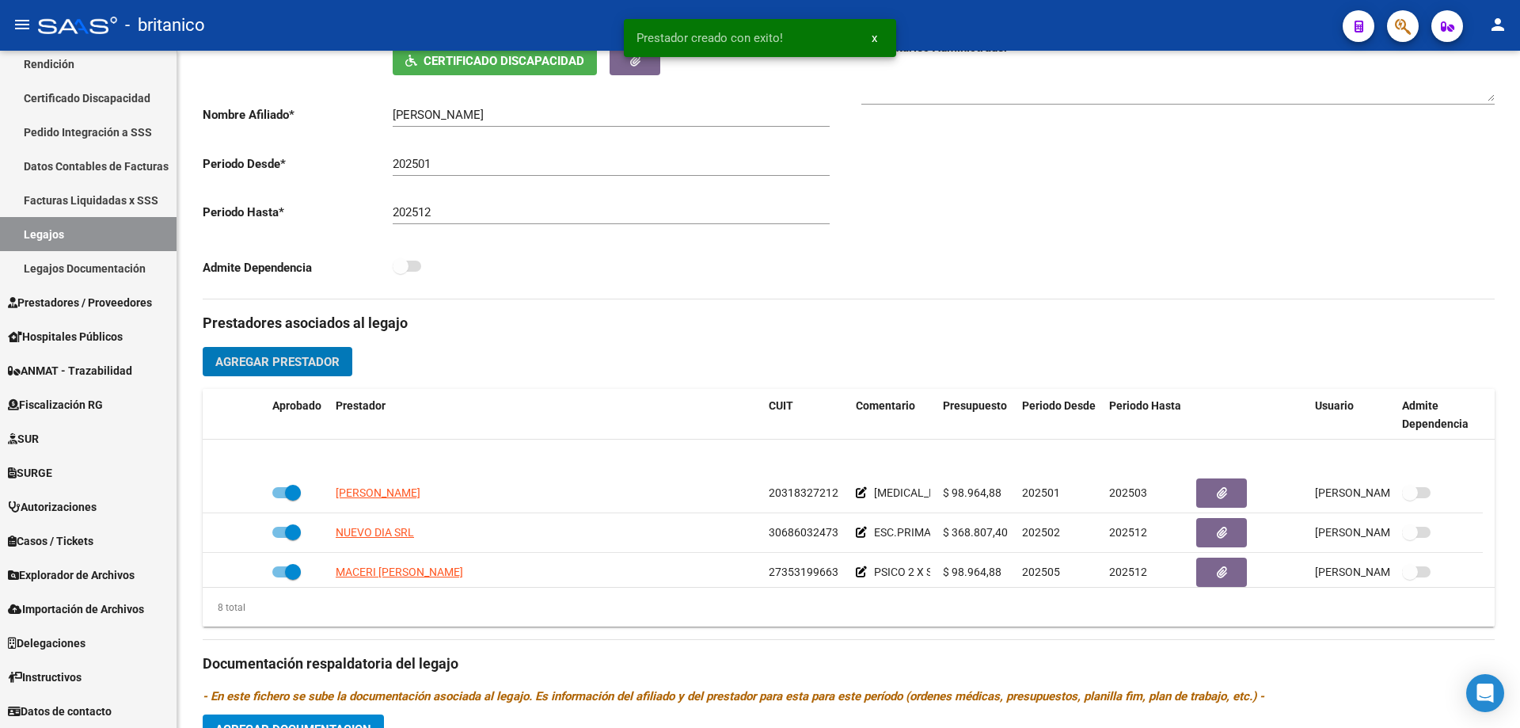
scroll to position [174, 0]
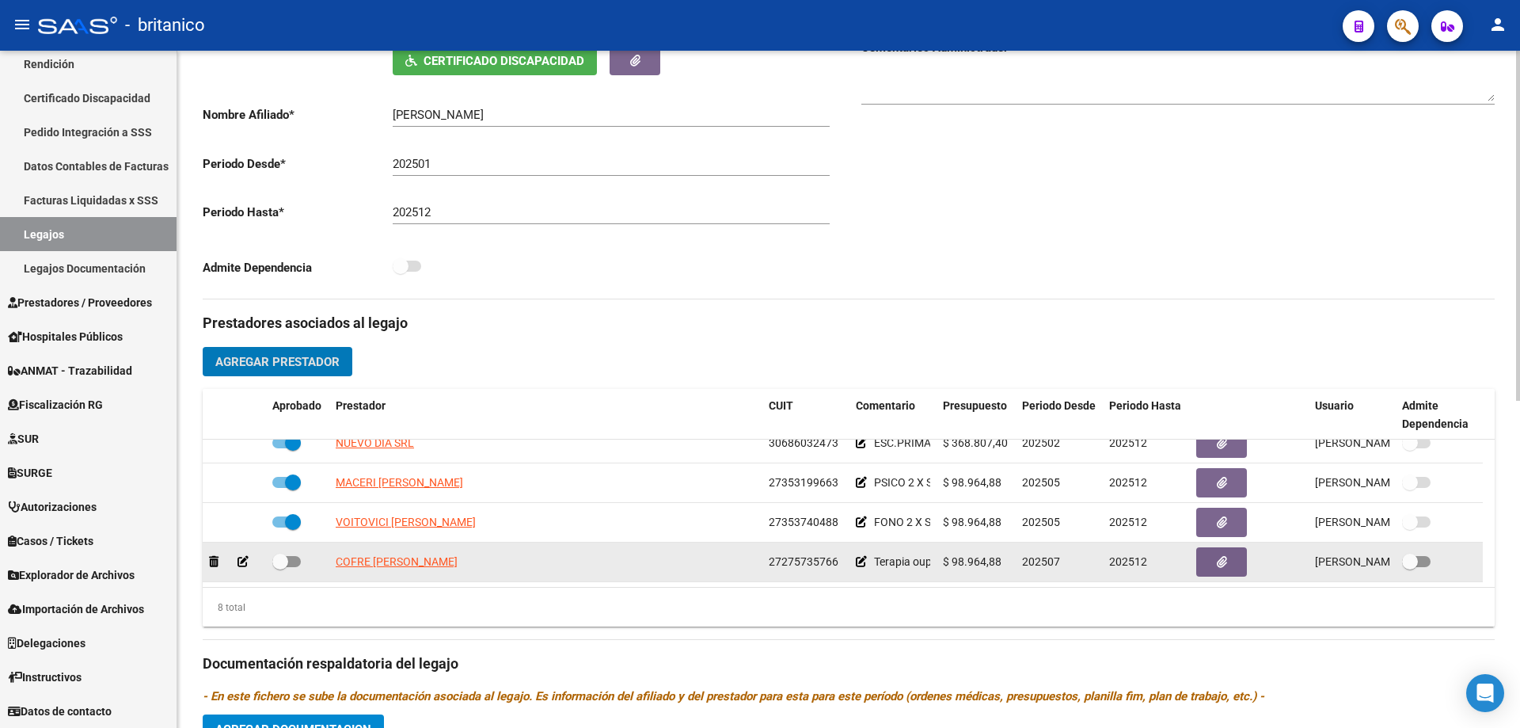
click at [298, 562] on span at bounding box center [286, 561] width 29 height 11
click at [280, 567] on input "checkbox" at bounding box center [279, 567] width 1 height 1
checkbox input "true"
